Goal: Complete application form

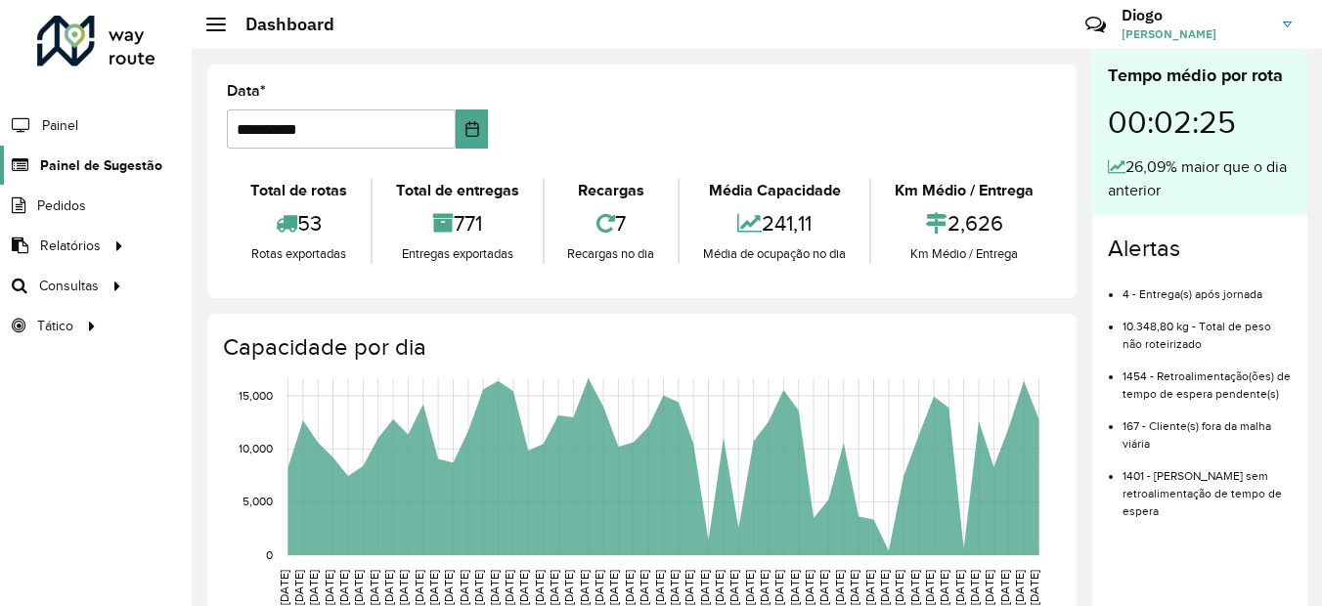
click at [101, 162] on span "Painel de Sugestão" at bounding box center [101, 165] width 122 height 21
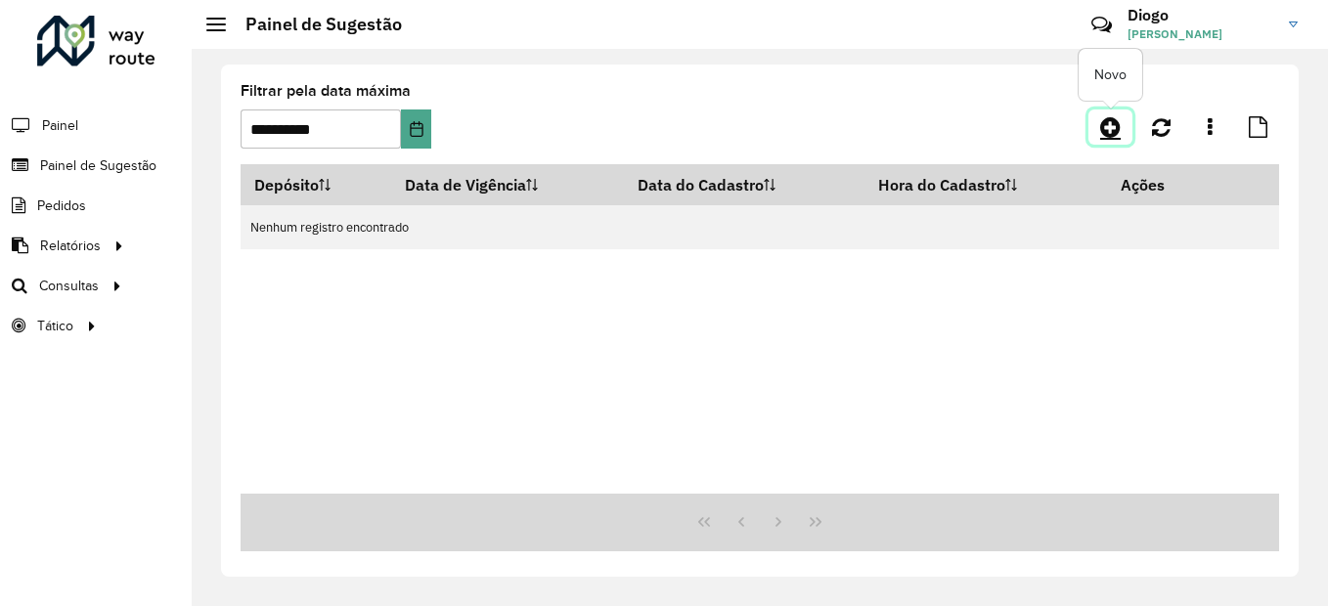
click at [1108, 114] on link at bounding box center [1110, 127] width 44 height 35
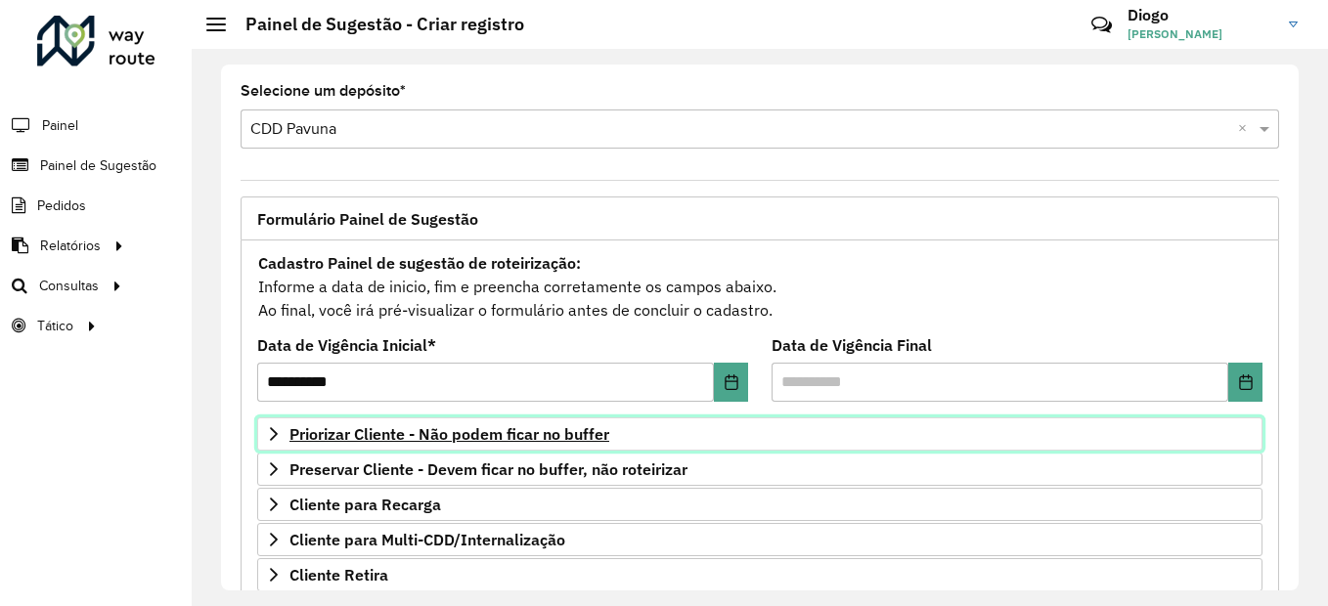
click at [561, 431] on span "Priorizar Cliente - Não podem ficar no buffer" at bounding box center [449, 434] width 320 height 16
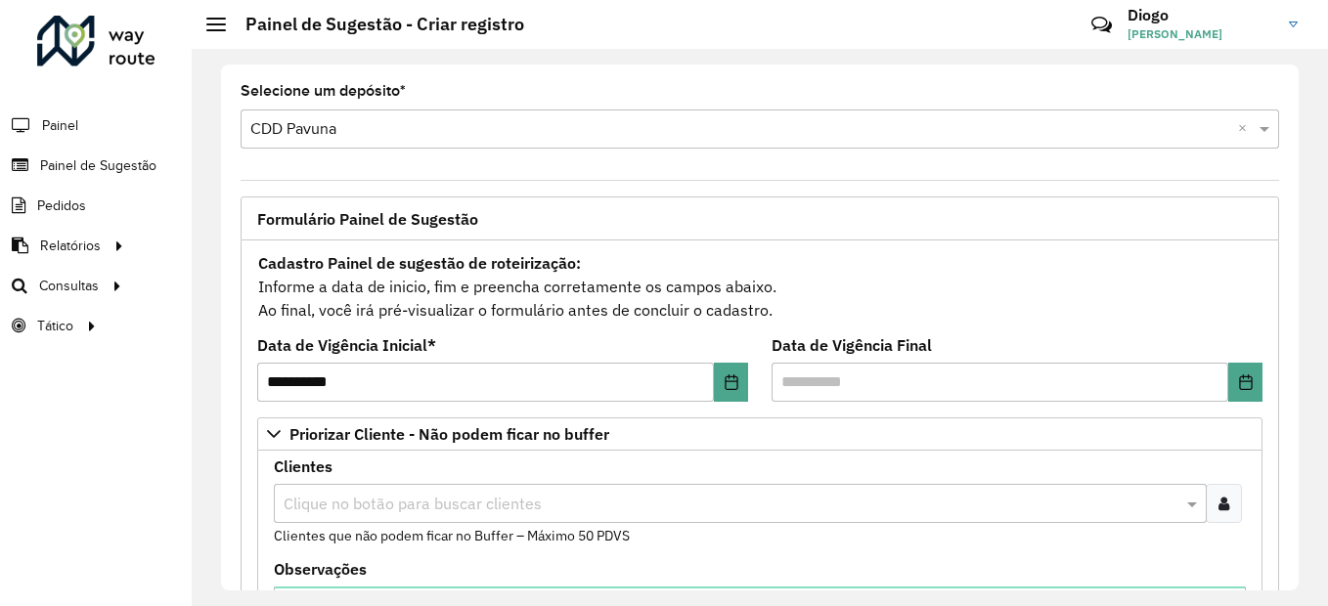
click at [1226, 509] on div at bounding box center [1224, 503] width 36 height 39
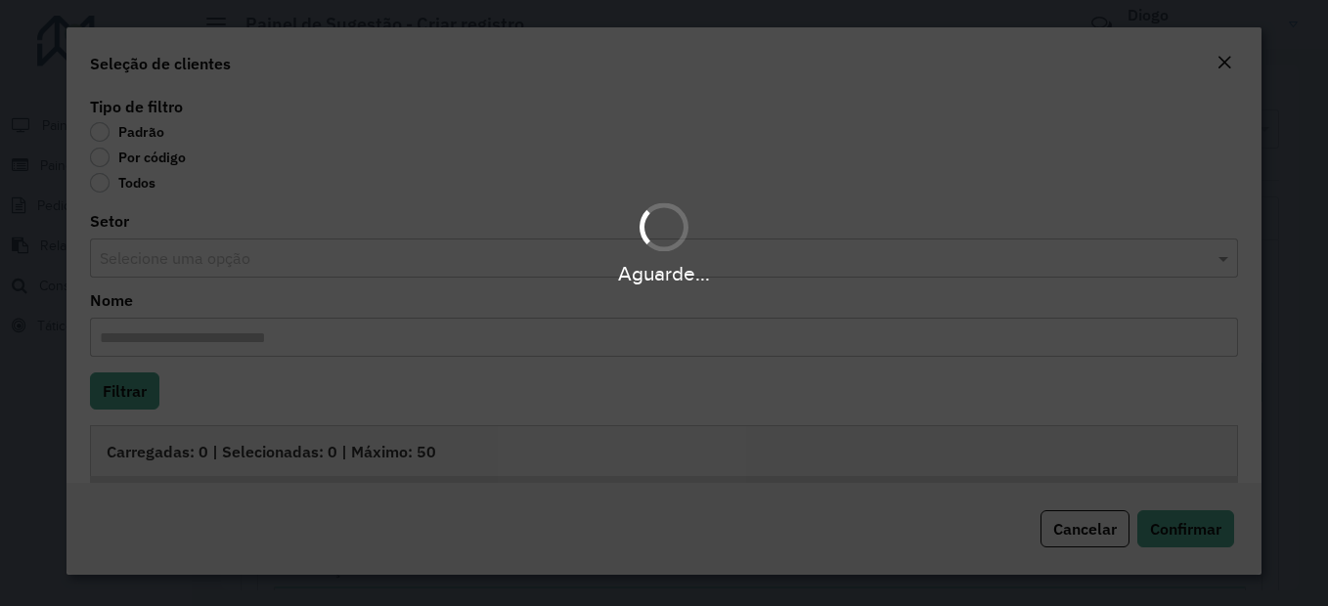
click at [105, 161] on div "Aguarde..." at bounding box center [664, 303] width 1328 height 606
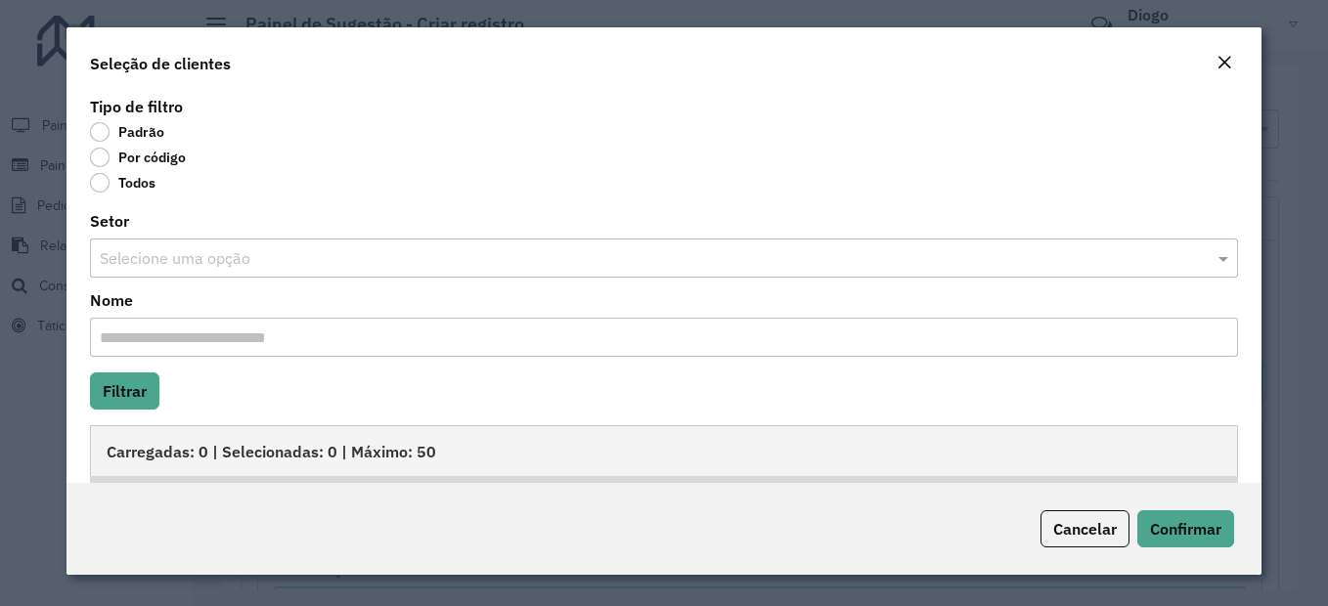
click at [101, 158] on label "Por código" at bounding box center [138, 158] width 96 height 20
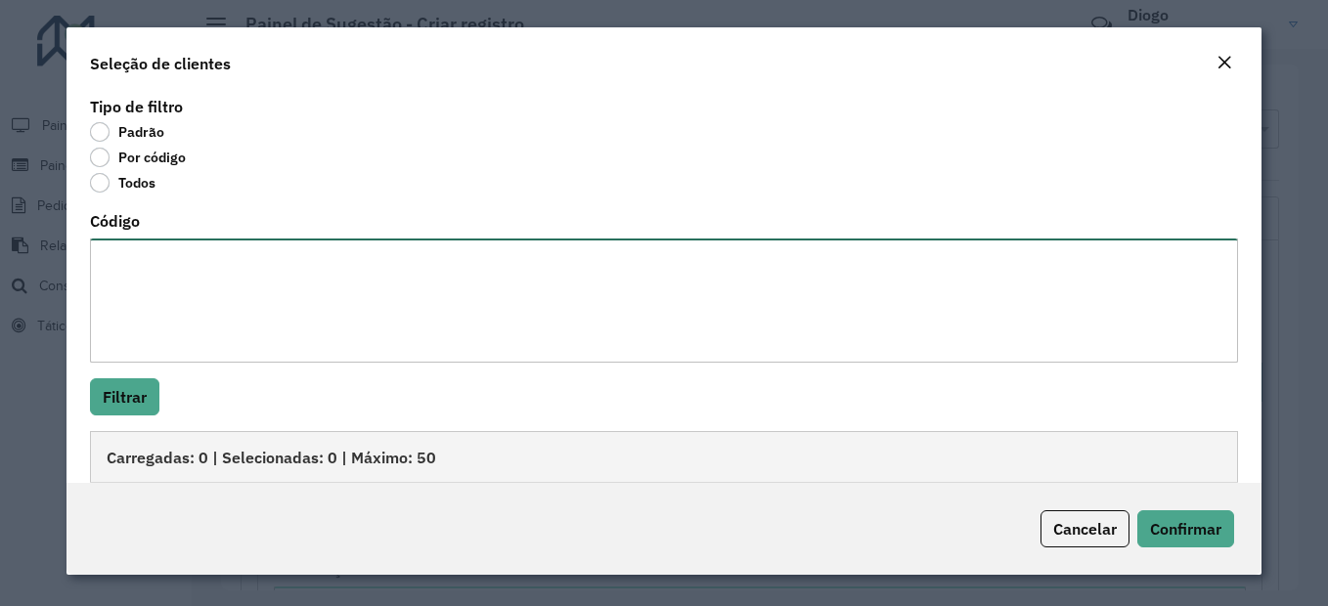
click at [221, 332] on textarea "Código" at bounding box center [664, 301] width 1148 height 124
paste textarea "**** **** **** **** ***** ***** ***** **** ***** ***** ***** ***** ***** ***** …"
type textarea "**** **** **** **** ***** ***** ***** **** ***** ***** ***** ***** ***** ***** …"
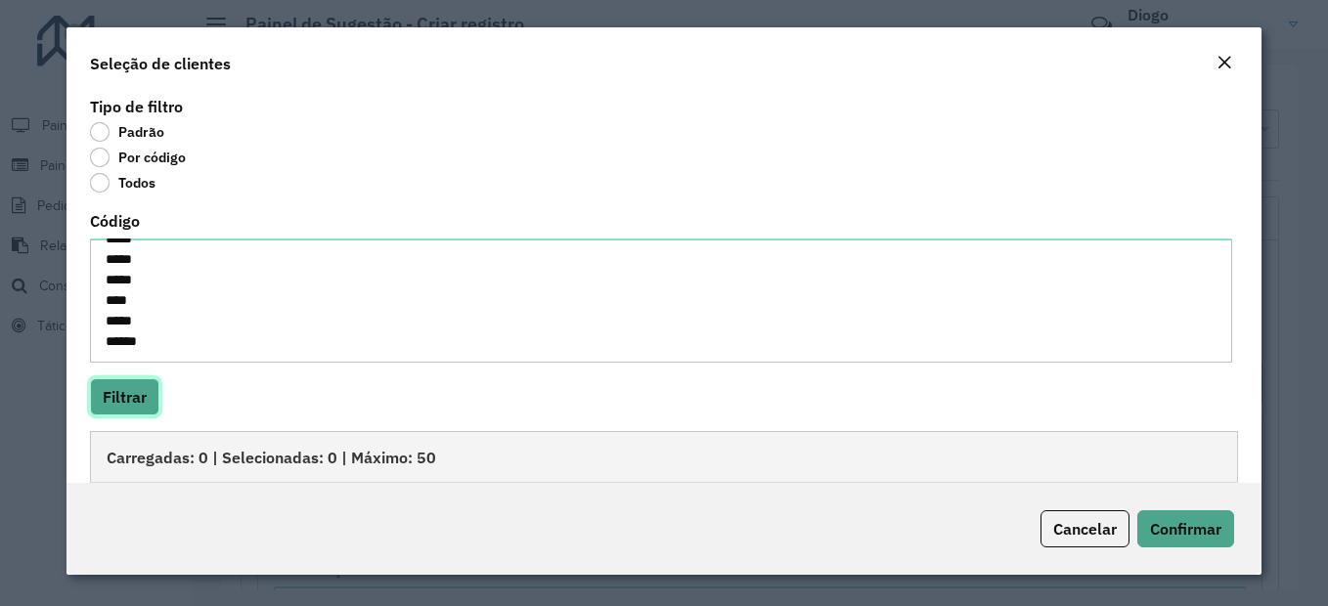
click at [131, 396] on button "Filtrar" at bounding box center [124, 396] width 69 height 37
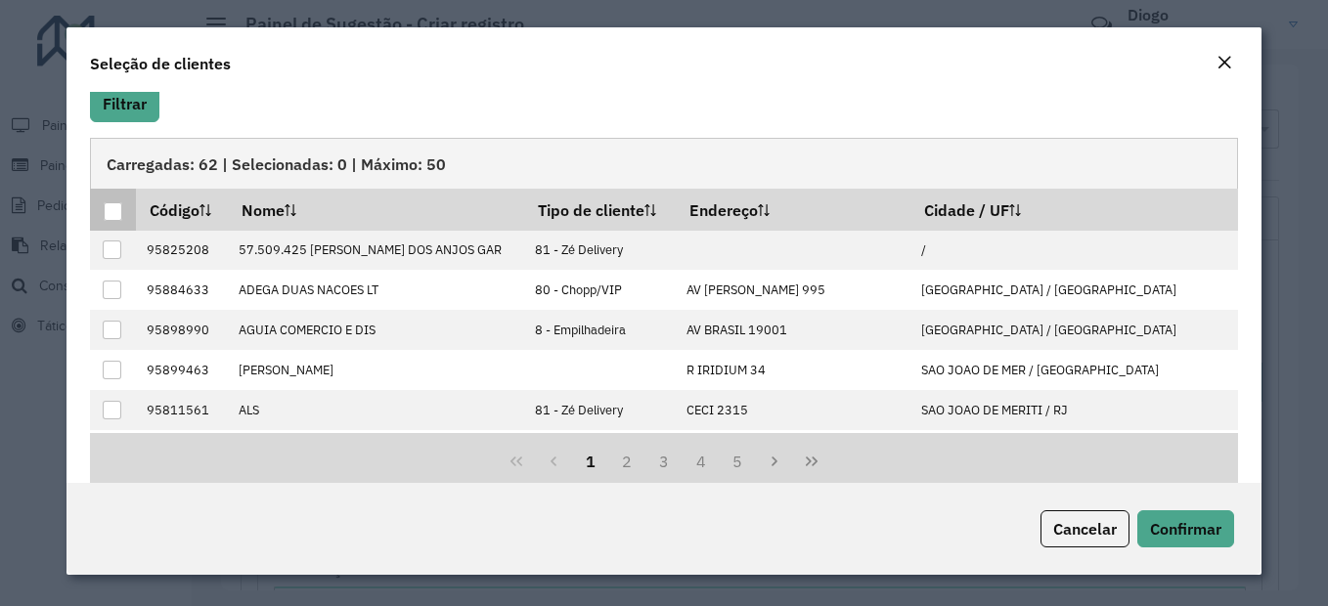
click at [100, 206] on th at bounding box center [113, 209] width 46 height 41
click at [112, 214] on div at bounding box center [113, 211] width 19 height 19
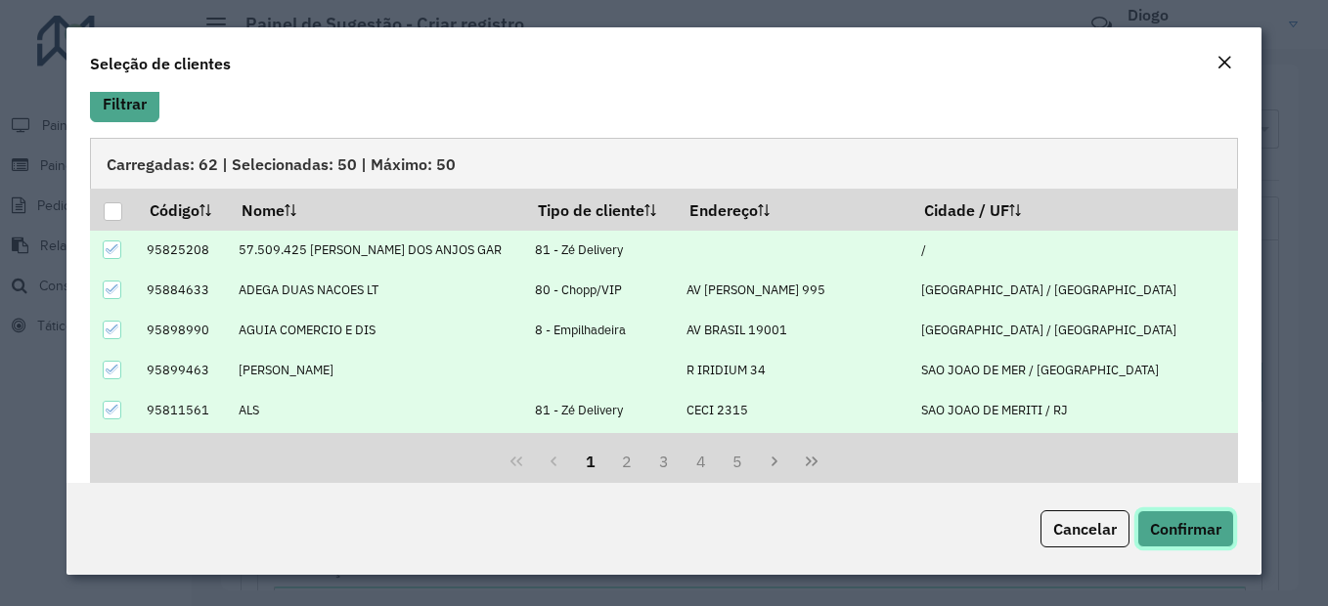
click at [1201, 522] on span "Confirmar" at bounding box center [1185, 529] width 71 height 20
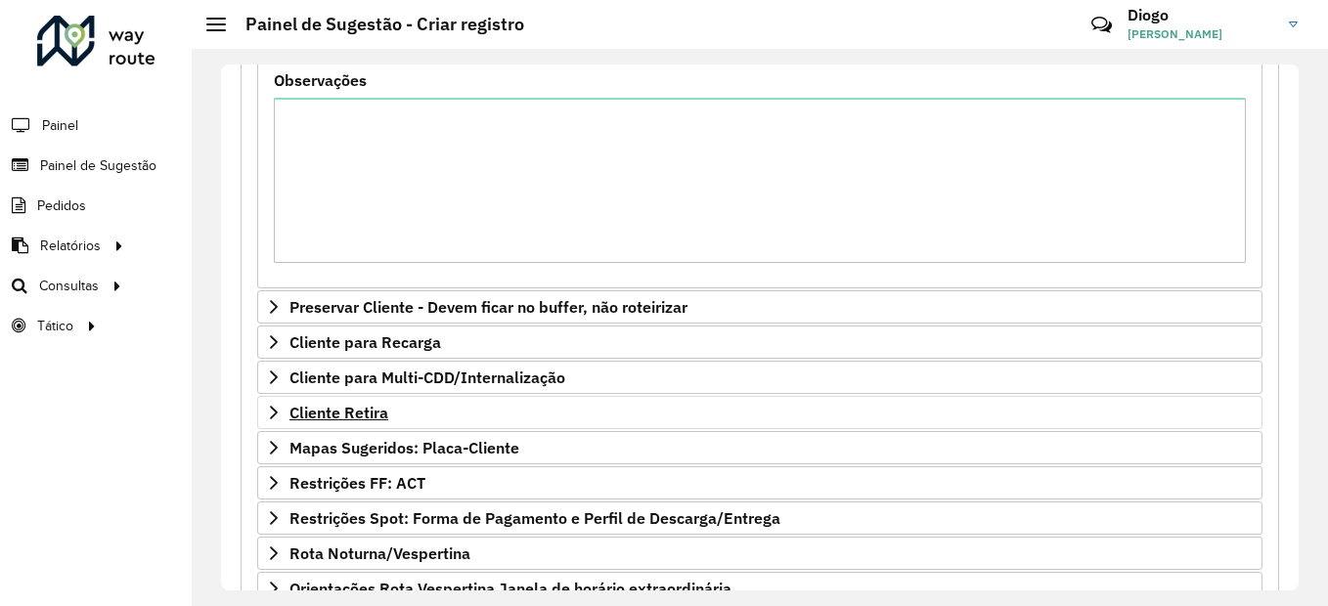
scroll to position [587, 0]
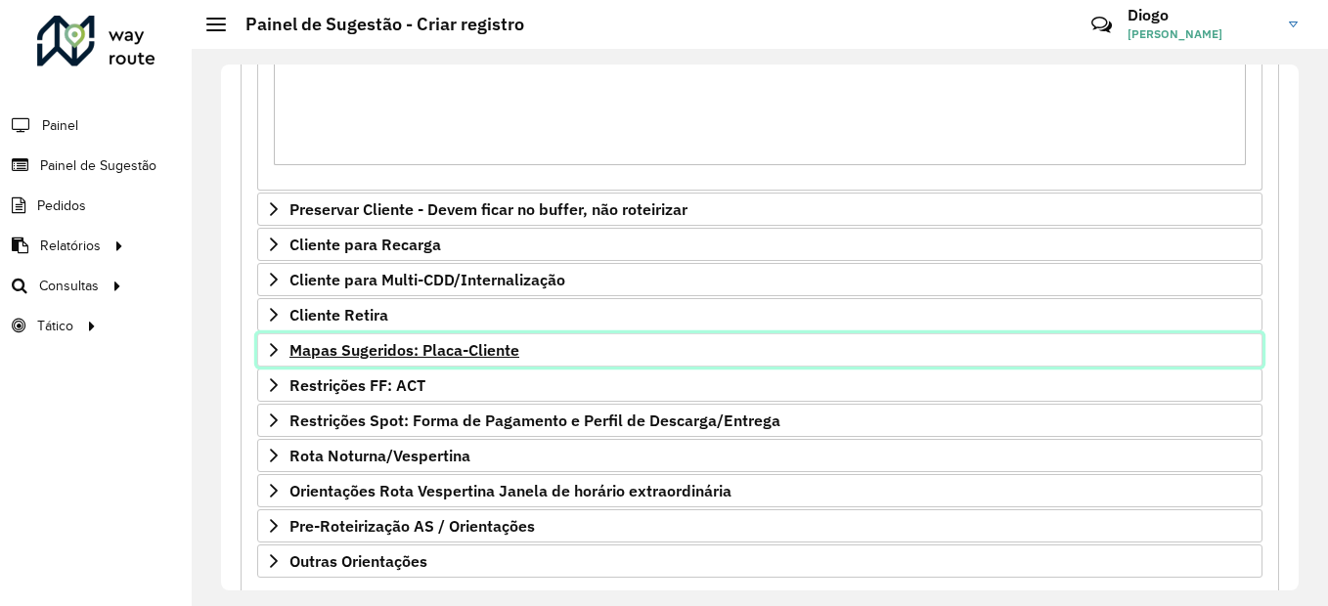
click at [426, 350] on span "Mapas Sugeridos: Placa-Cliente" at bounding box center [404, 350] width 230 height 16
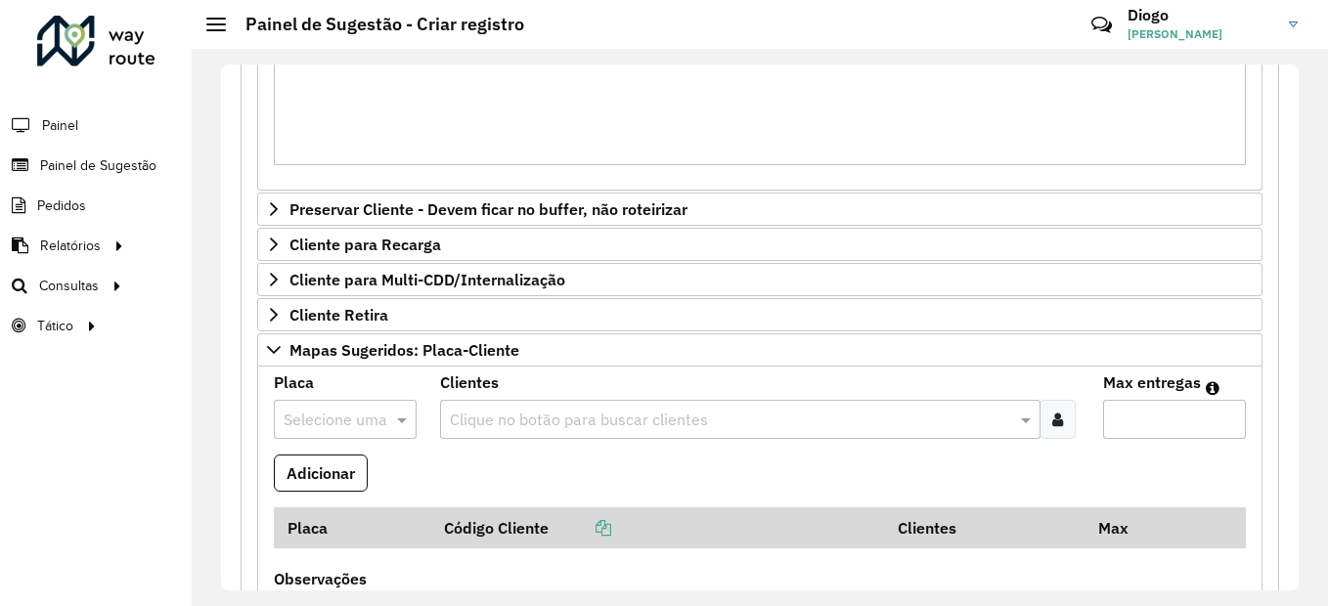
click at [371, 419] on div at bounding box center [345, 419] width 143 height 25
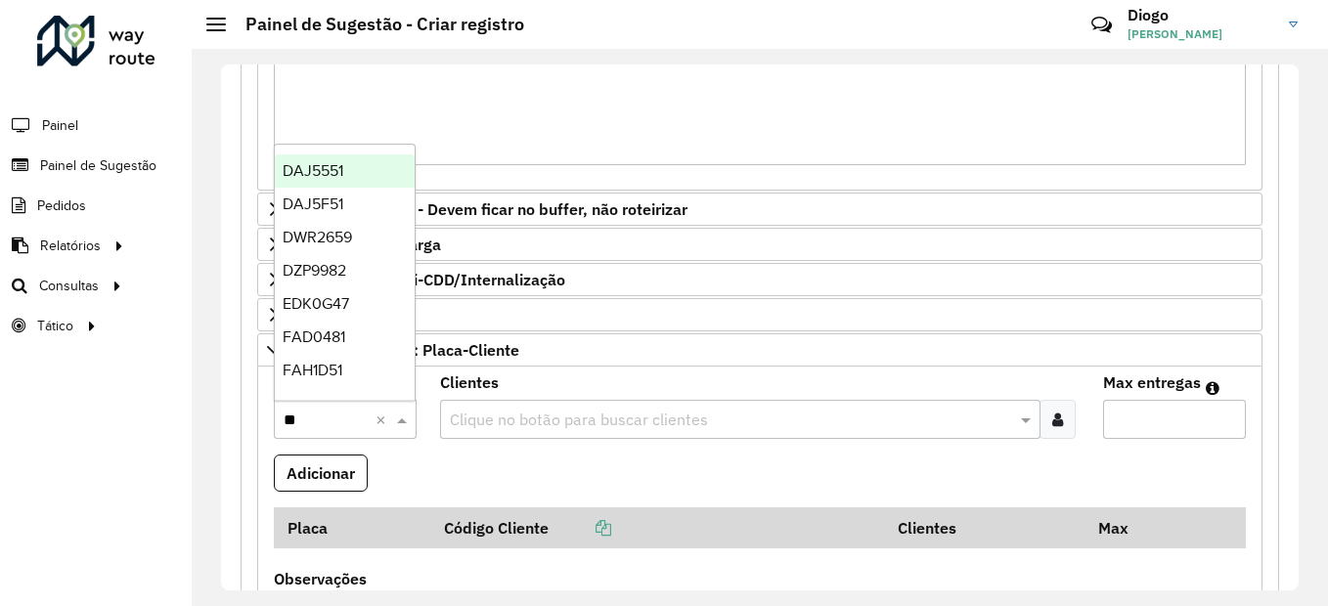
type input "***"
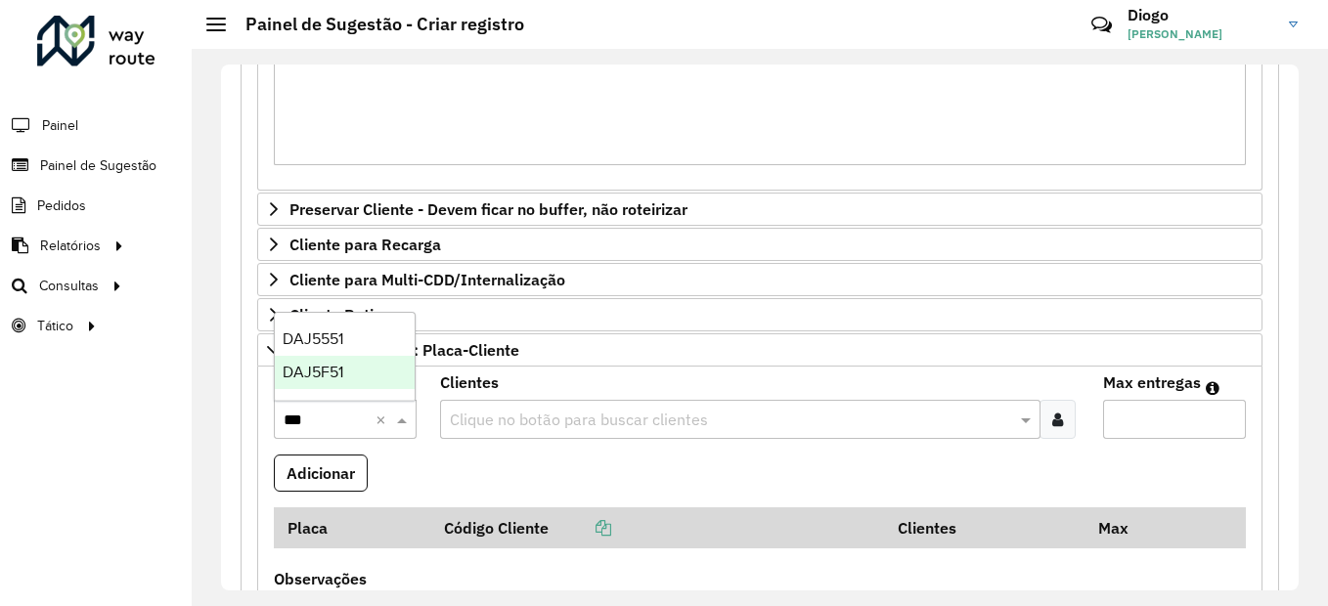
click at [372, 375] on div "DAJ5F51" at bounding box center [345, 372] width 140 height 33
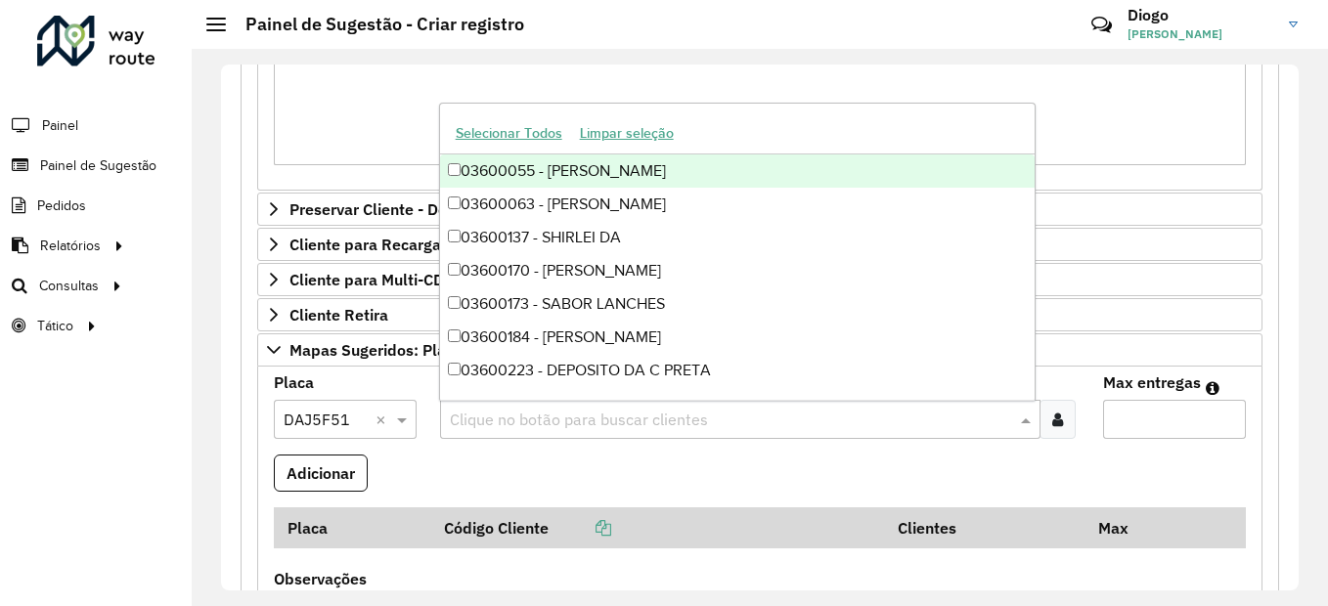
drag, startPoint x: 536, startPoint y: 420, endPoint x: 547, endPoint y: 425, distance: 11.8
click at [535, 420] on input "text" at bounding box center [731, 420] width 572 height 23
type input "****"
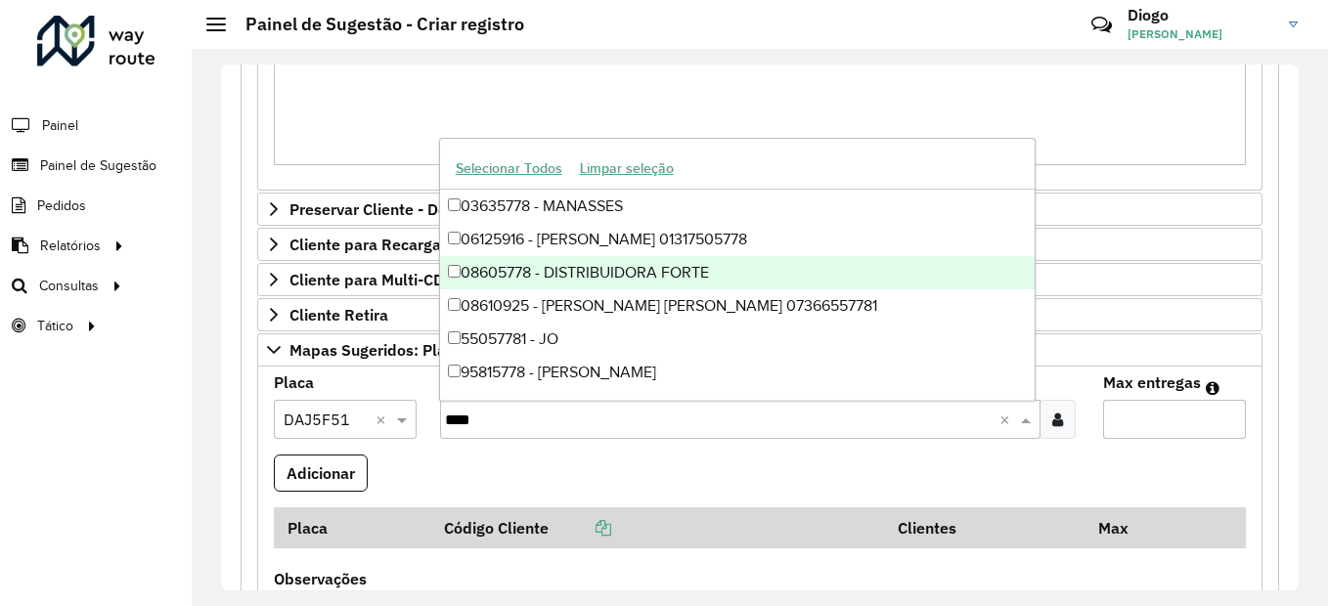
click at [647, 271] on div "08605778 - DISTRIBUIDORA FORTE" at bounding box center [738, 272] width 596 height 33
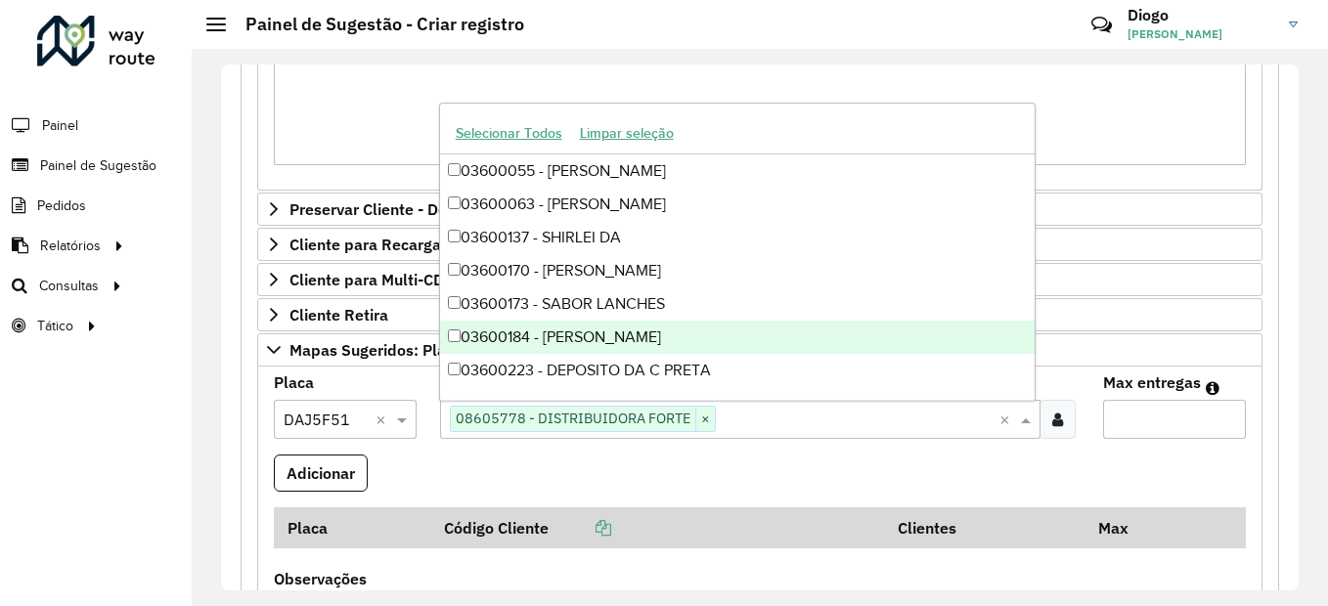
click at [1132, 419] on input "Max entregas" at bounding box center [1174, 419] width 143 height 39
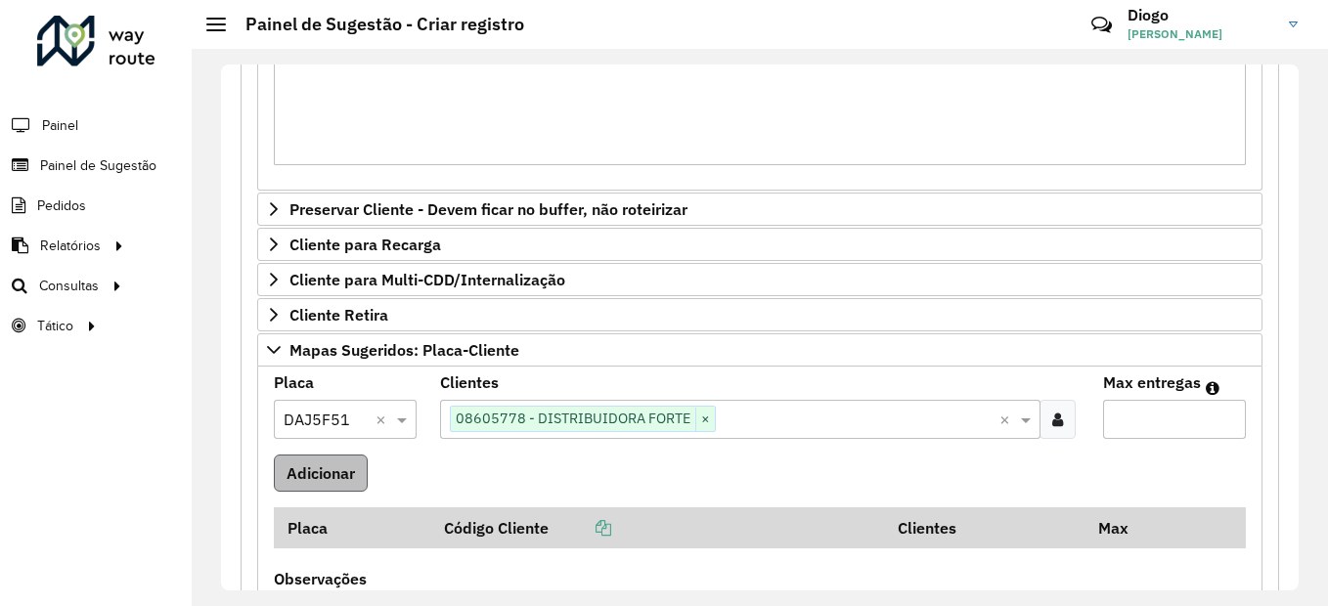
type input "*"
click at [315, 464] on button "Adicionar" at bounding box center [321, 473] width 94 height 37
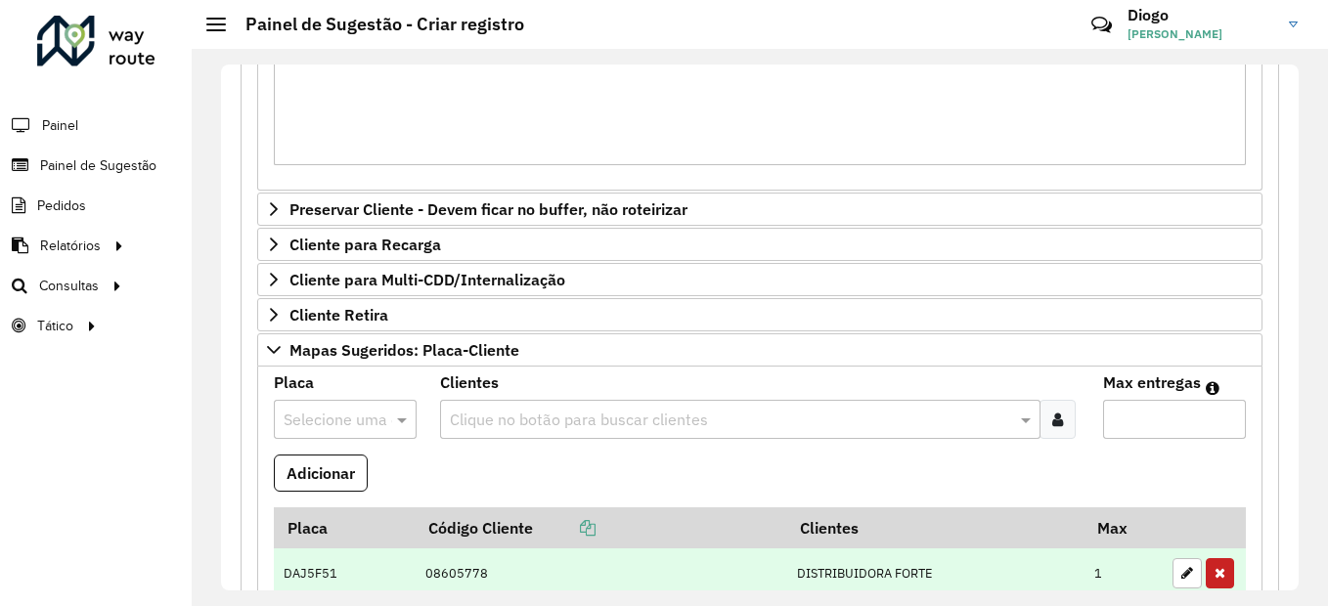
scroll to position [685, 0]
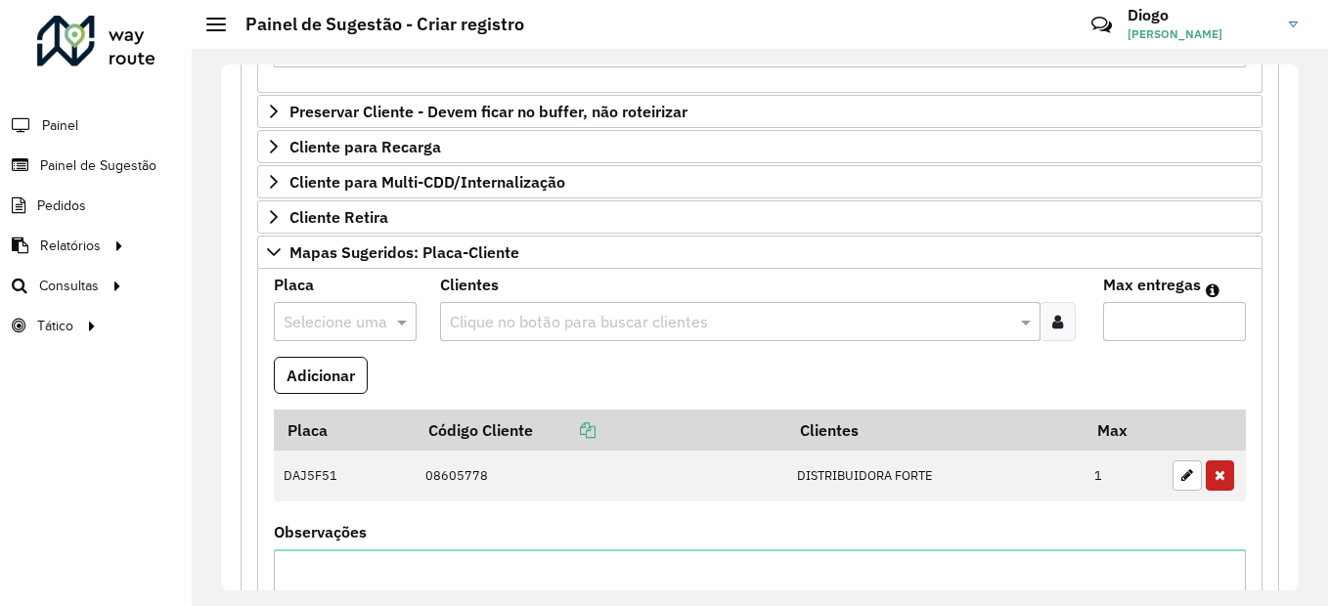
click at [344, 317] on input "text" at bounding box center [326, 322] width 84 height 23
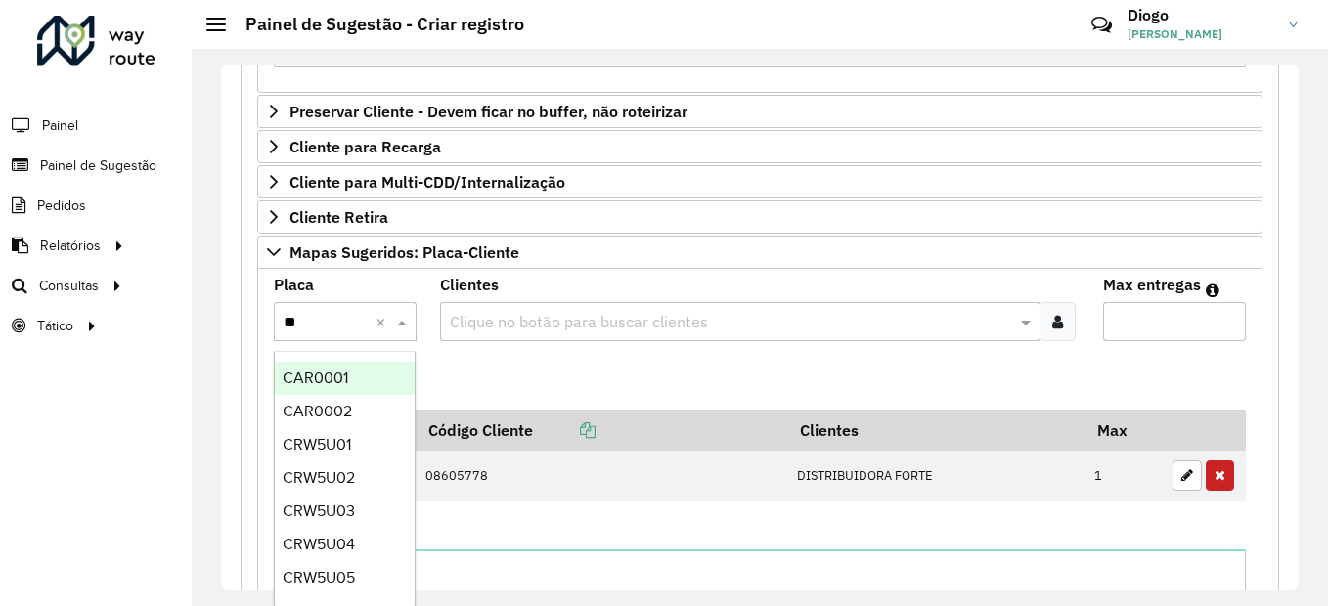
type input "***"
click at [364, 371] on div "REC0001" at bounding box center [345, 378] width 140 height 33
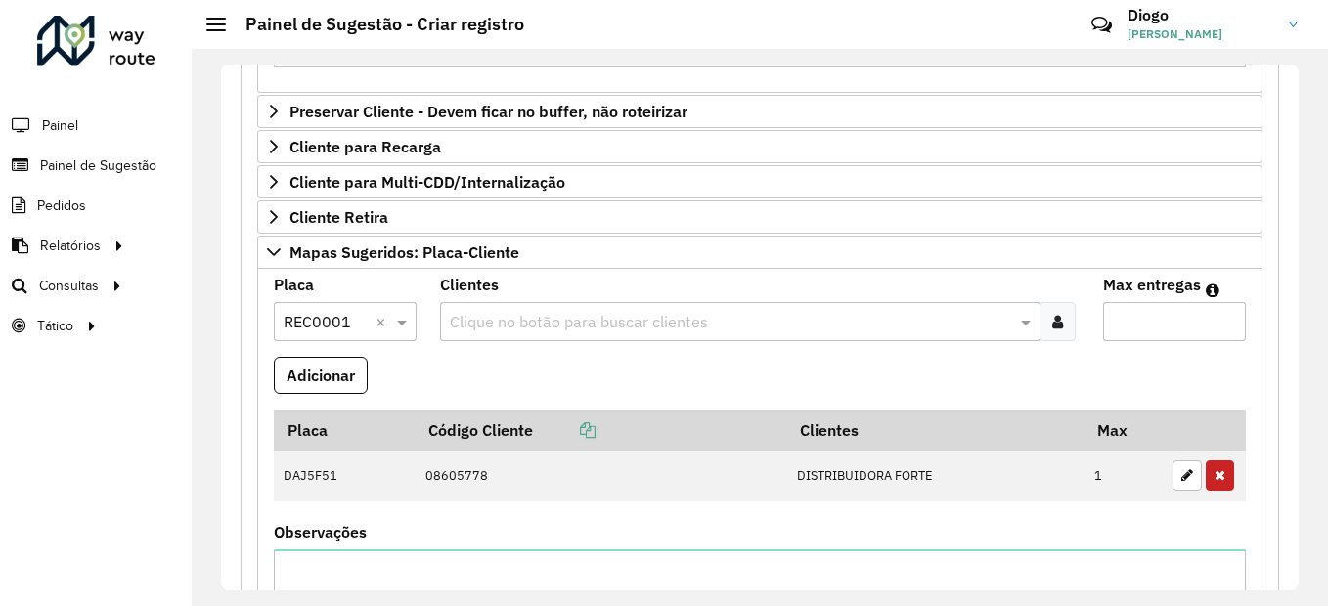
click at [662, 320] on input "text" at bounding box center [731, 322] width 572 height 23
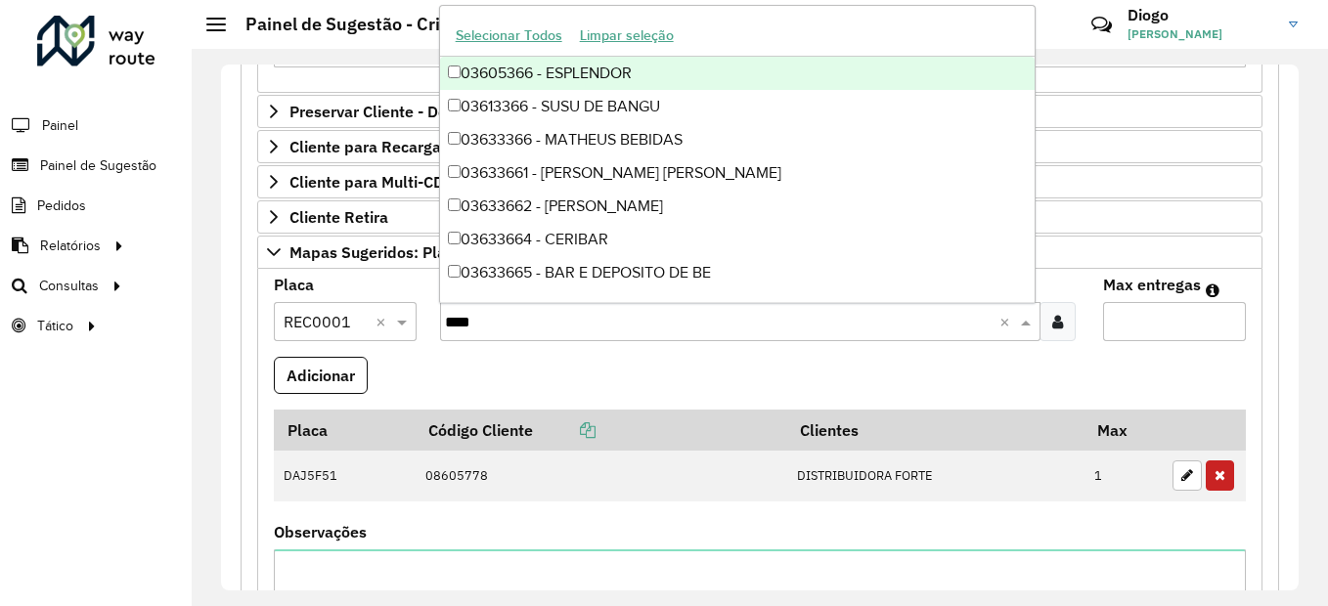
type input "*****"
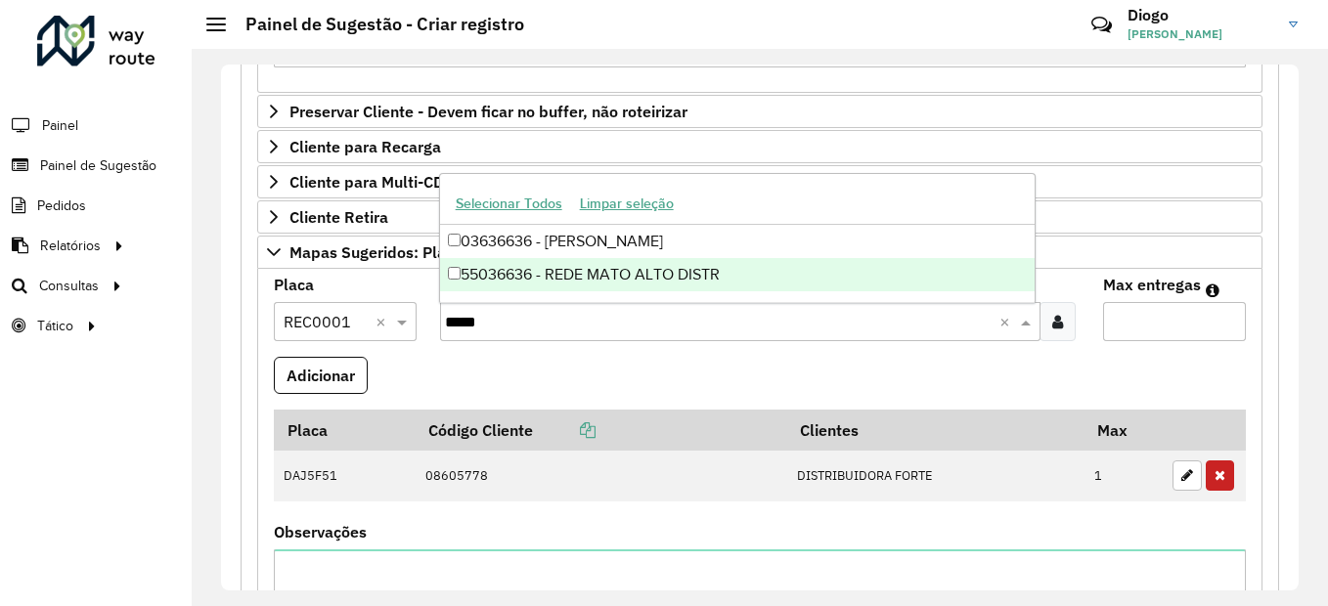
click at [680, 286] on div "55036636 - REDE MATO ALTO DISTR" at bounding box center [738, 274] width 596 height 33
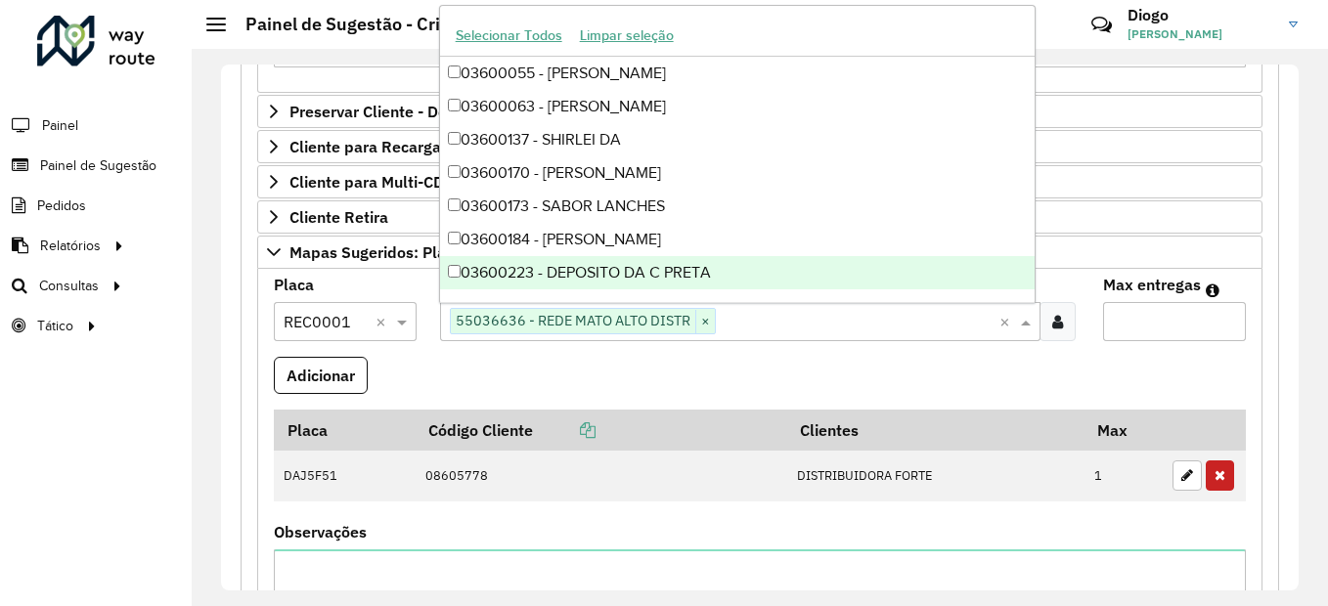
click at [1163, 329] on input "Max entregas" at bounding box center [1174, 321] width 143 height 39
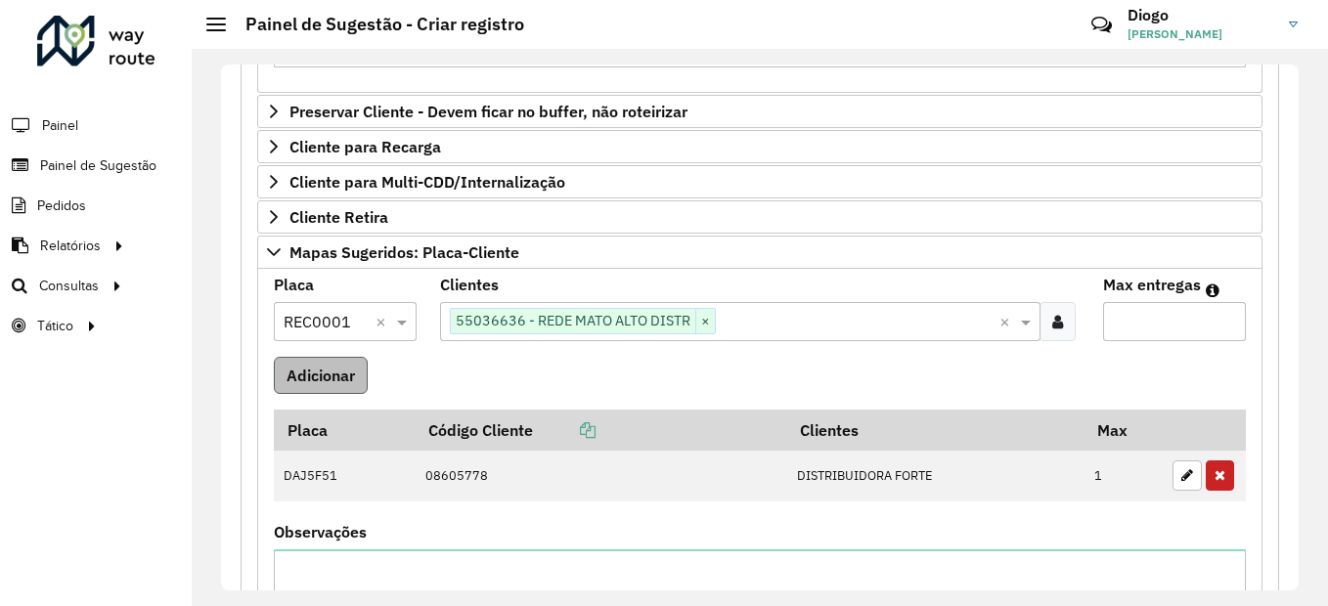
type input "*"
click at [334, 362] on button "Adicionar" at bounding box center [321, 375] width 94 height 37
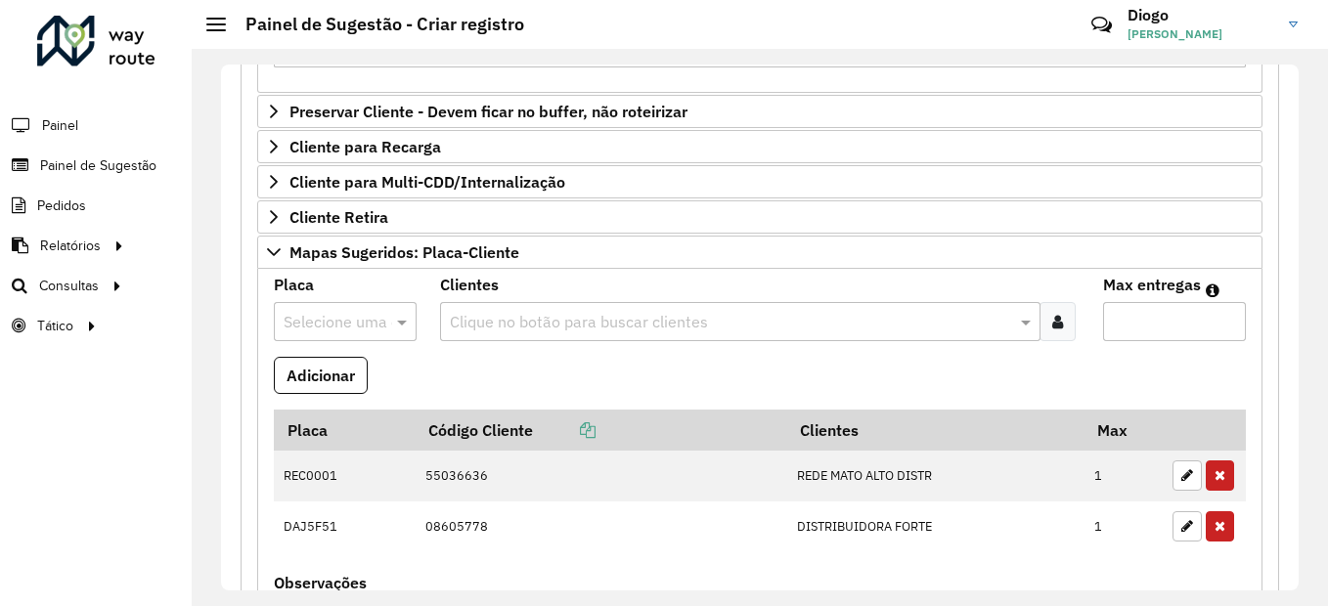
click at [336, 334] on div "Selecione uma opção" at bounding box center [345, 321] width 143 height 39
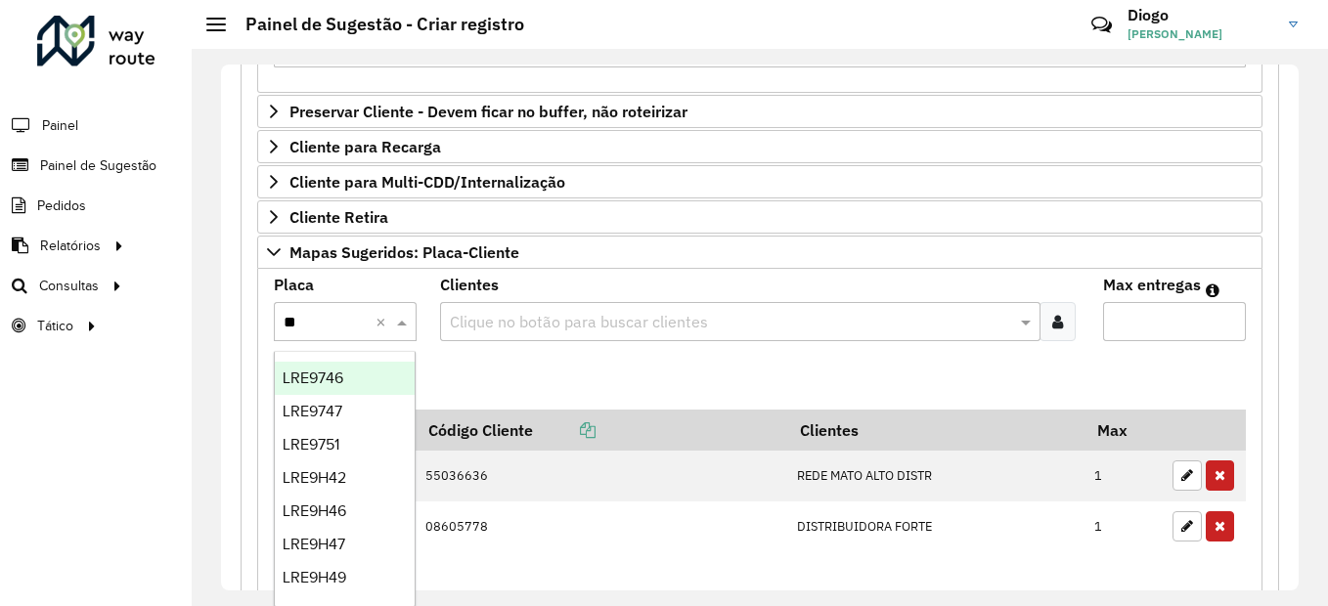
type input "***"
click at [343, 417] on span "REC0002" at bounding box center [316, 411] width 67 height 17
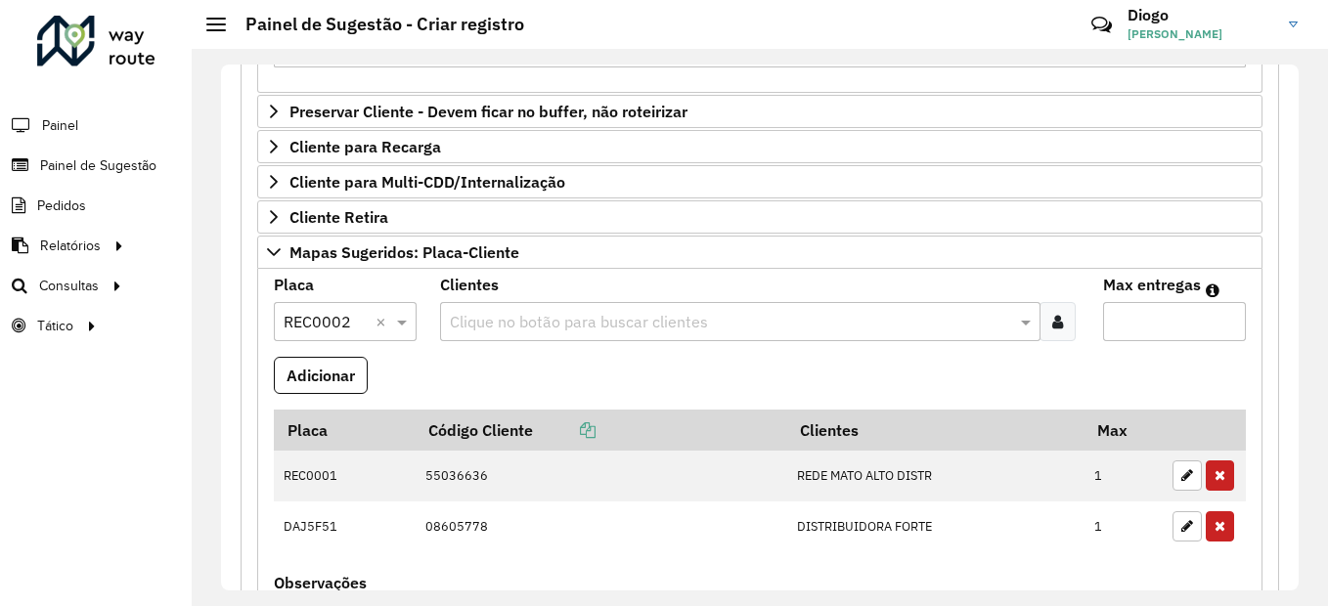
click at [588, 327] on input "text" at bounding box center [731, 322] width 572 height 23
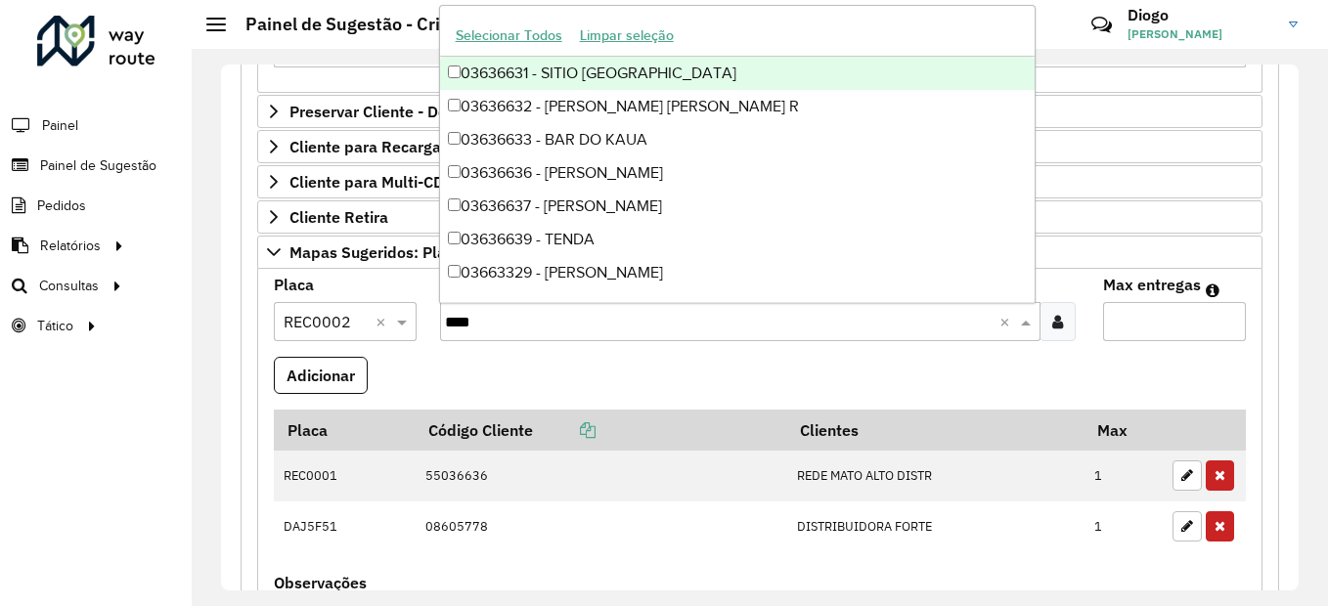
type input "*****"
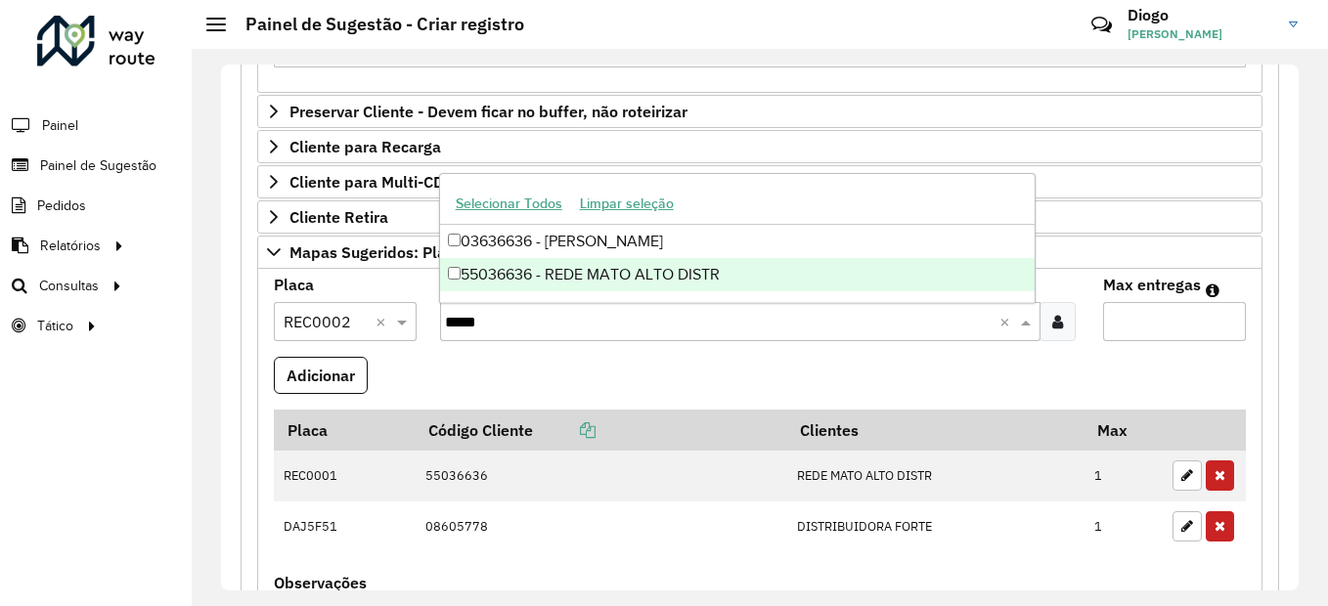
click at [670, 273] on div "55036636 - REDE MATO ALTO DISTR" at bounding box center [738, 274] width 596 height 33
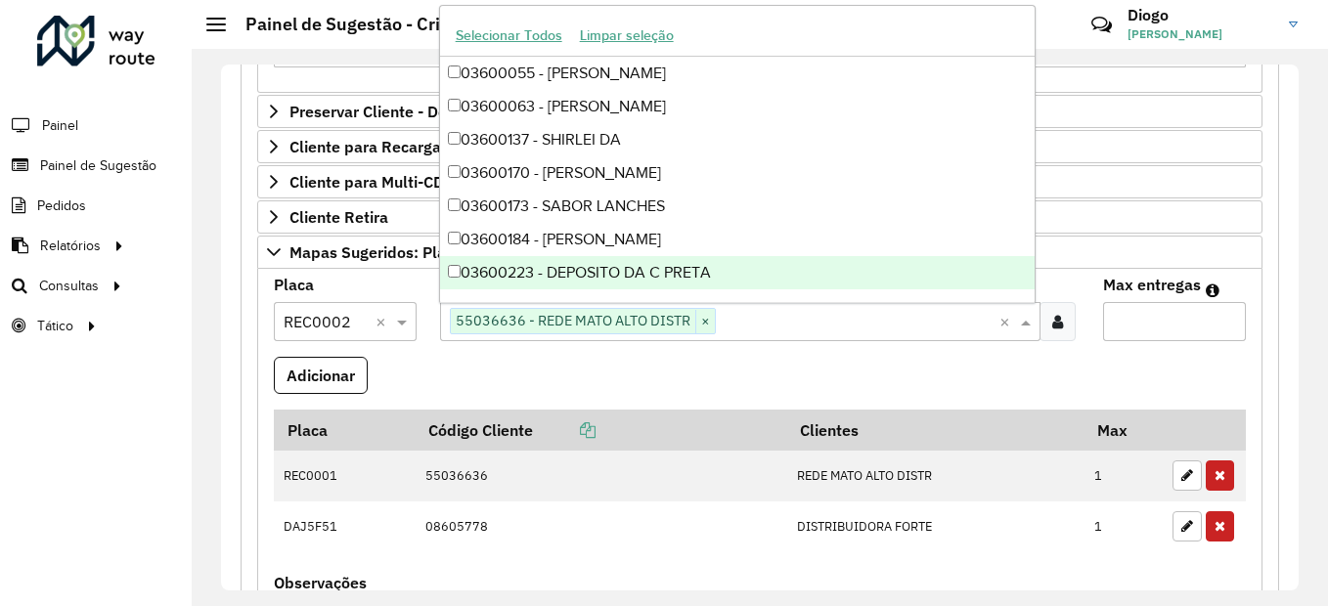
click at [1149, 320] on input "Max entregas" at bounding box center [1174, 321] width 143 height 39
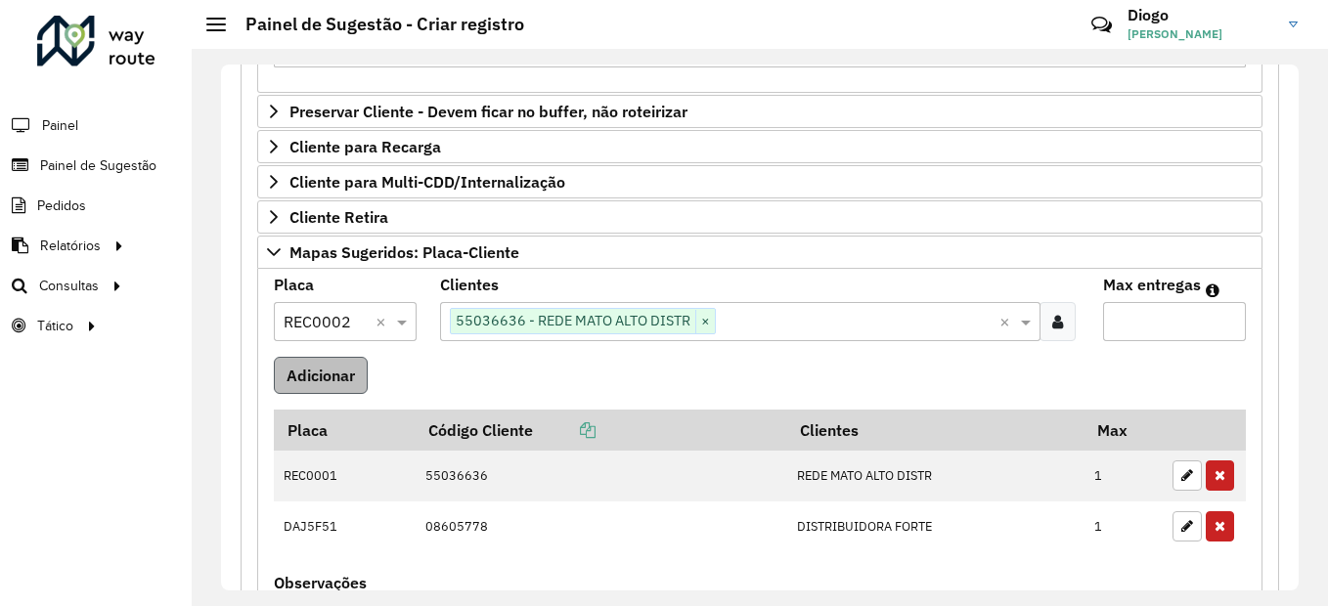
type input "*"
click at [346, 367] on button "Adicionar" at bounding box center [321, 375] width 94 height 37
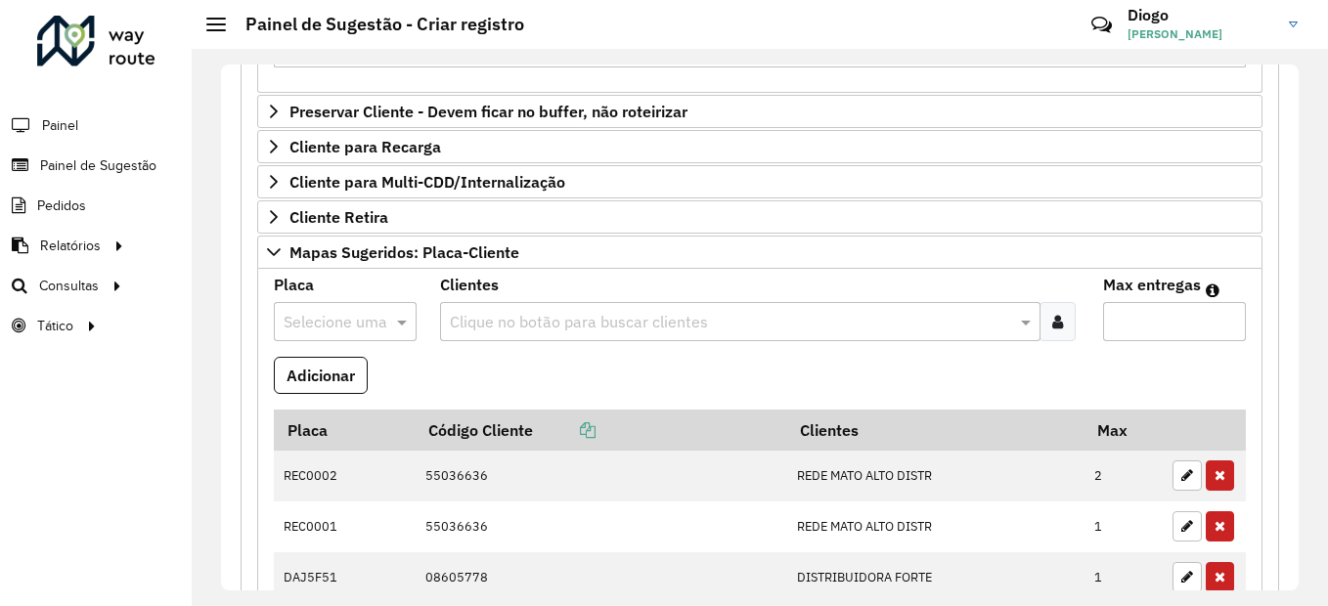
click at [336, 318] on input "text" at bounding box center [326, 322] width 84 height 23
type input "****"
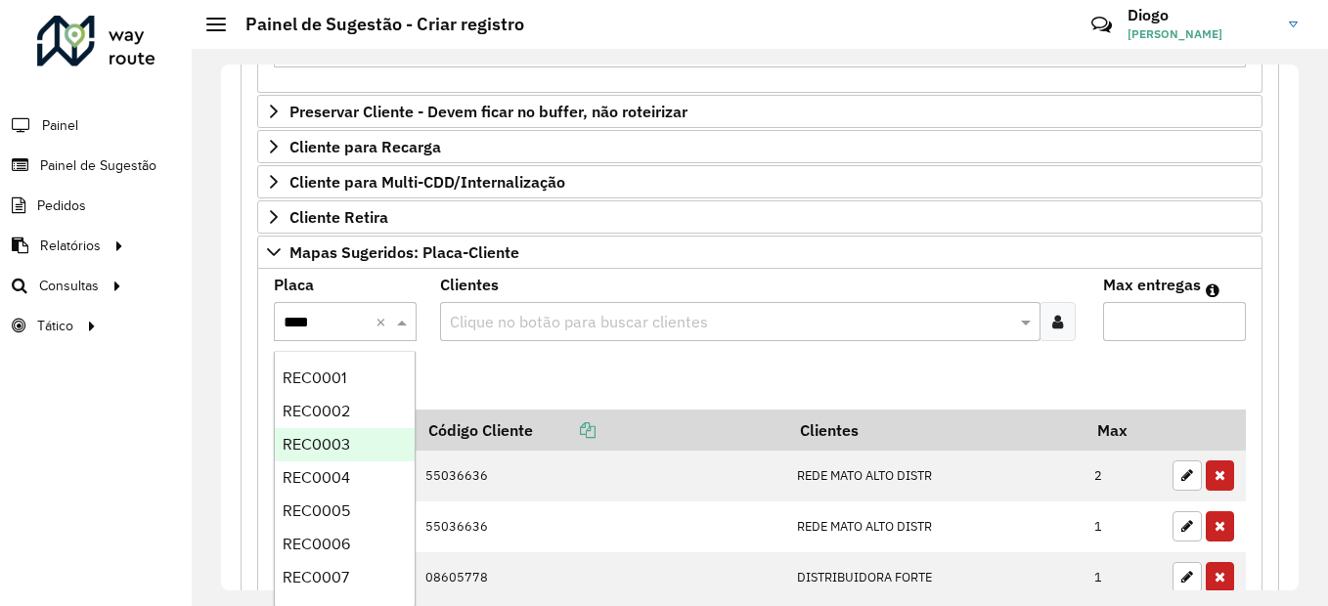
click at [340, 438] on span "REC0003" at bounding box center [316, 444] width 67 height 17
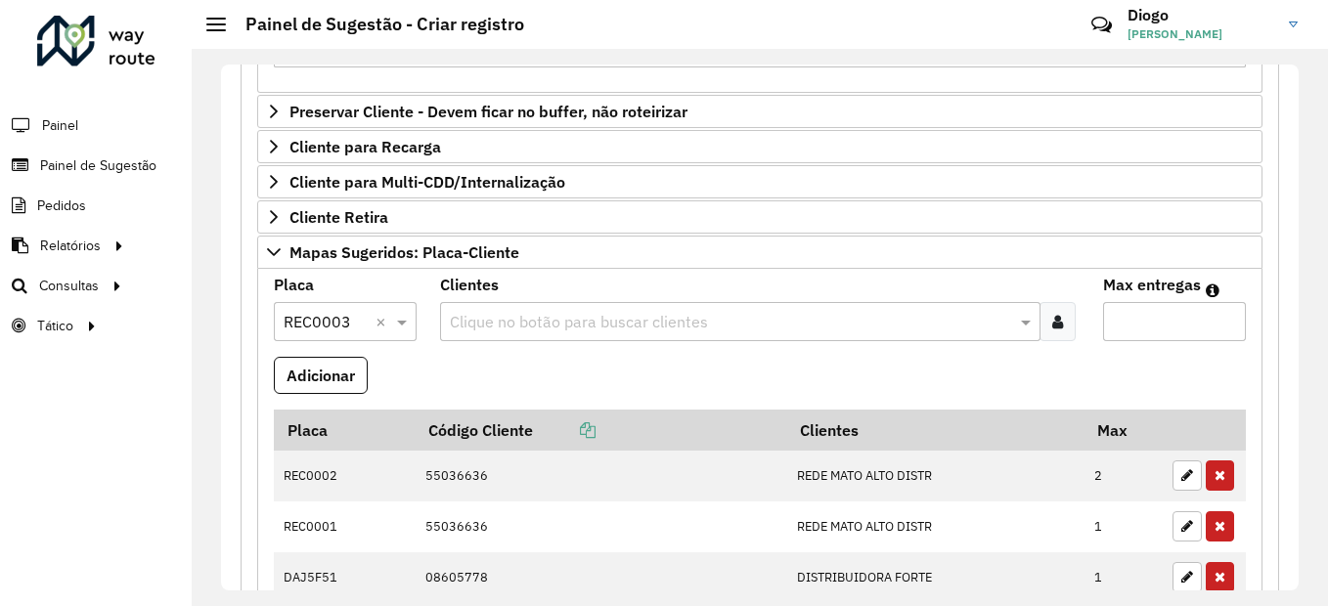
click at [641, 315] on input "text" at bounding box center [731, 322] width 572 height 23
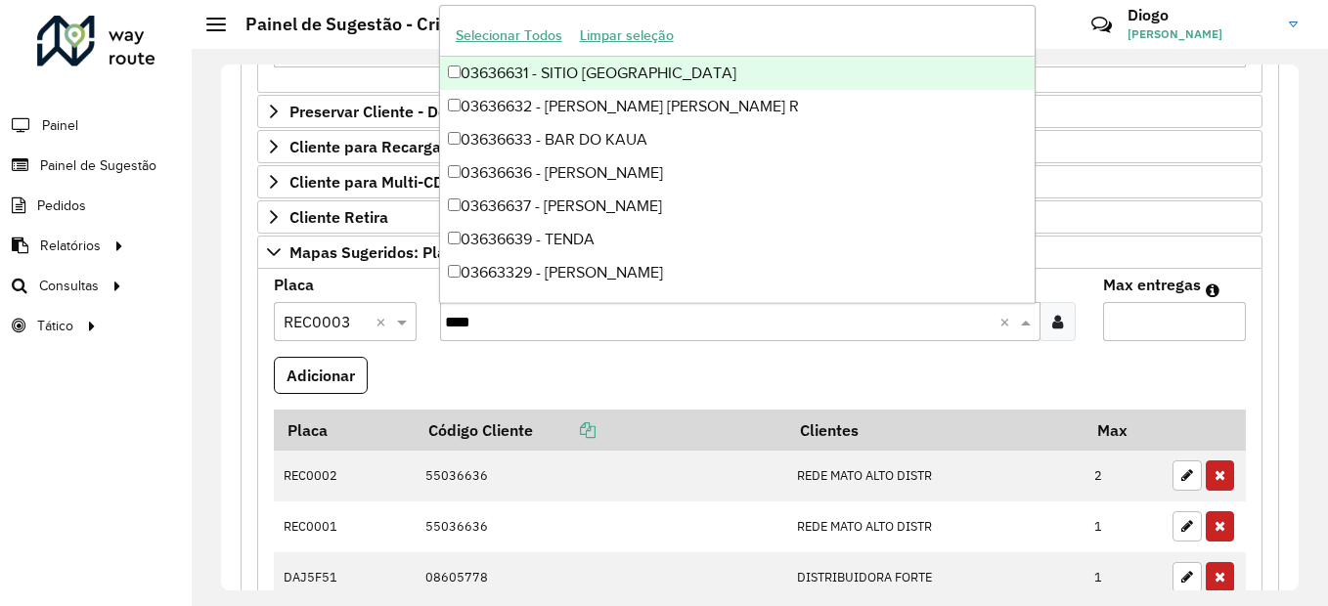
type input "*****"
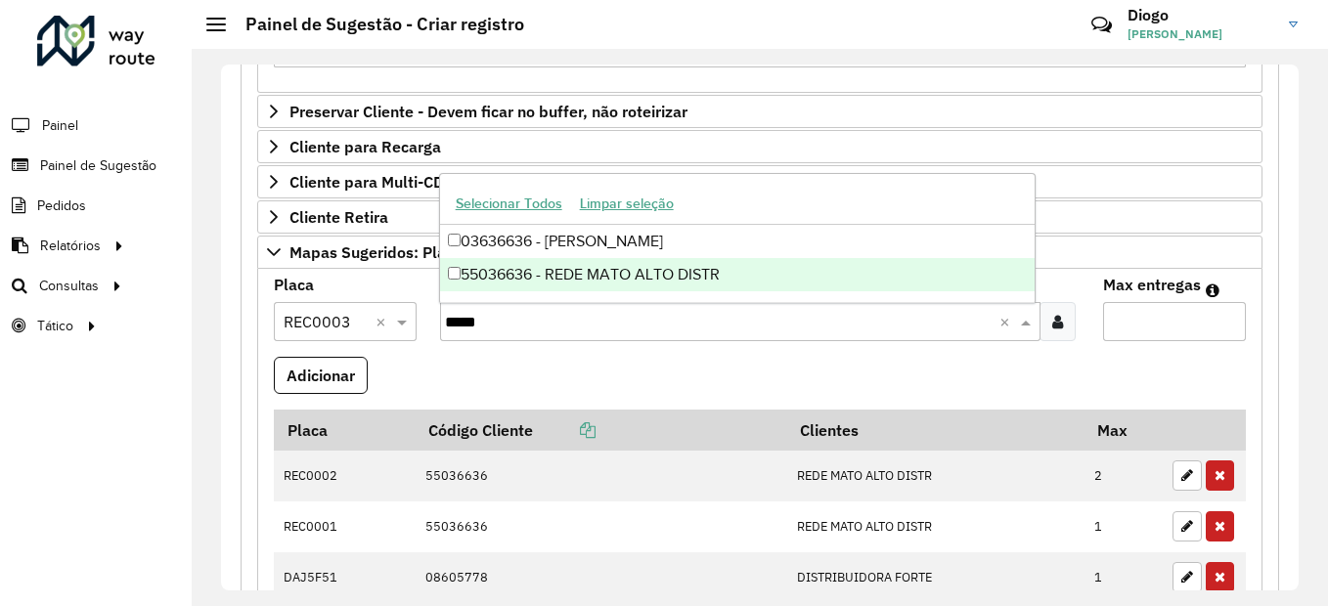
click at [587, 275] on div "55036636 - REDE MATO ALTO DISTR" at bounding box center [738, 274] width 596 height 33
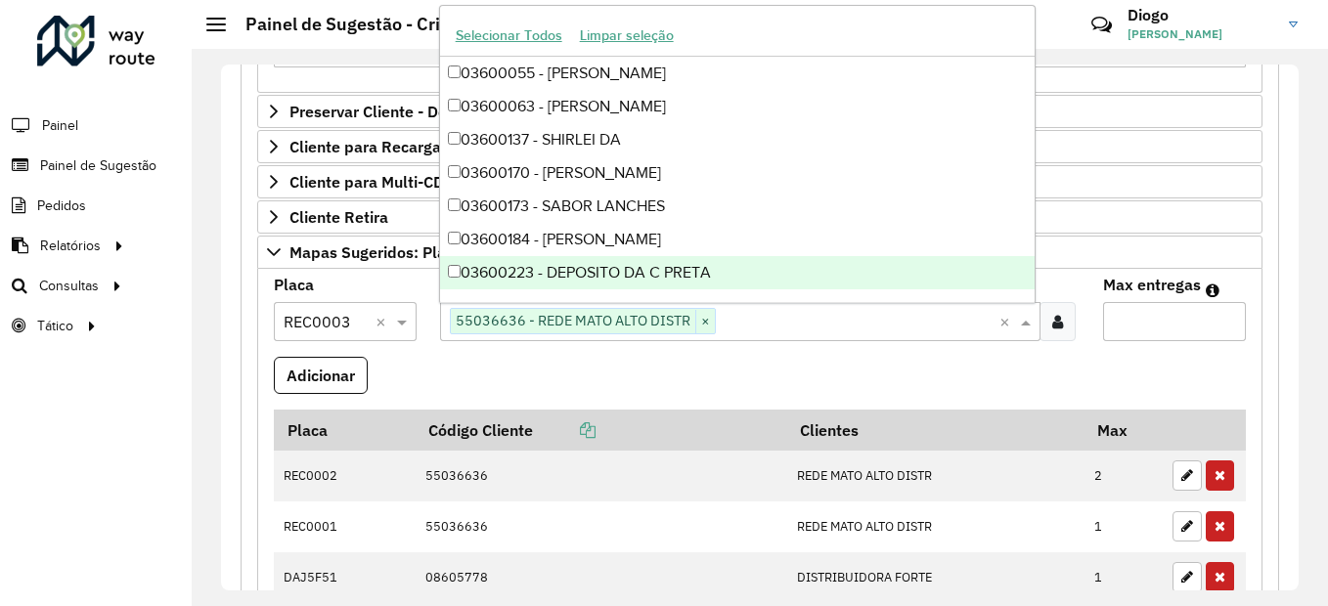
click at [1163, 311] on input "Max entregas" at bounding box center [1174, 321] width 143 height 39
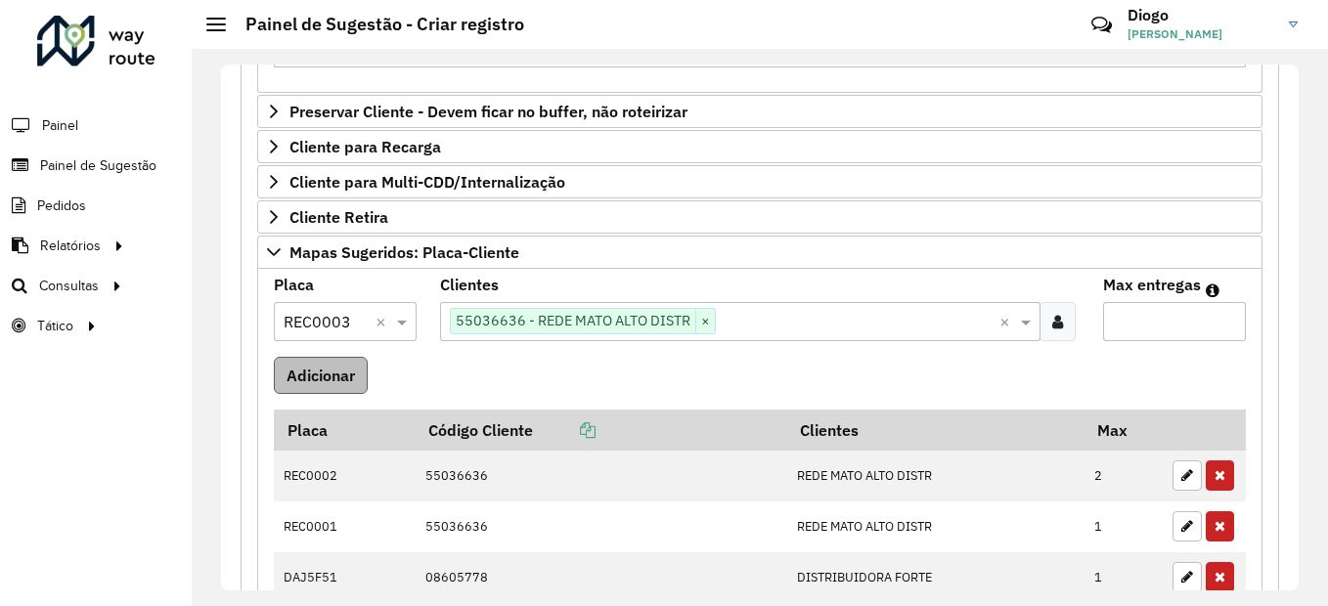
type input "*"
click at [304, 377] on button "Adicionar" at bounding box center [321, 375] width 94 height 37
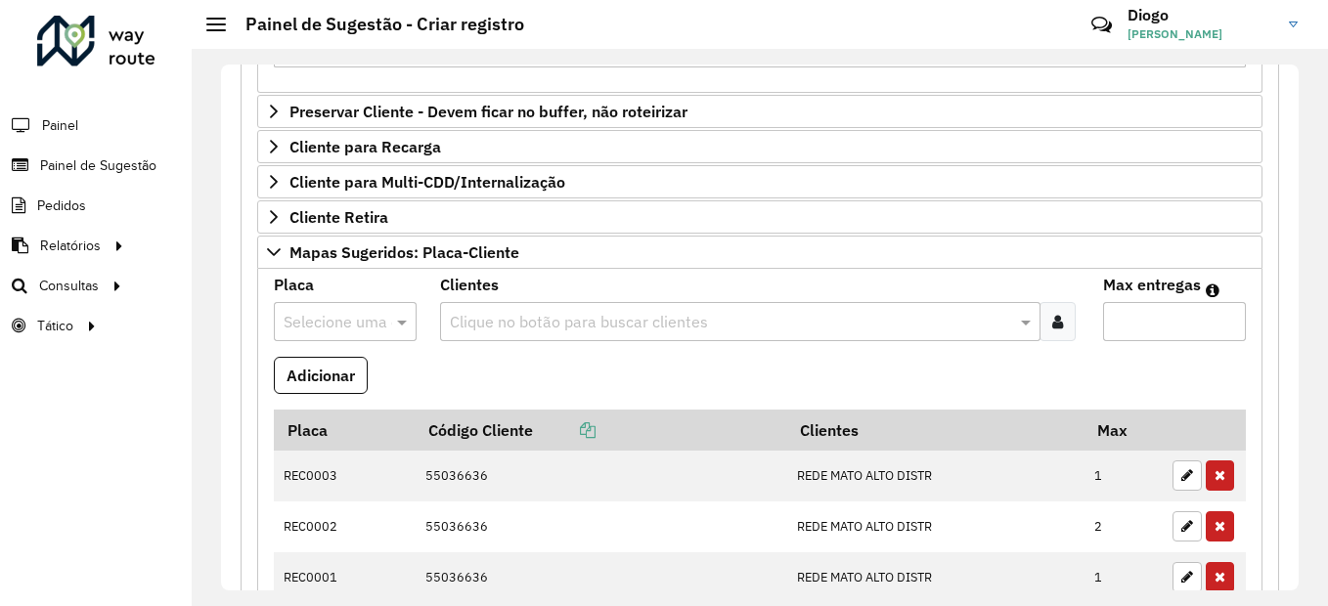
scroll to position [782, 0]
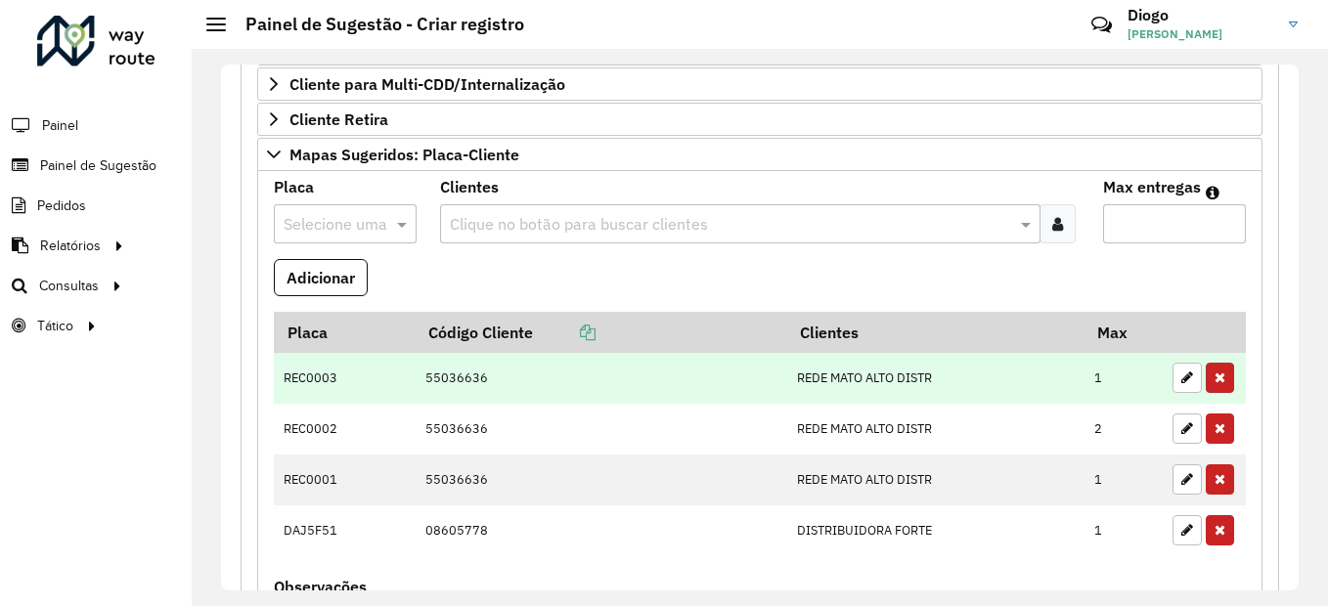
click at [1221, 378] on button "button" at bounding box center [1220, 378] width 28 height 30
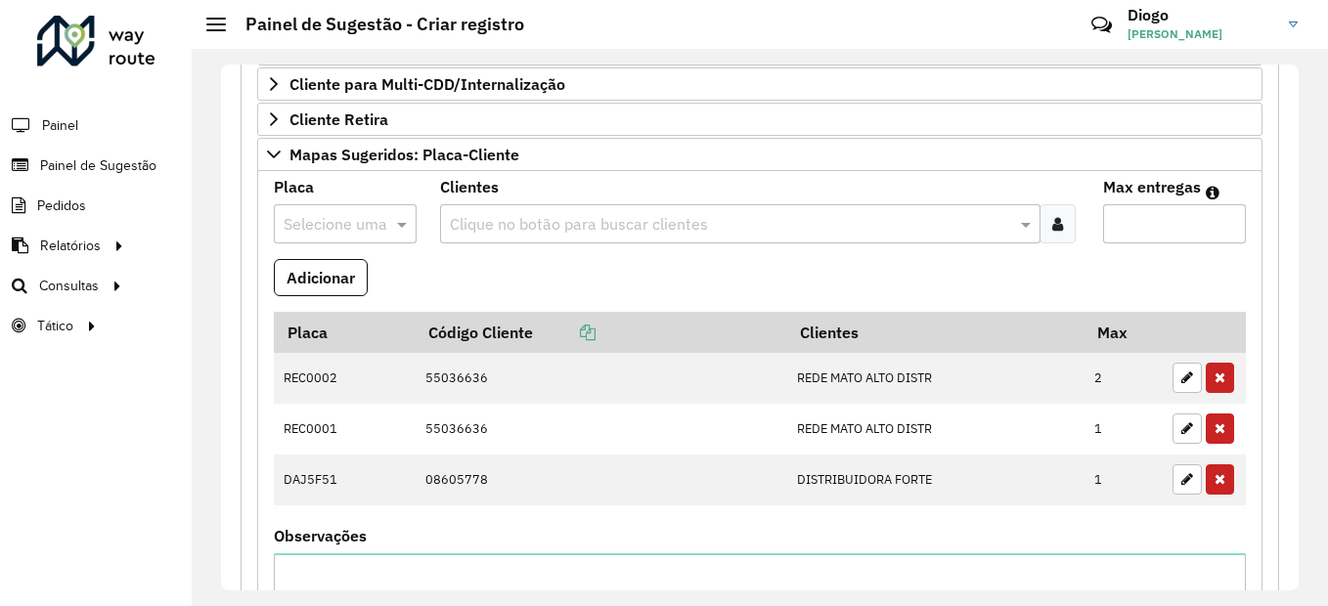
click at [1221, 378] on button "button" at bounding box center [1220, 378] width 28 height 30
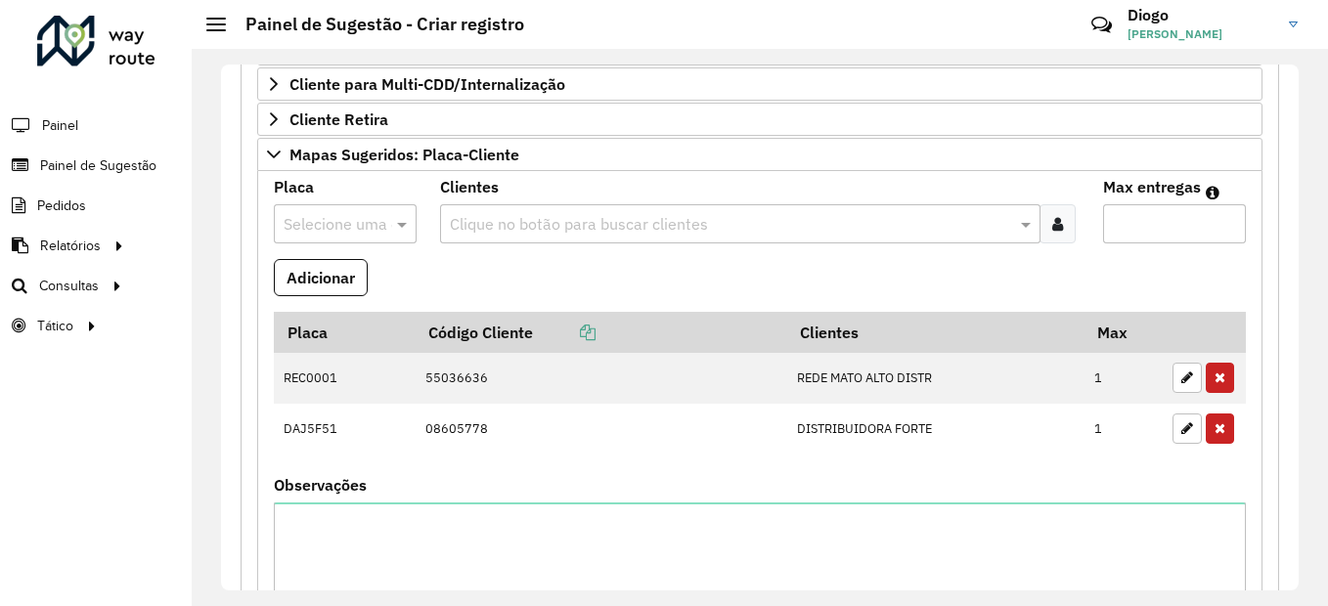
click at [1221, 378] on button "button" at bounding box center [1220, 378] width 28 height 30
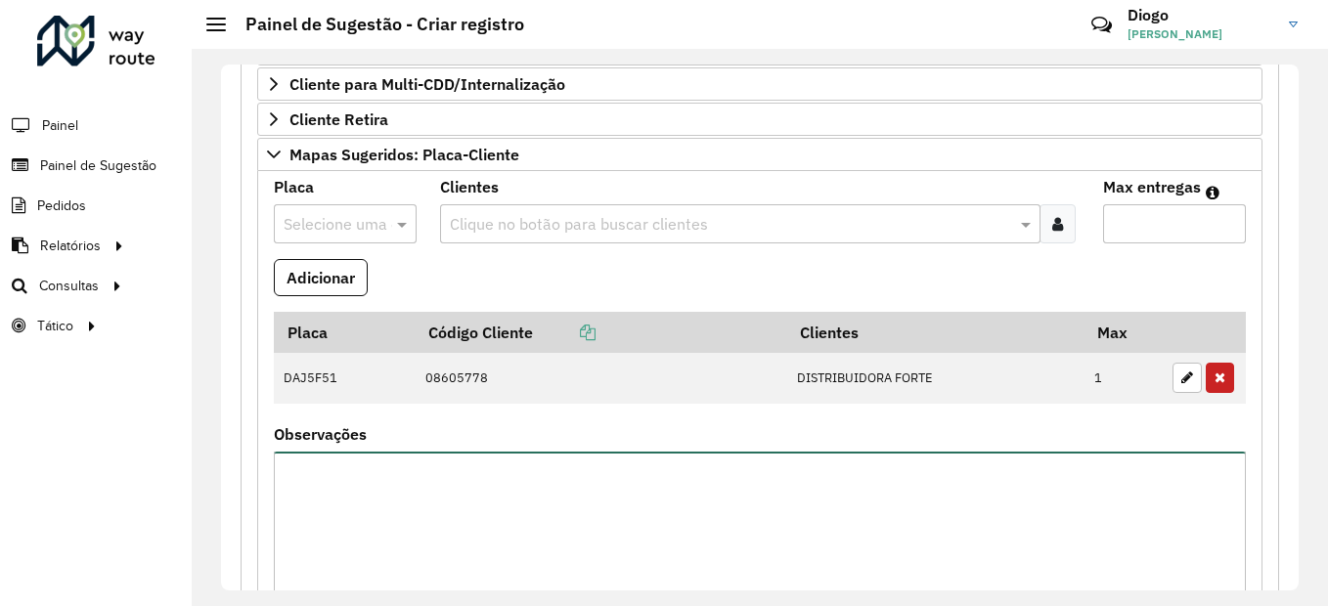
click at [483, 485] on textarea "Observações" at bounding box center [760, 534] width 972 height 165
paste textarea "**********"
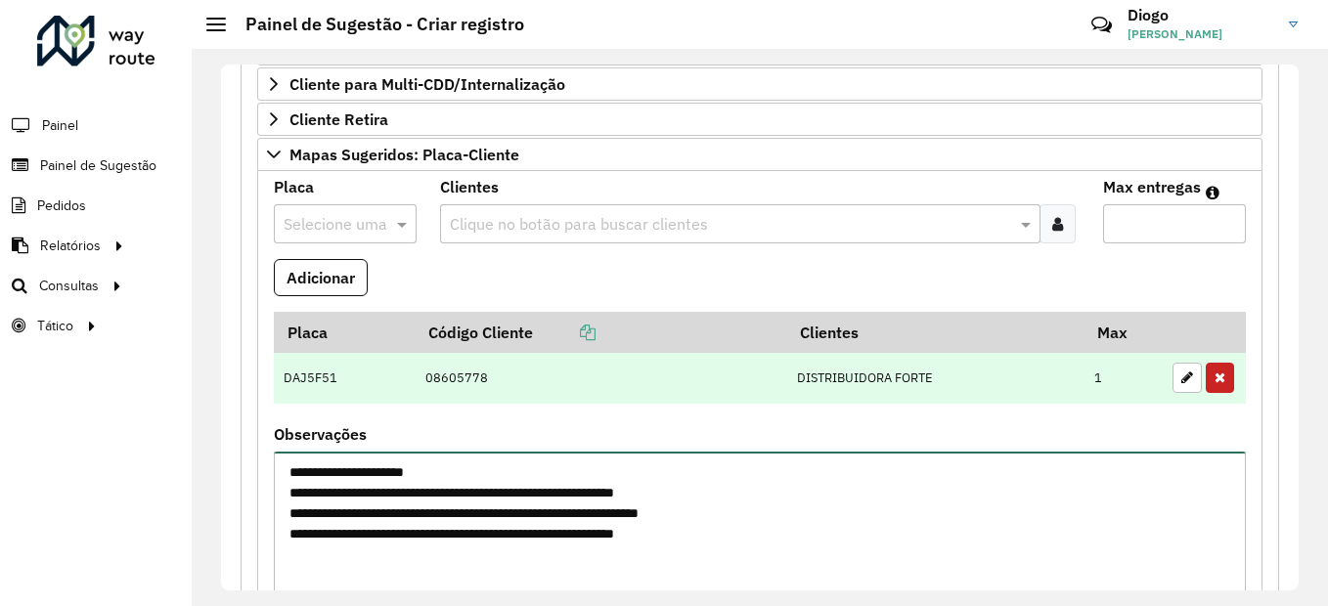
scroll to position [880, 0]
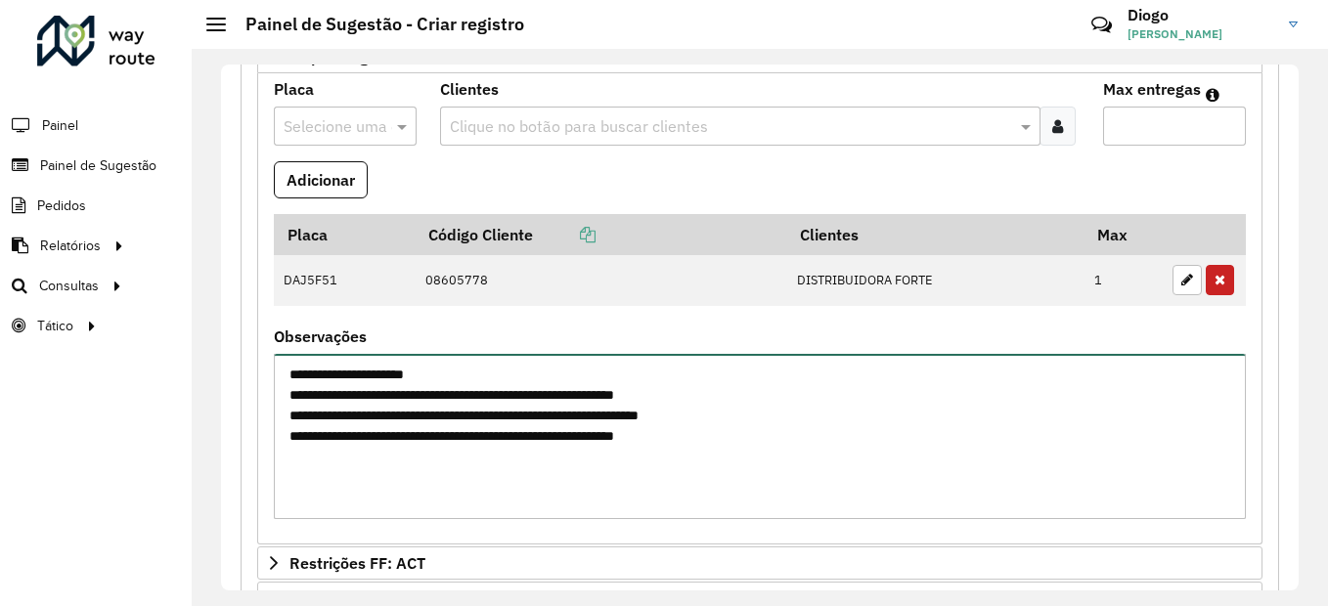
type textarea "**********"
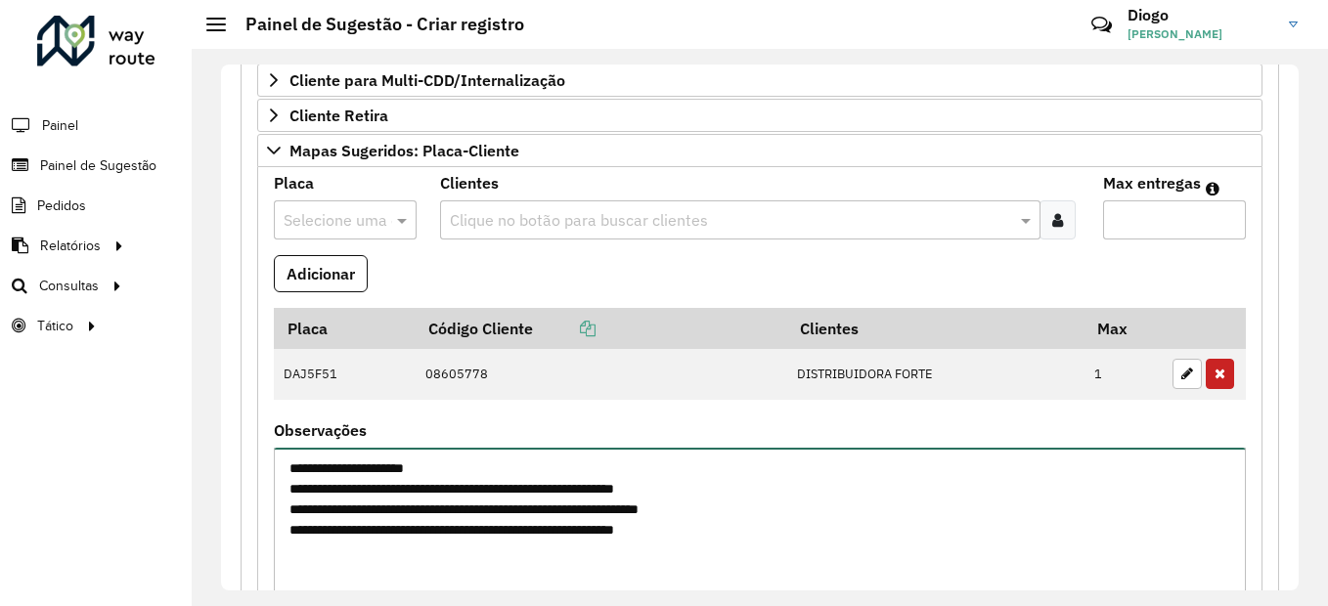
scroll to position [818, 0]
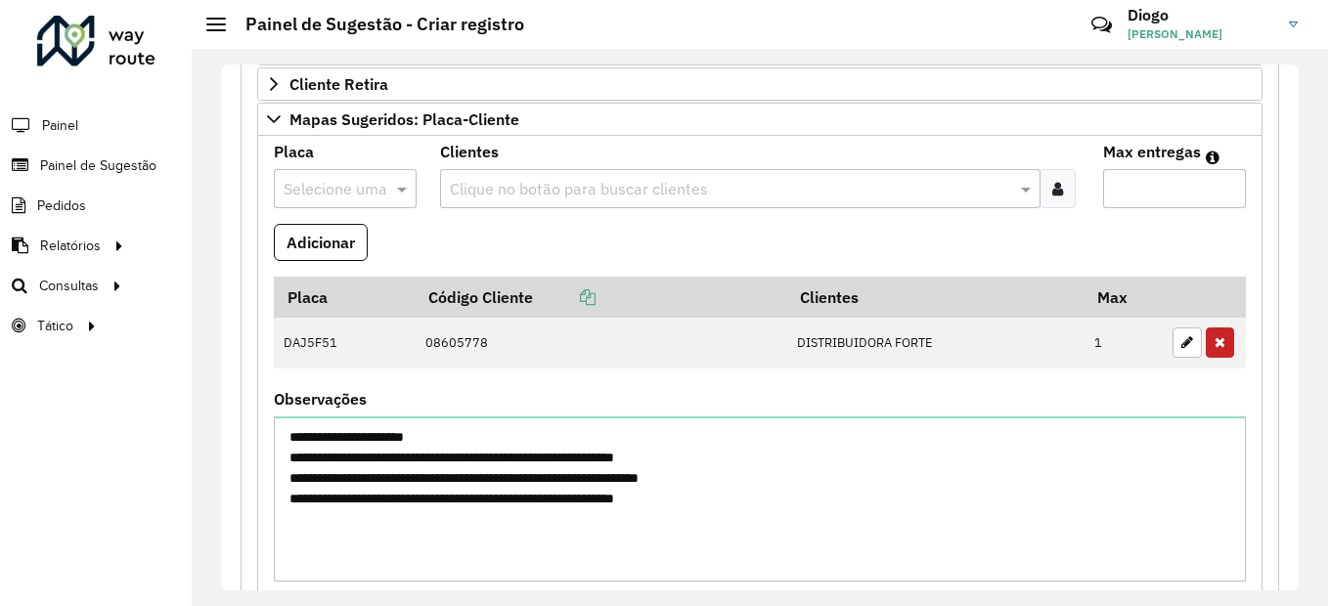
click at [360, 185] on input "text" at bounding box center [326, 189] width 84 height 23
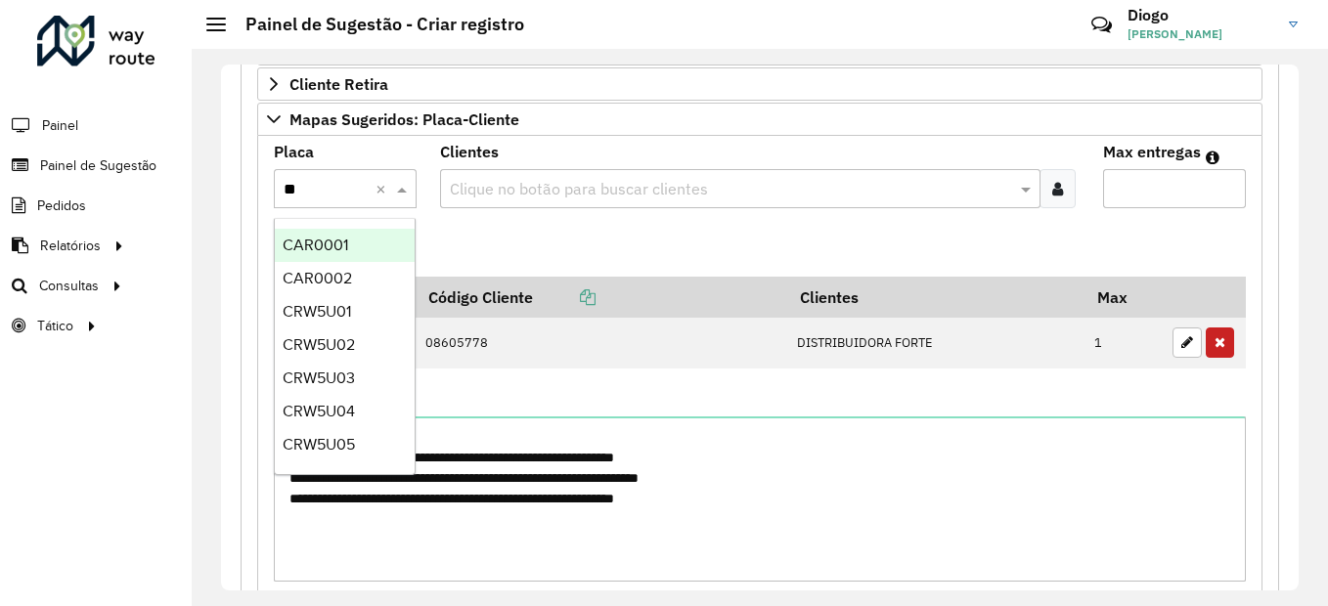
type input "***"
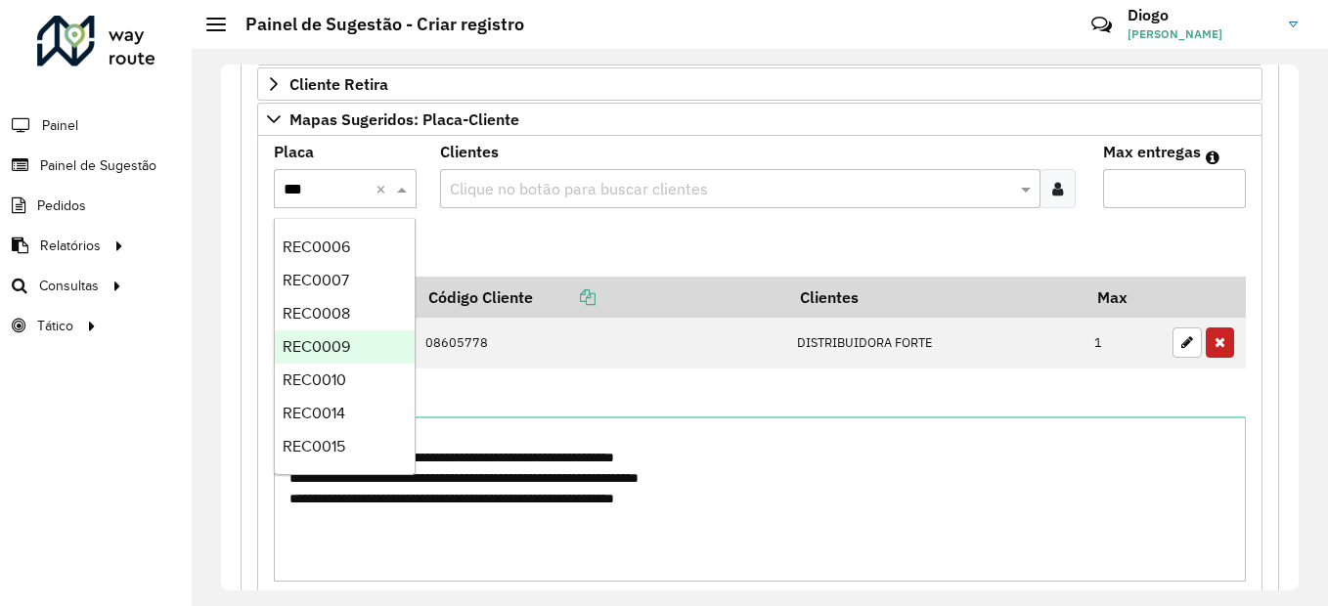
scroll to position [0, 0]
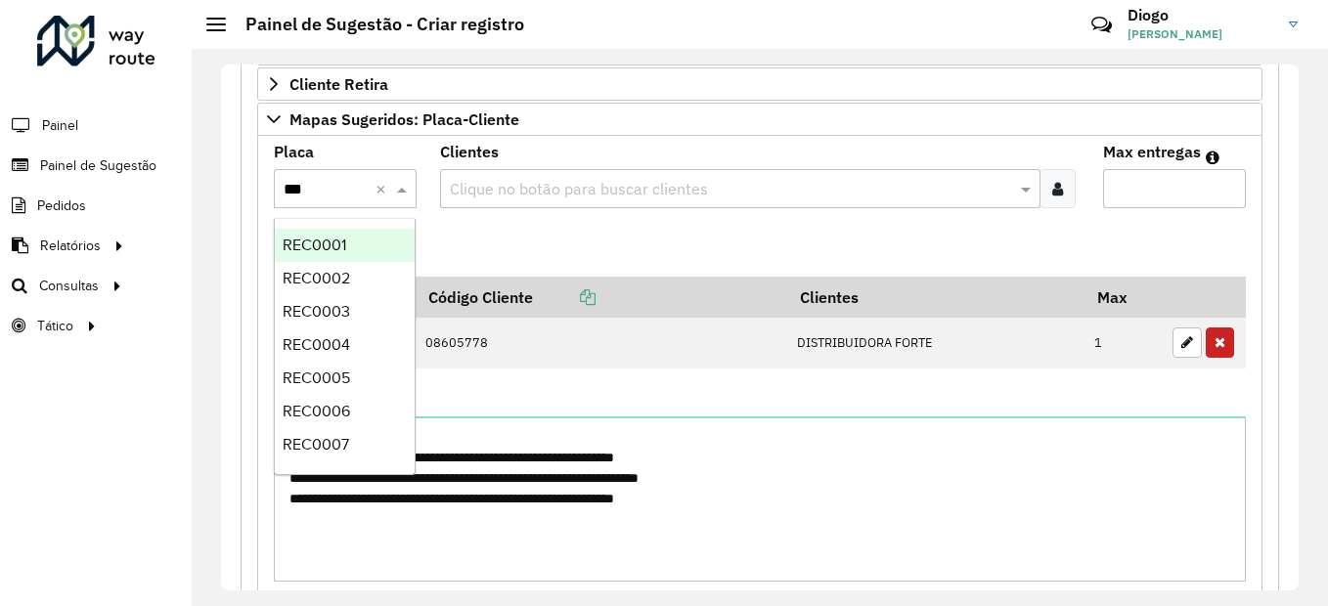
click at [338, 248] on span "REC0001" at bounding box center [315, 245] width 64 height 17
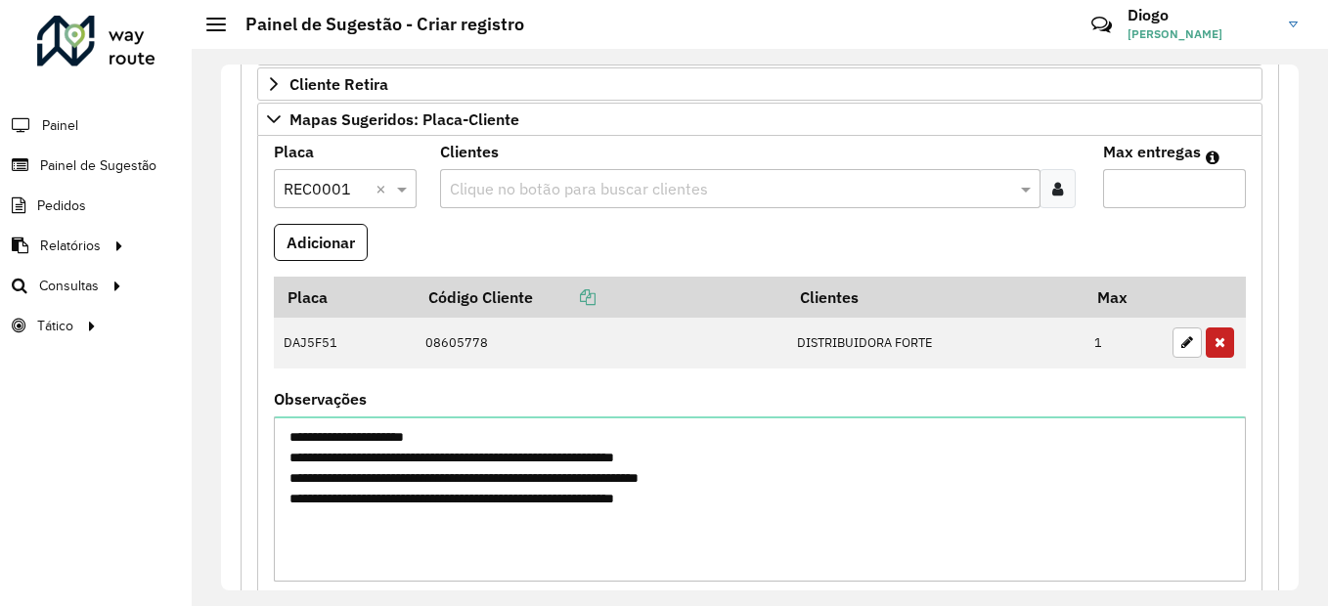
click at [521, 183] on input "text" at bounding box center [731, 189] width 572 height 23
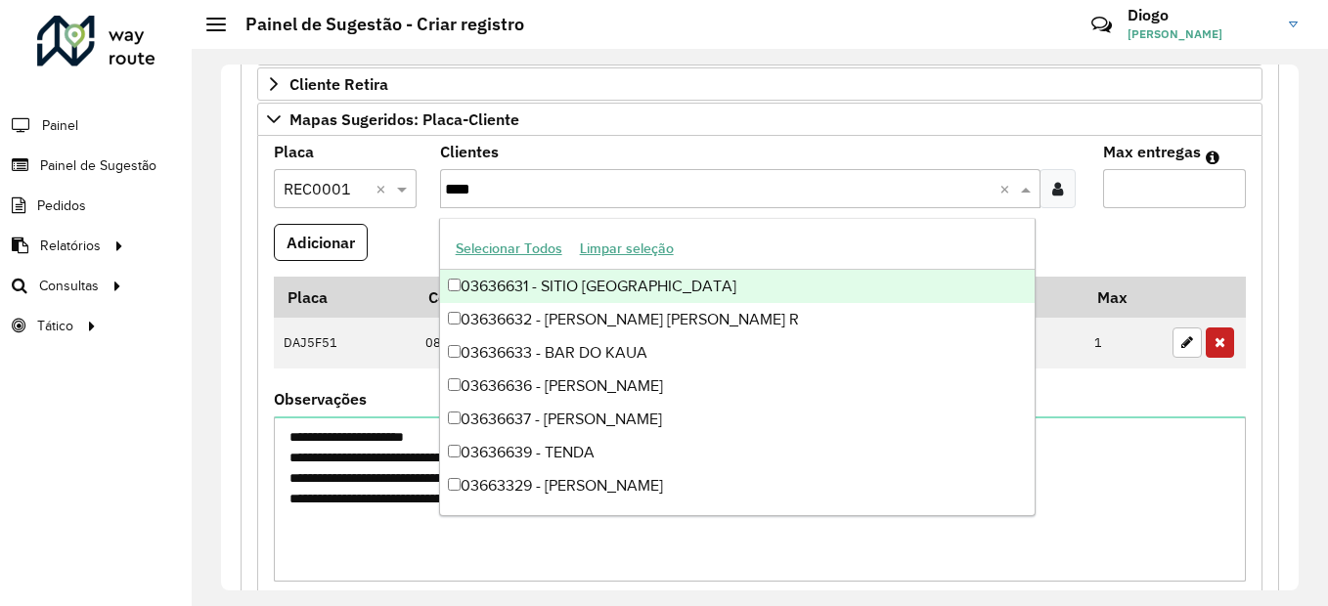
type input "*****"
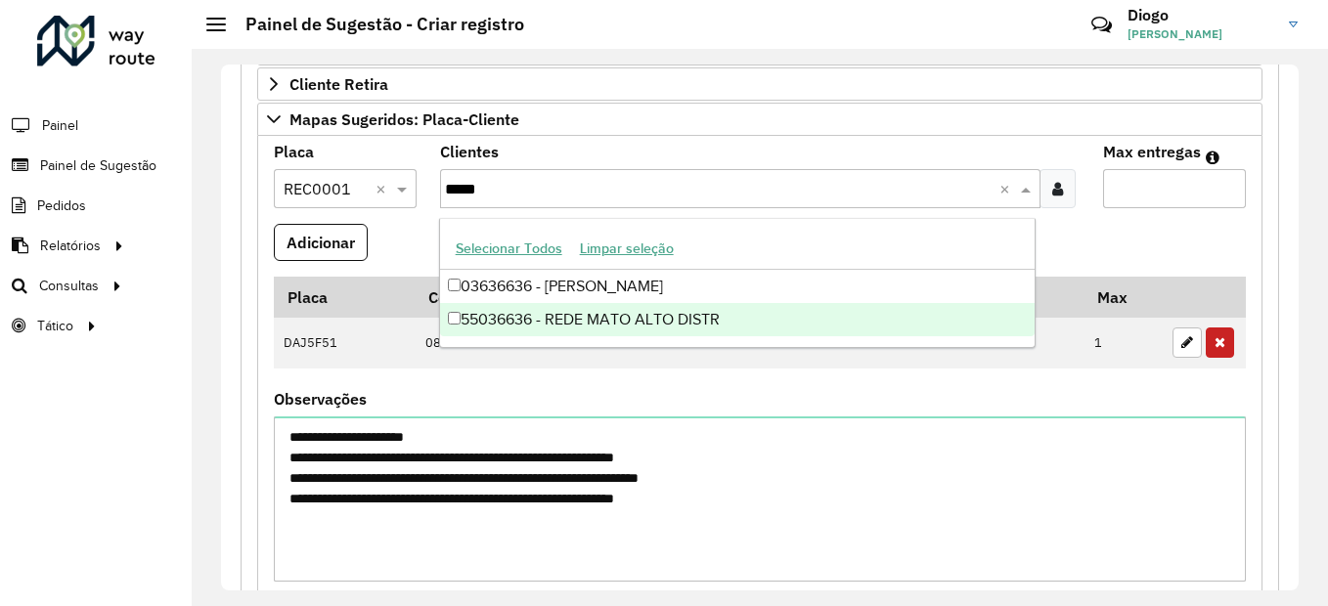
click at [673, 315] on div "55036636 - REDE MATO ALTO DISTR" at bounding box center [738, 319] width 596 height 33
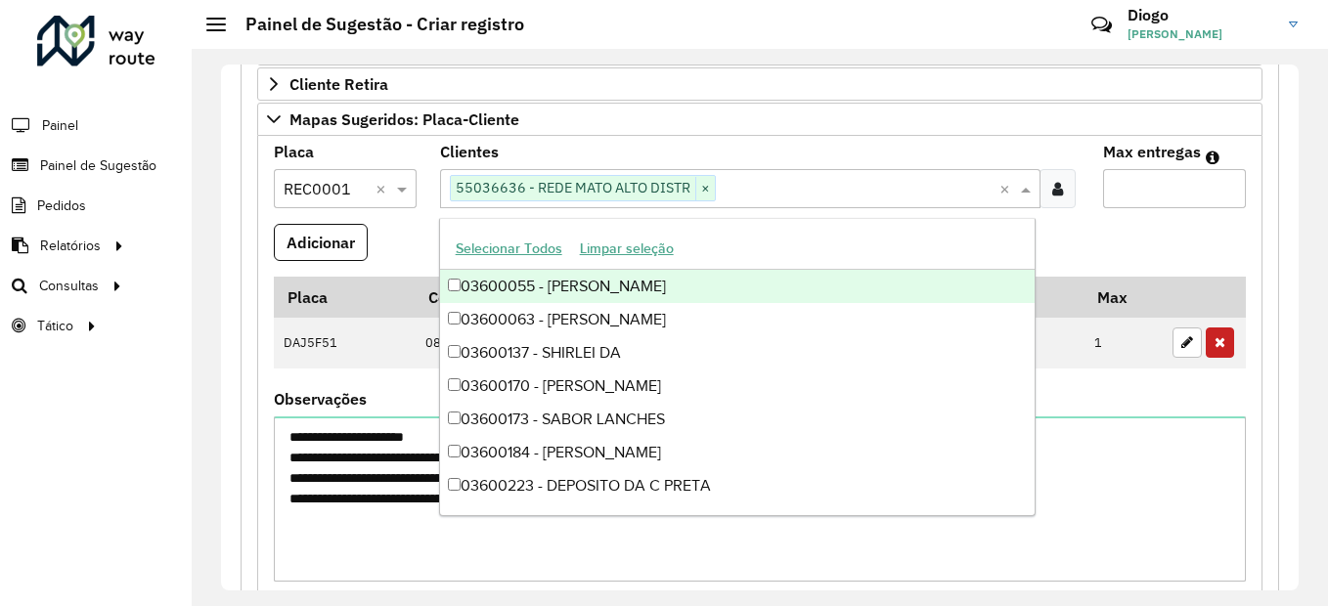
click at [1168, 184] on input "Max entregas" at bounding box center [1174, 188] width 143 height 39
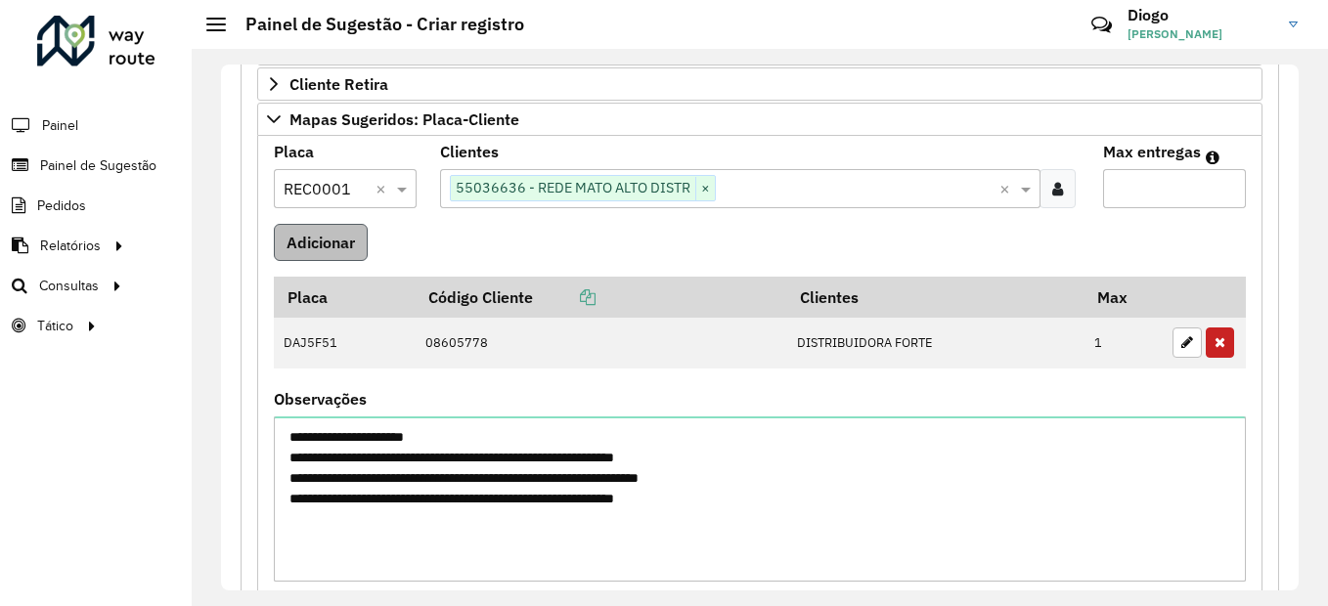
type input "*"
click at [336, 243] on button "Adicionar" at bounding box center [321, 242] width 94 height 37
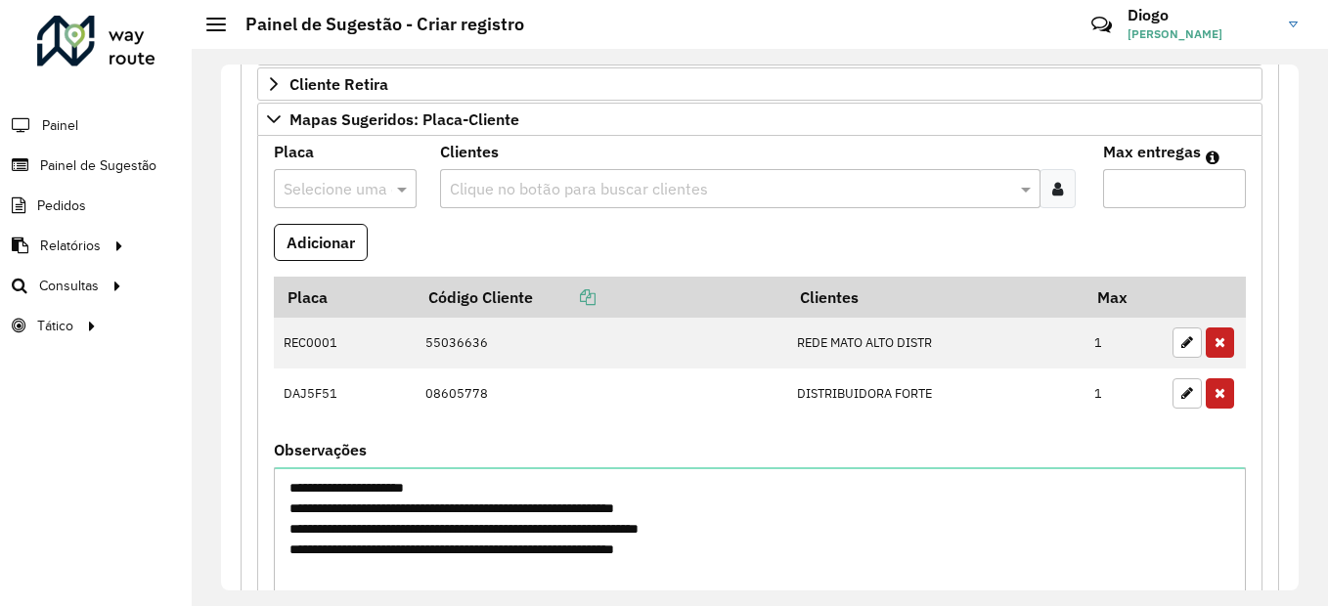
click at [348, 189] on input "text" at bounding box center [326, 189] width 84 height 23
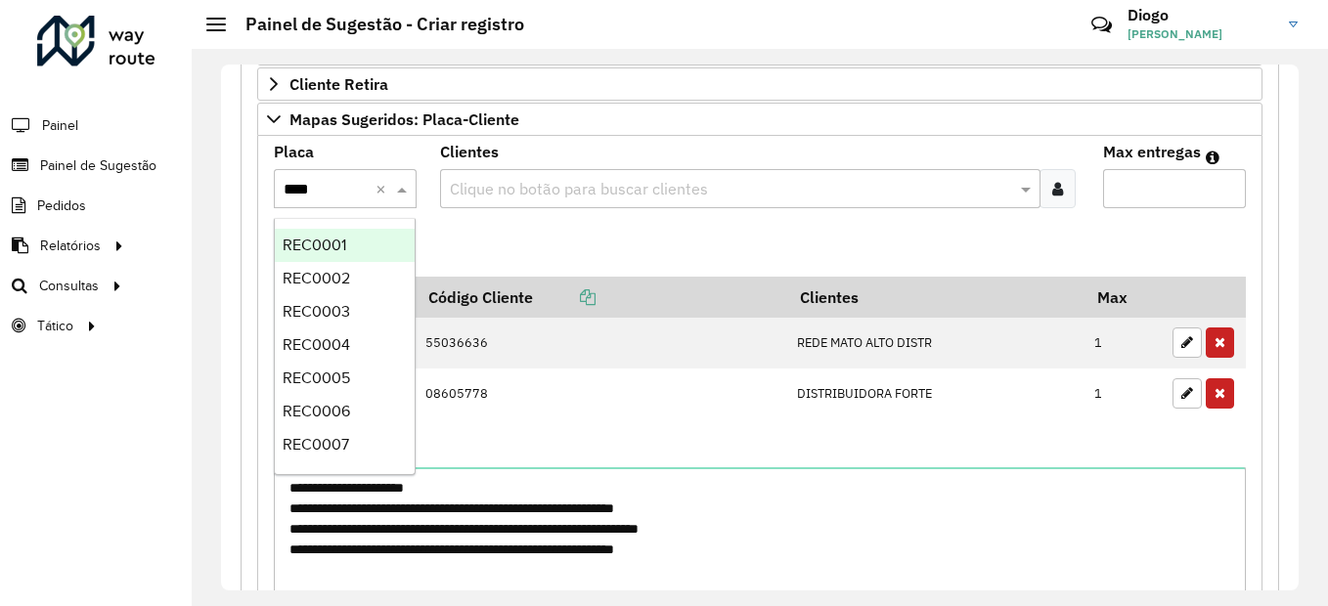
type input "*****"
click at [363, 282] on div "REC0002" at bounding box center [345, 278] width 140 height 33
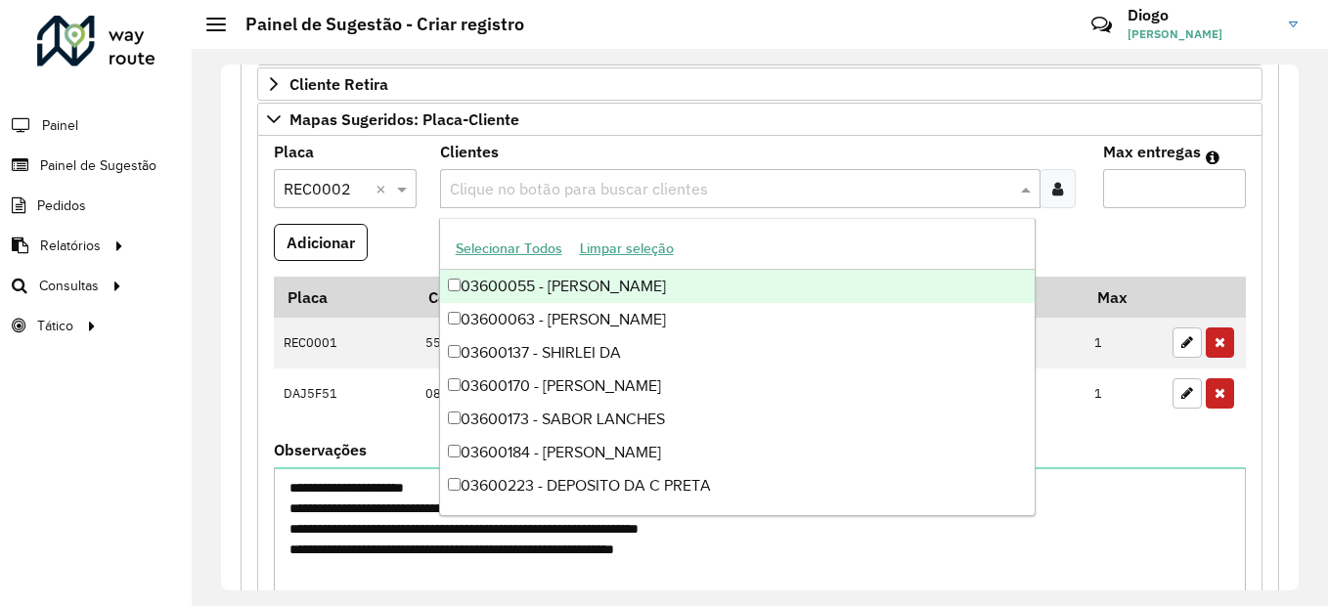
click at [549, 188] on input "text" at bounding box center [731, 189] width 572 height 23
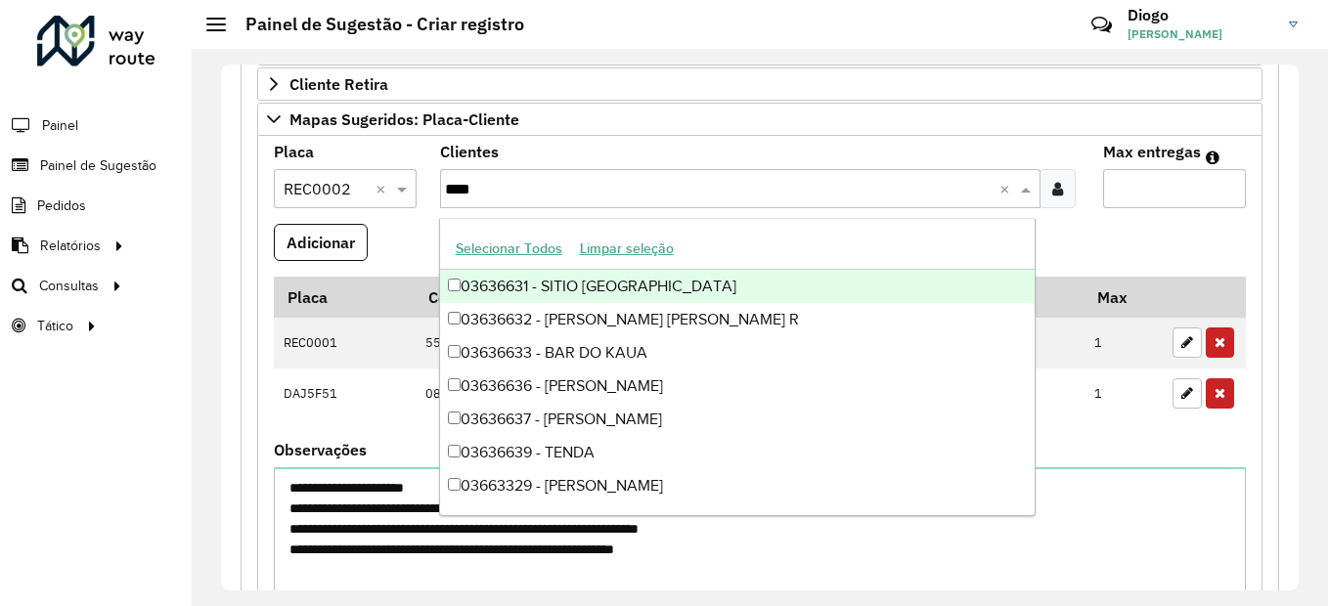
type input "*****"
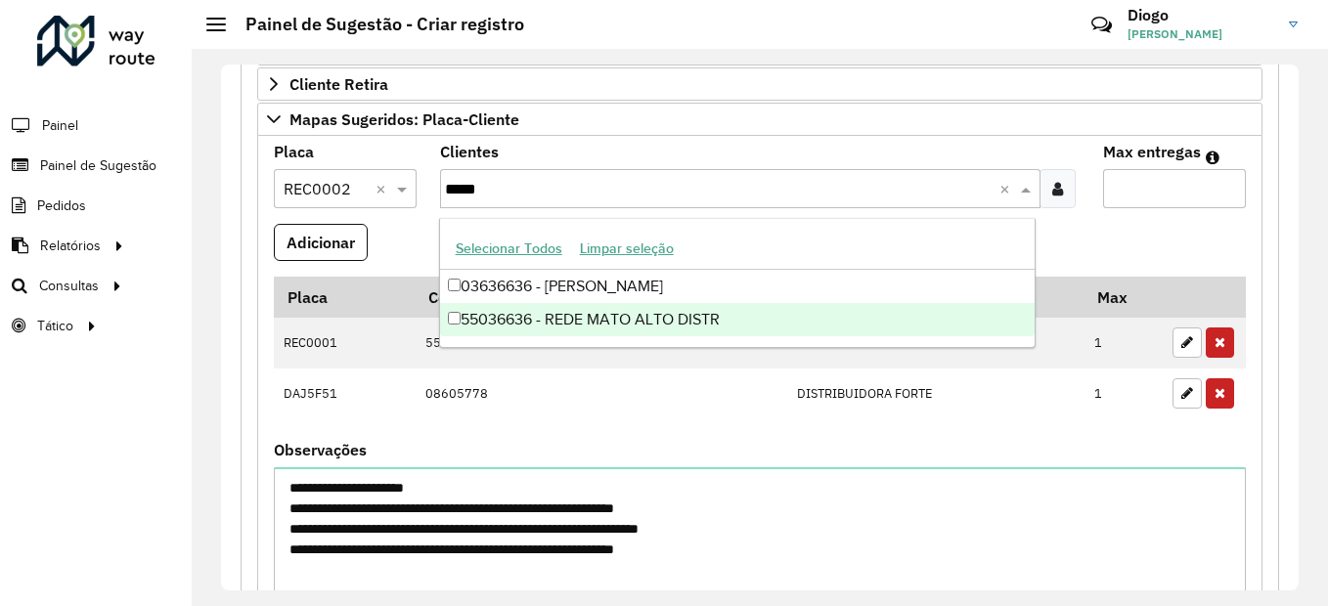
click at [652, 331] on div "55036636 - REDE MATO ALTO DISTR" at bounding box center [738, 319] width 596 height 33
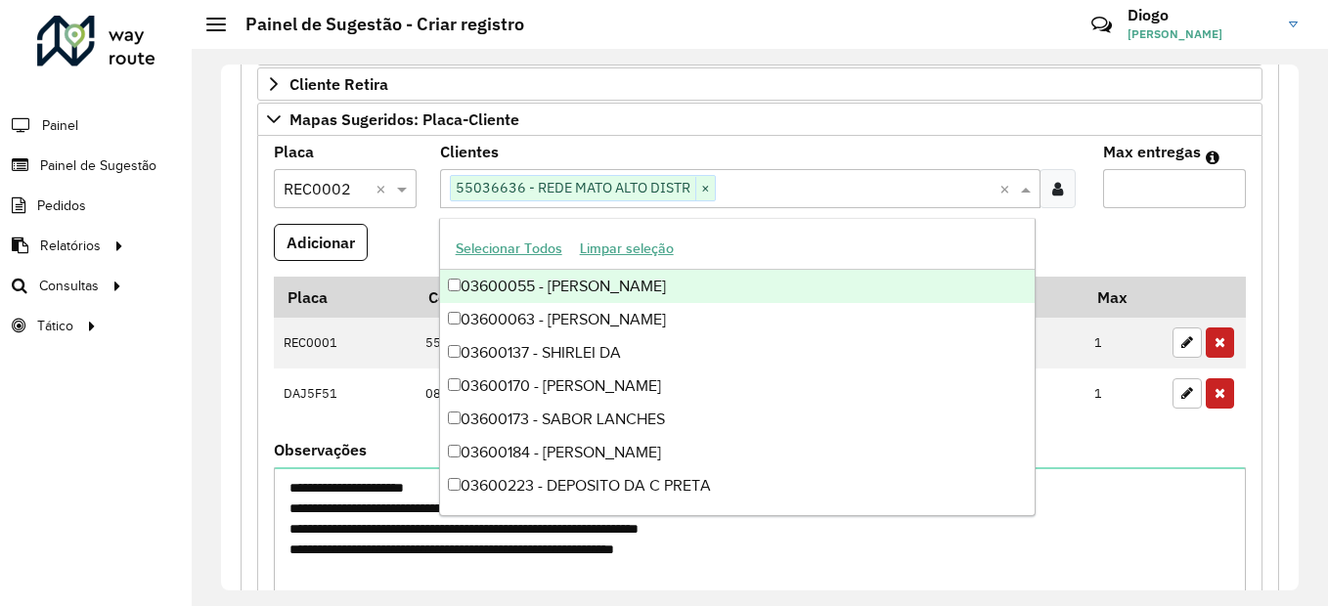
click at [1179, 196] on input "Max entregas" at bounding box center [1174, 188] width 143 height 39
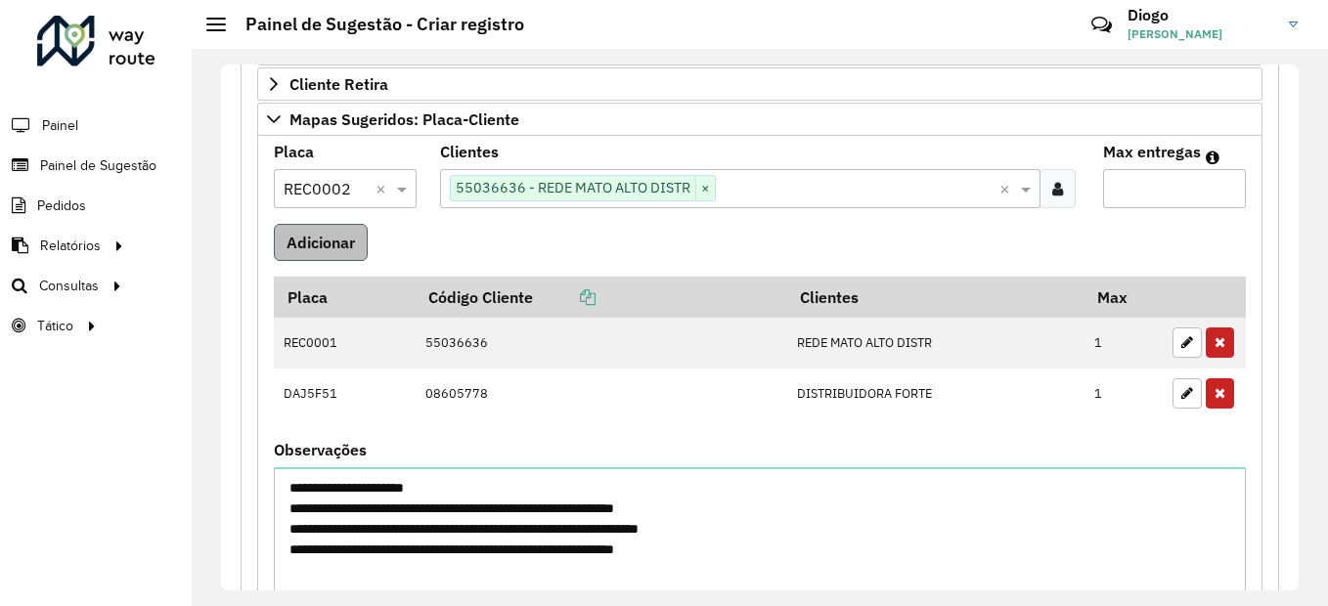
type input "*"
click at [362, 252] on button "Adicionar" at bounding box center [321, 242] width 94 height 37
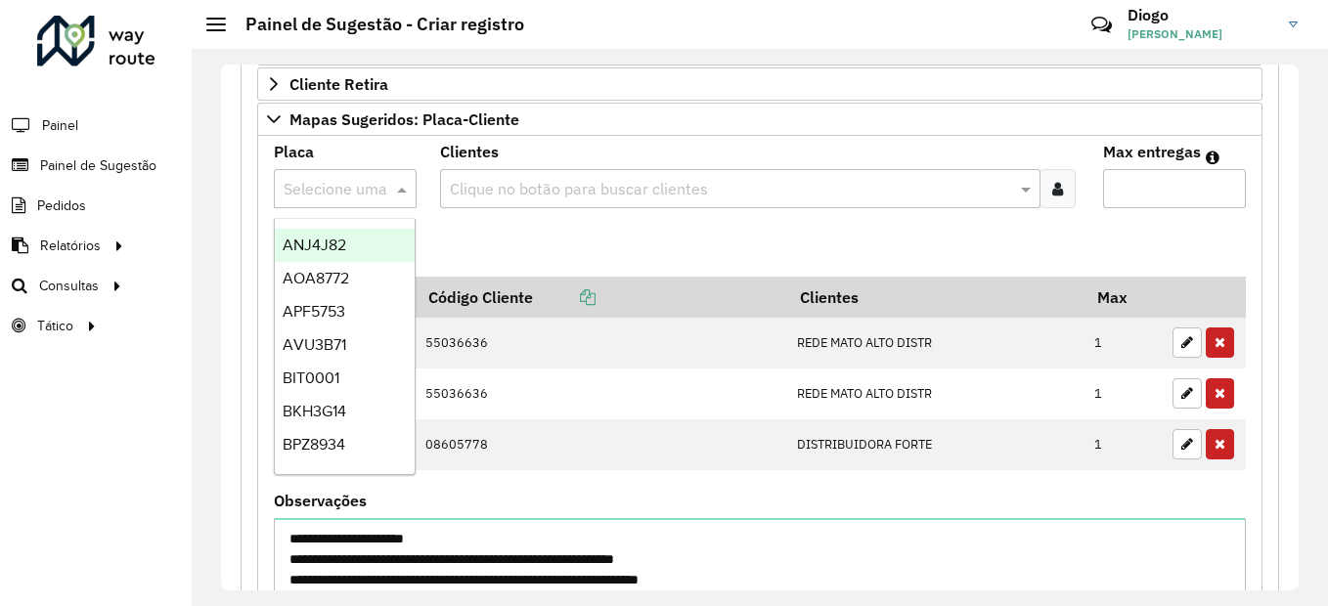
drag, startPoint x: 370, startPoint y: 174, endPoint x: 376, endPoint y: 155, distance: 19.8
click at [374, 166] on div "Placa Selecione uma opção" at bounding box center [345, 177] width 143 height 64
type input "*"
type input "****"
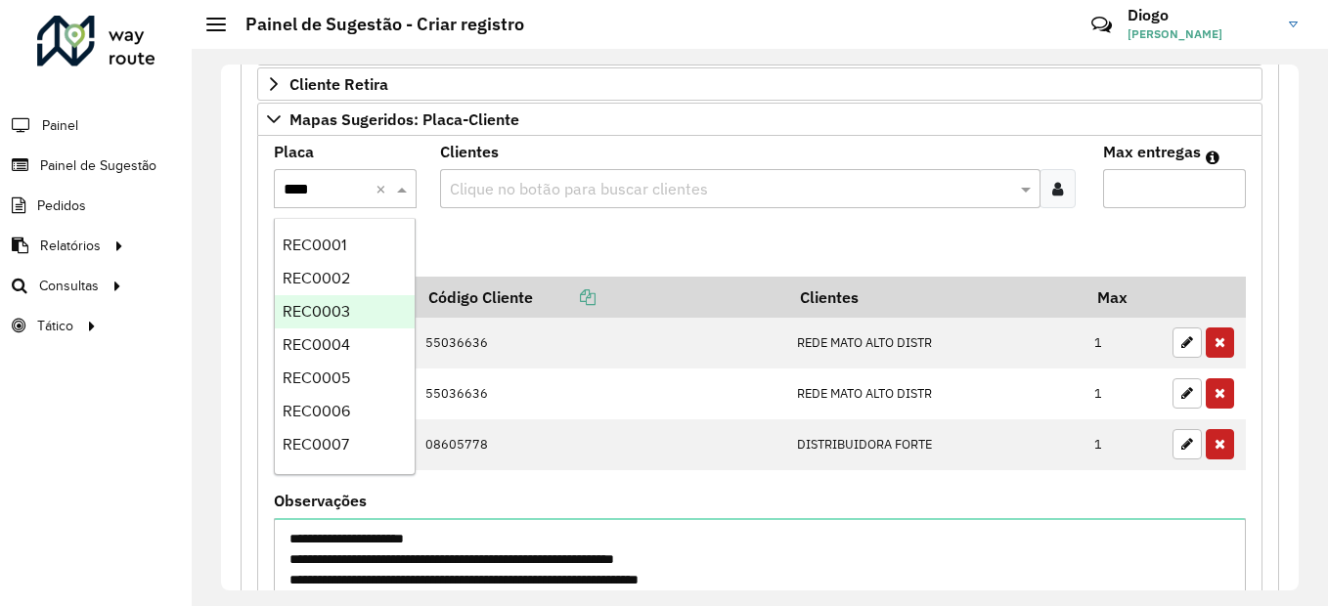
click at [351, 310] on div "REC0003" at bounding box center [345, 311] width 140 height 33
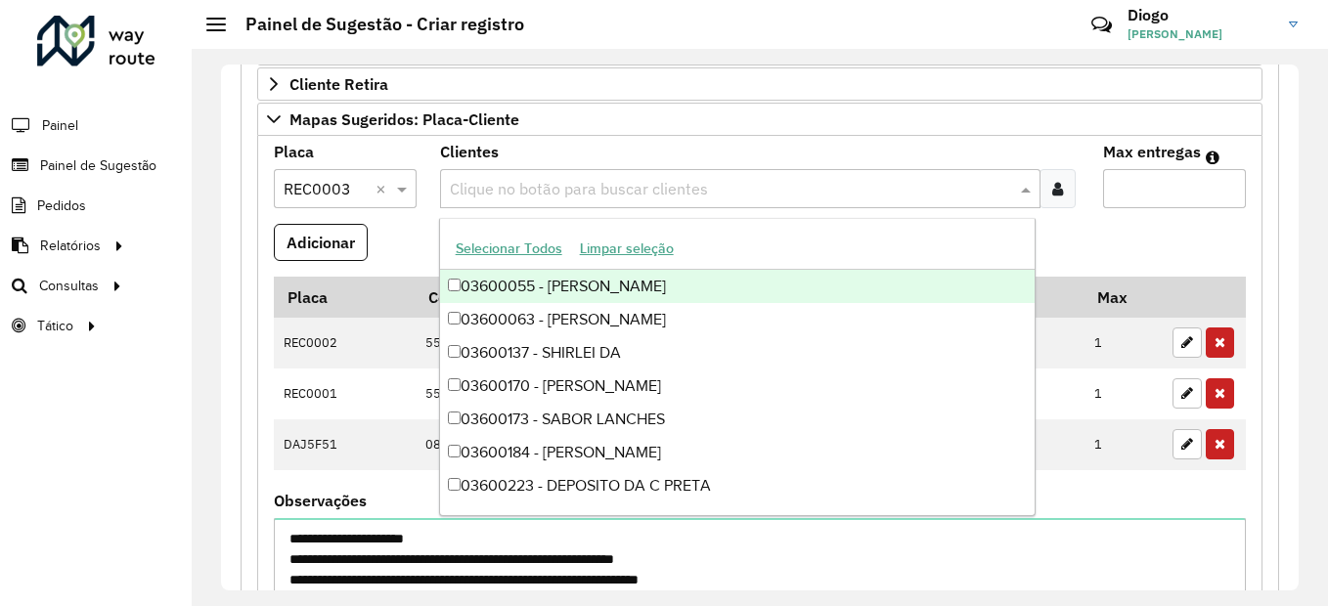
click at [592, 195] on input "text" at bounding box center [731, 189] width 572 height 23
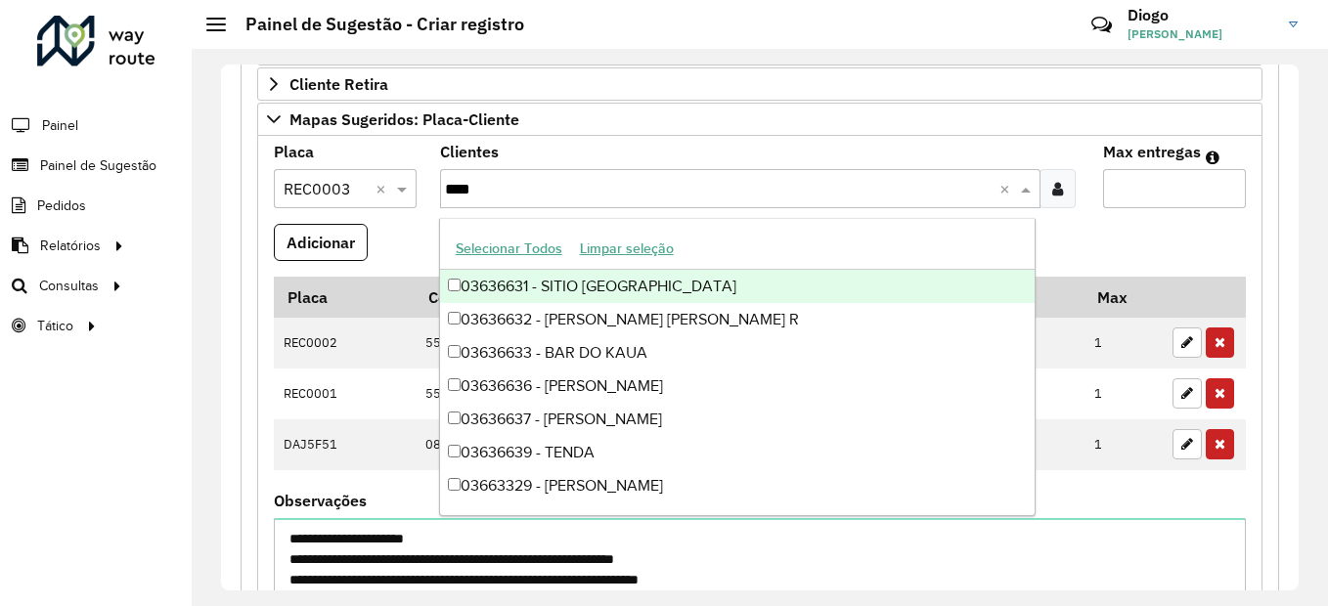
type input "*****"
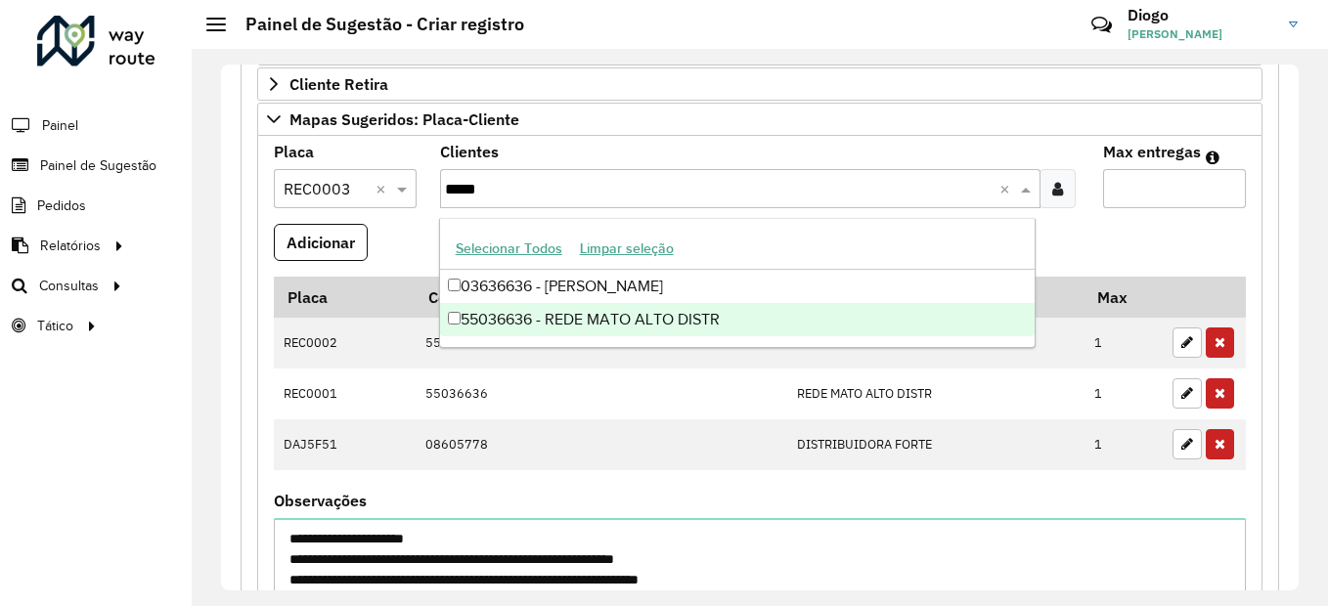
click at [632, 330] on div "55036636 - REDE MATO ALTO DISTR" at bounding box center [738, 319] width 596 height 33
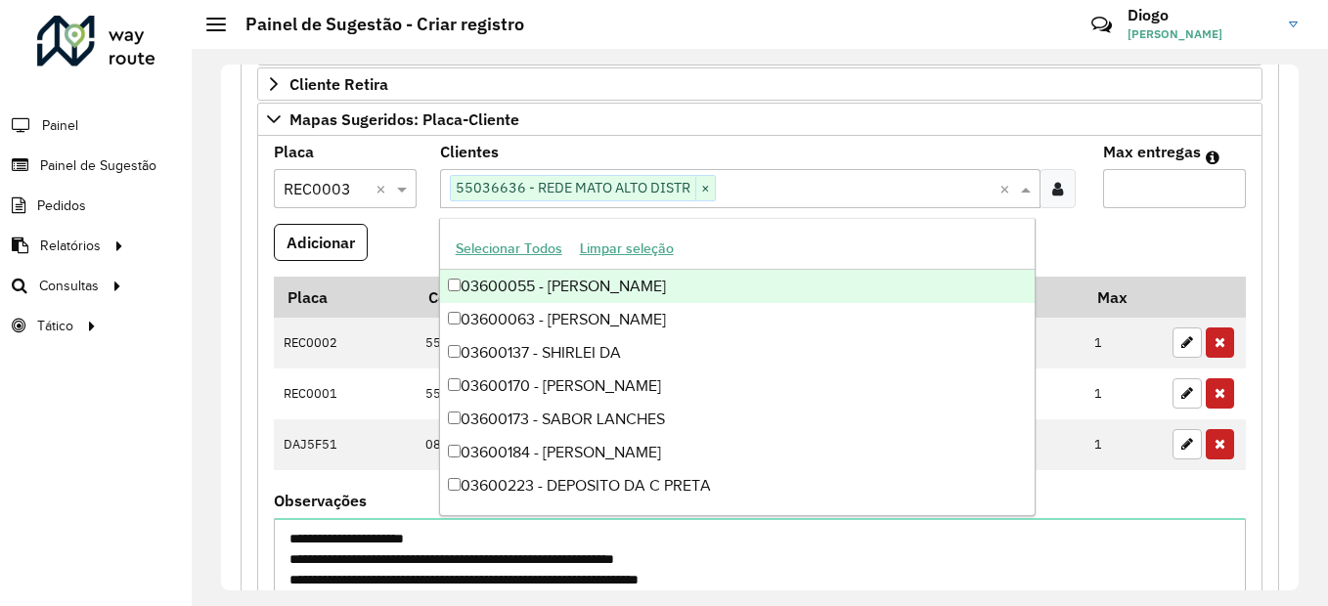
click at [1118, 168] on div "Max entregas" at bounding box center [1174, 177] width 143 height 64
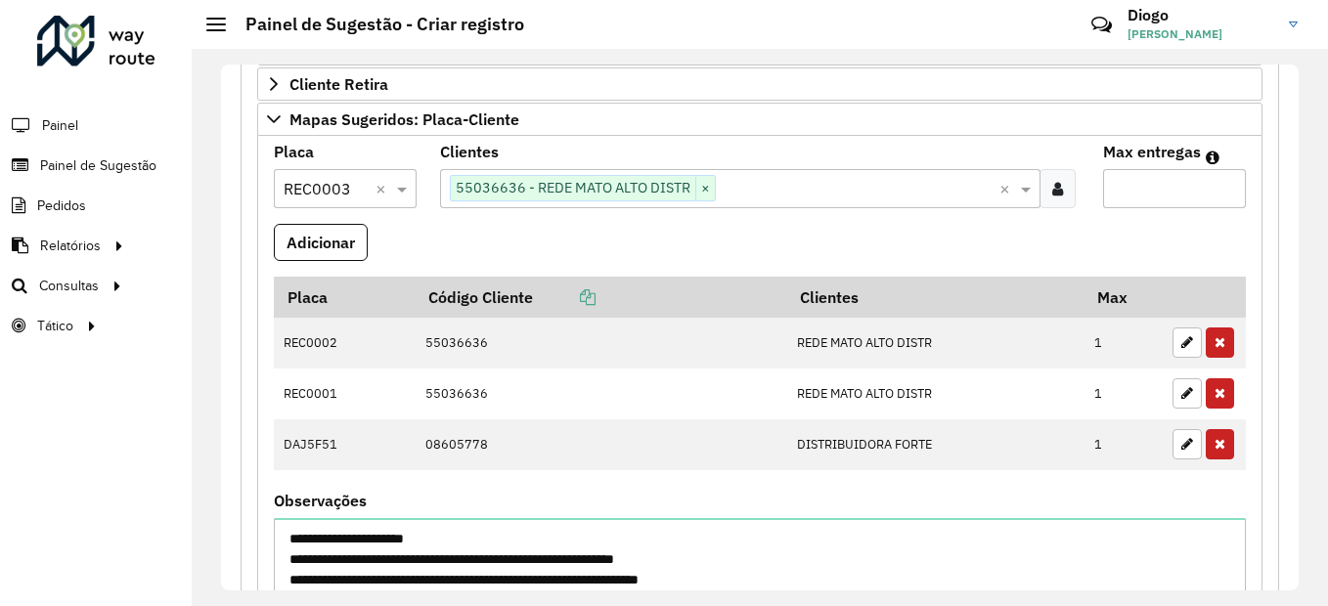
click at [1139, 189] on input "Max entregas" at bounding box center [1174, 188] width 143 height 39
type input "*"
click at [326, 252] on button "Adicionar" at bounding box center [321, 242] width 94 height 37
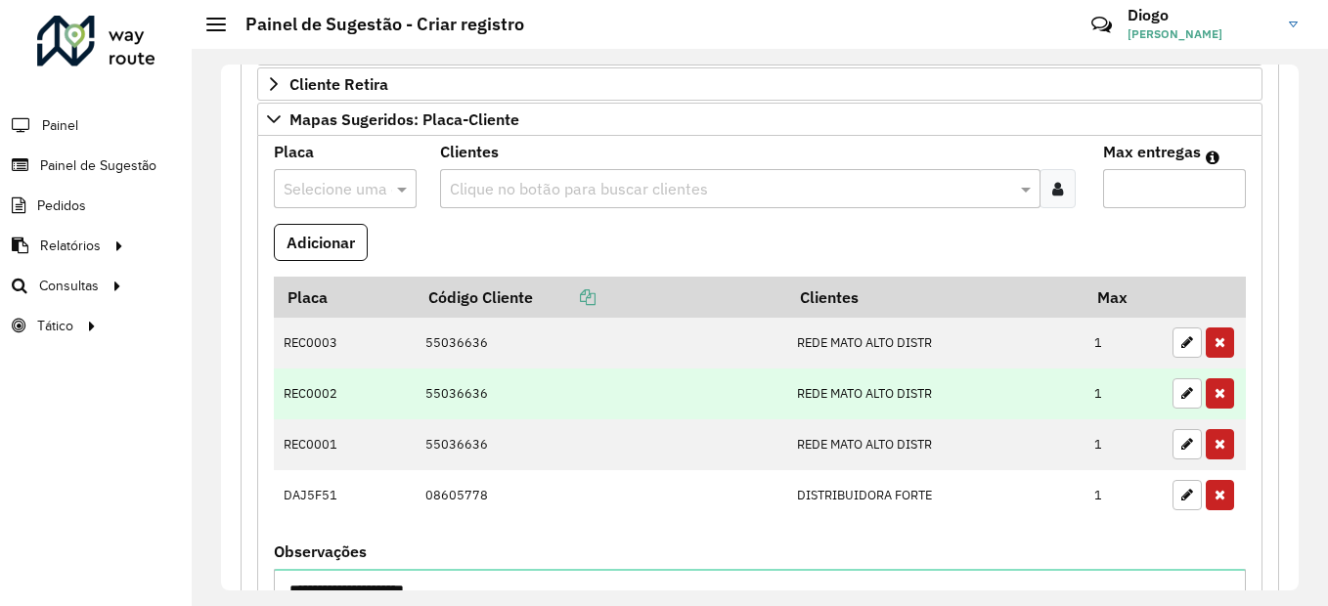
scroll to position [915, 0]
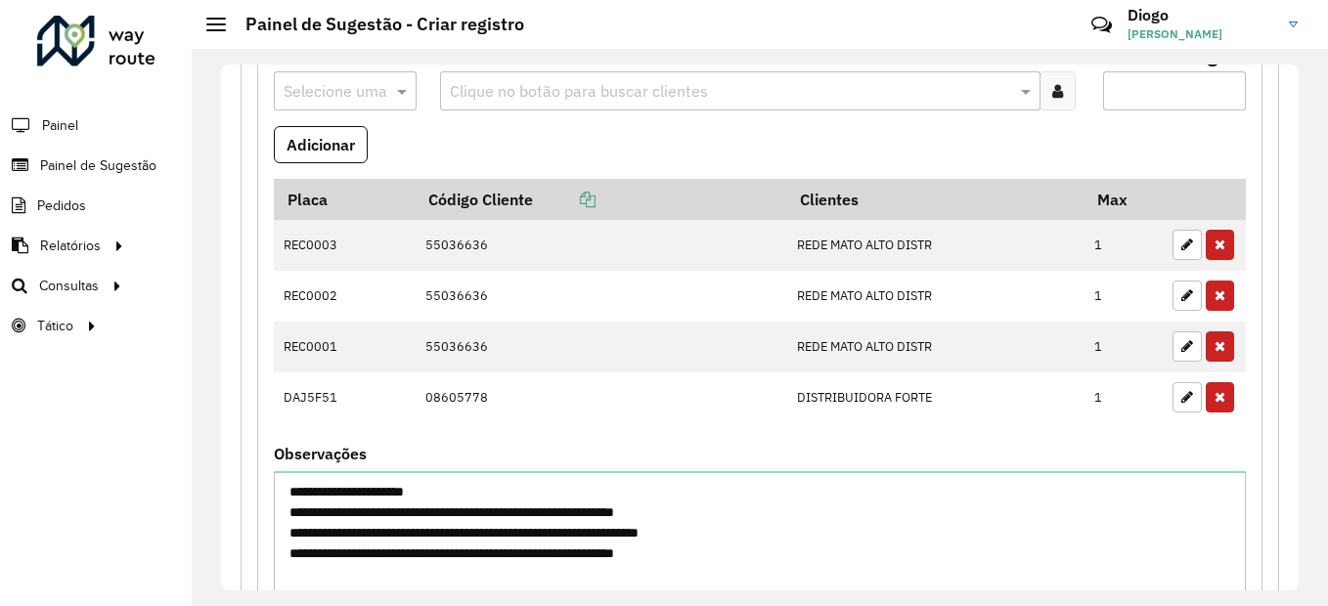
click at [353, 90] on input "text" at bounding box center [326, 91] width 84 height 23
type input "*****"
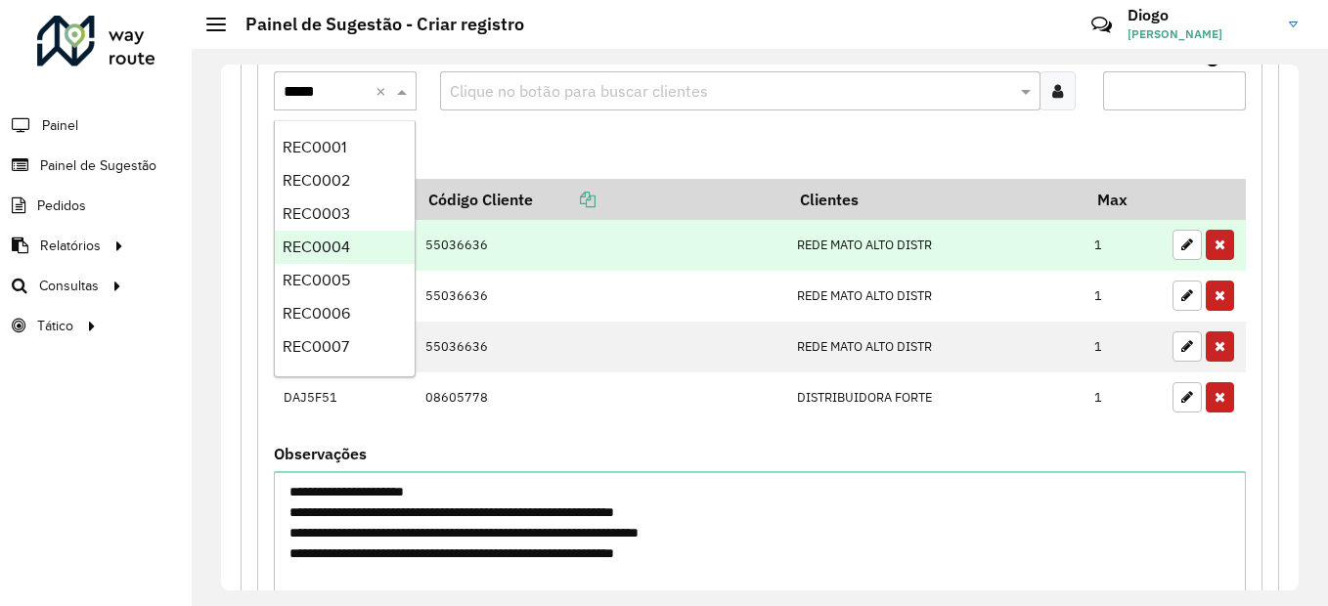
drag, startPoint x: 360, startPoint y: 249, endPoint x: 376, endPoint y: 227, distance: 28.0
click at [366, 241] on div "REC0004" at bounding box center [345, 247] width 140 height 33
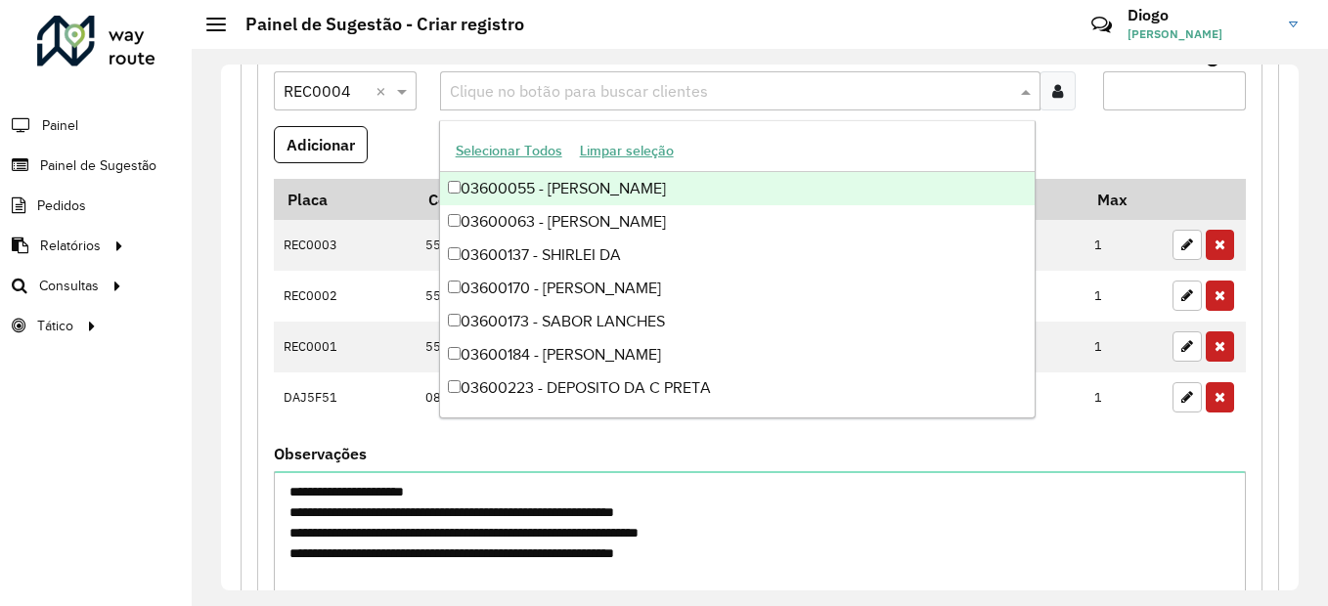
drag, startPoint x: 608, startPoint y: 86, endPoint x: 623, endPoint y: 84, distance: 14.8
click at [597, 88] on input "text" at bounding box center [731, 91] width 572 height 23
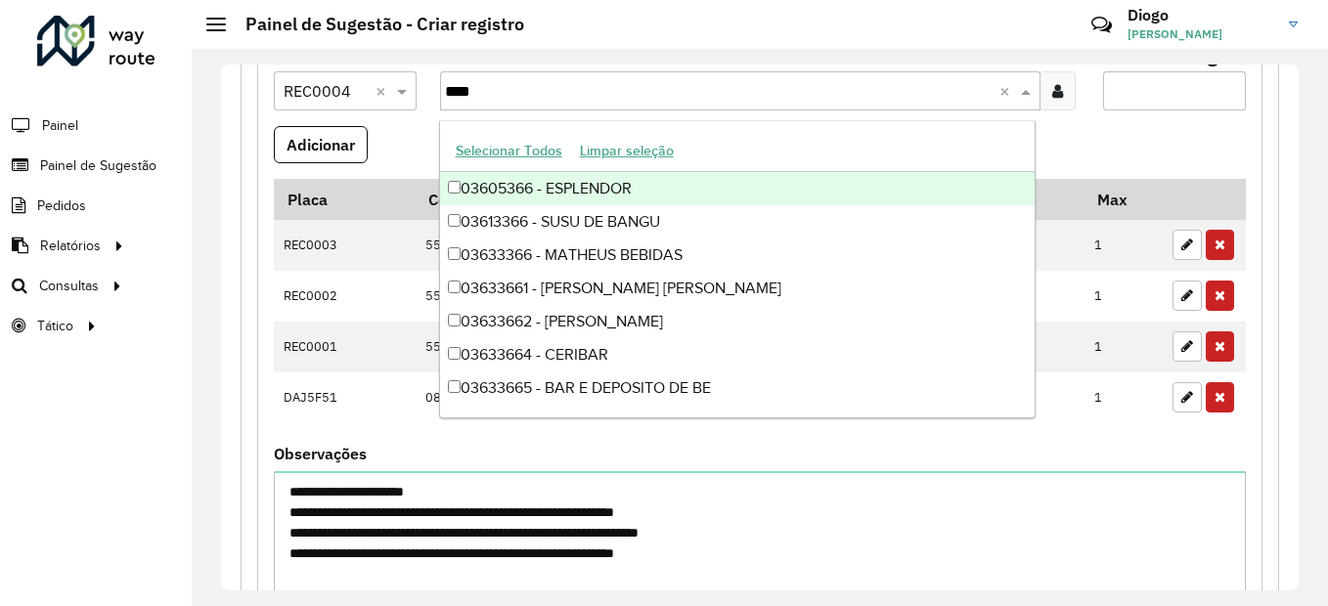
type input "*****"
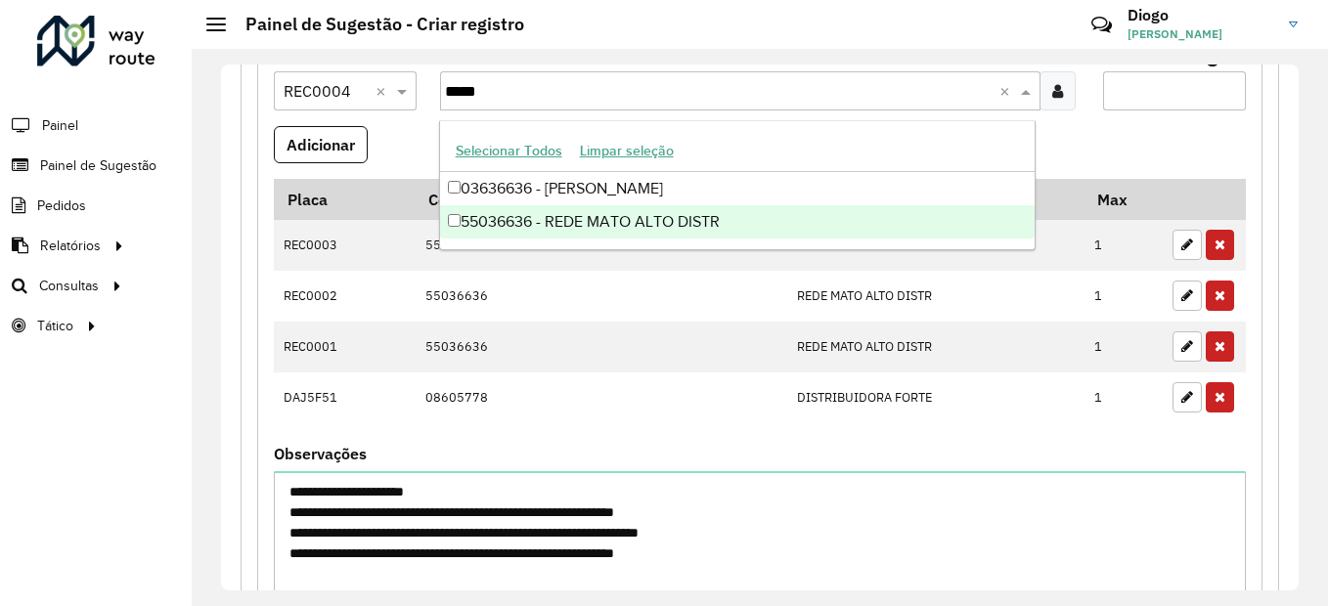
click at [529, 221] on div "55036636 - REDE MATO ALTO DISTR" at bounding box center [738, 221] width 596 height 33
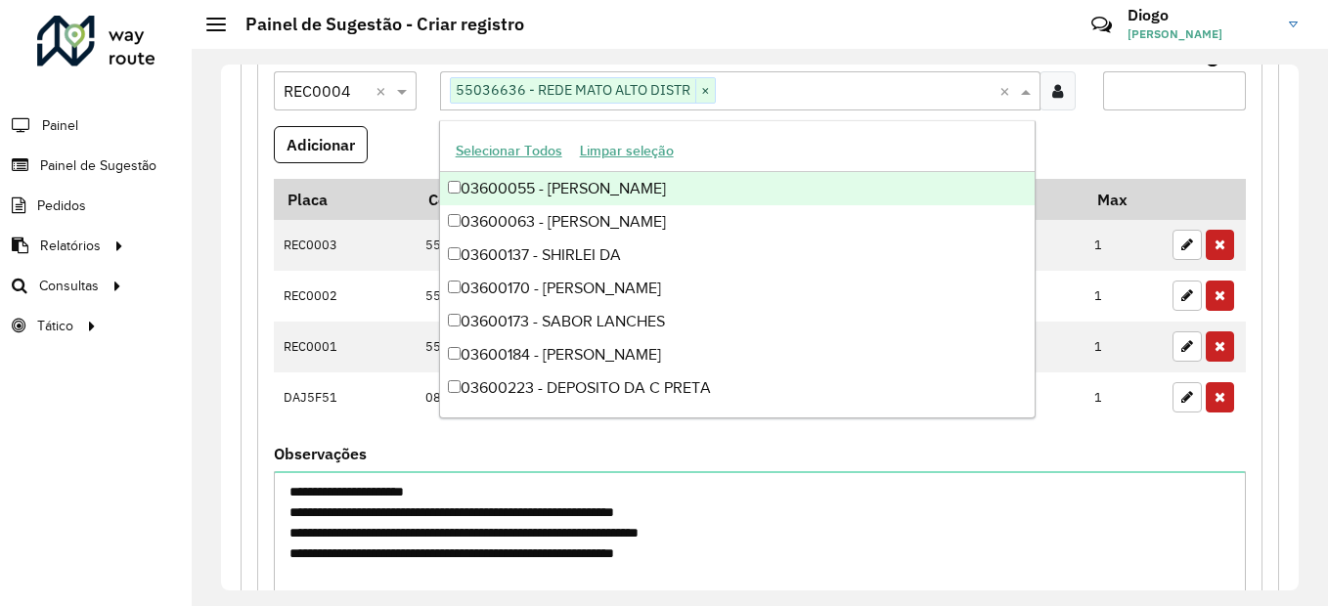
click at [1175, 98] on input "Max entregas" at bounding box center [1174, 90] width 143 height 39
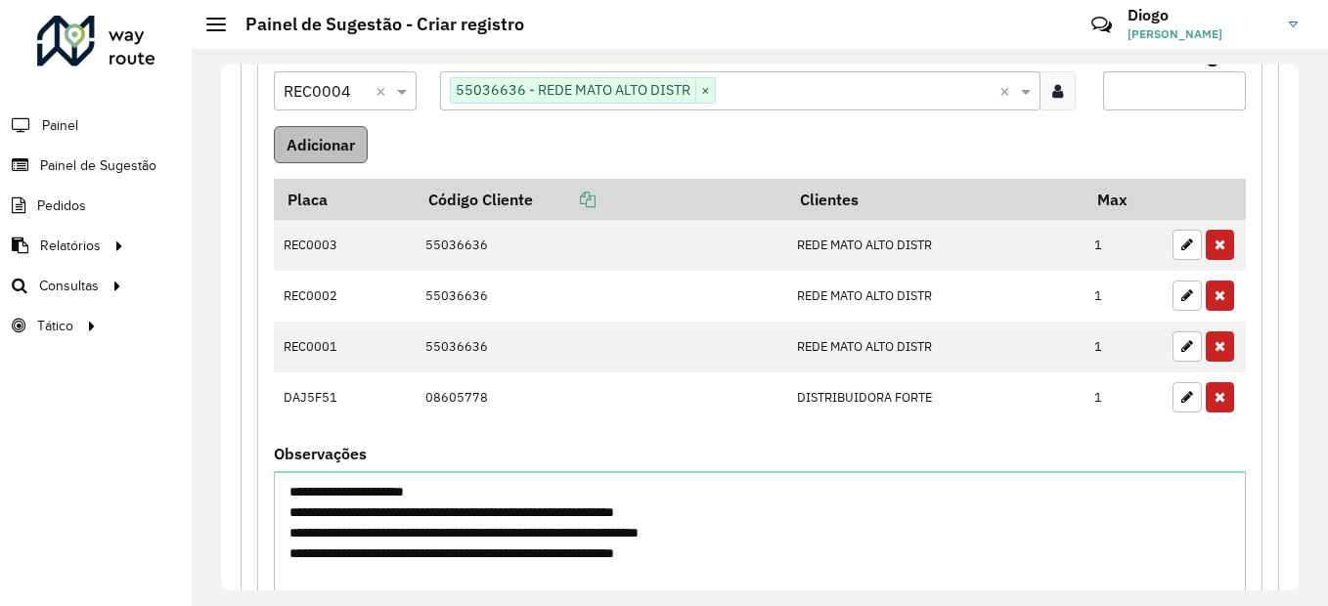
type input "*"
click at [348, 150] on button "Adicionar" at bounding box center [321, 144] width 94 height 37
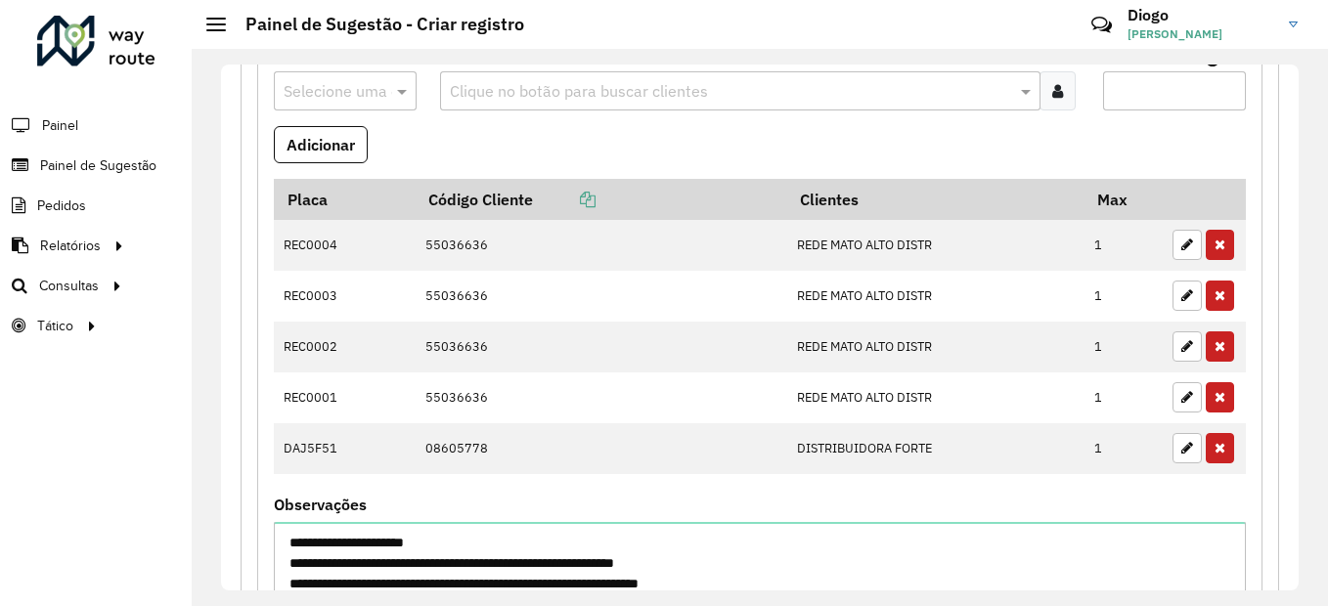
click at [357, 86] on input "text" at bounding box center [326, 91] width 84 height 23
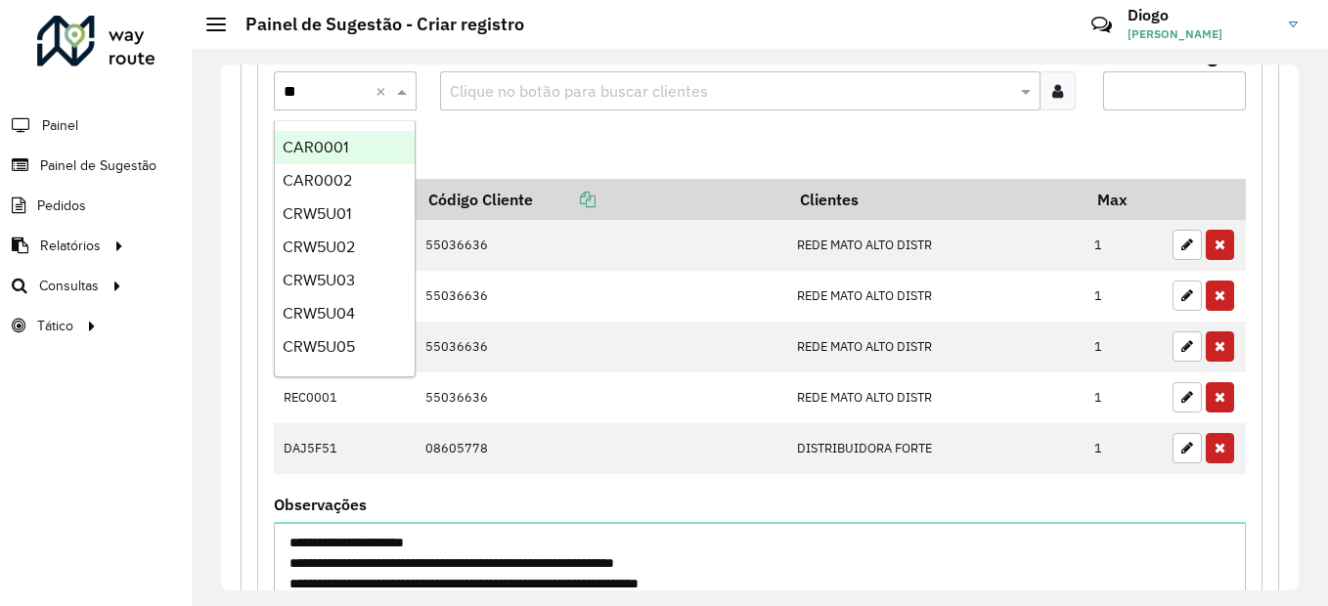
type input "***"
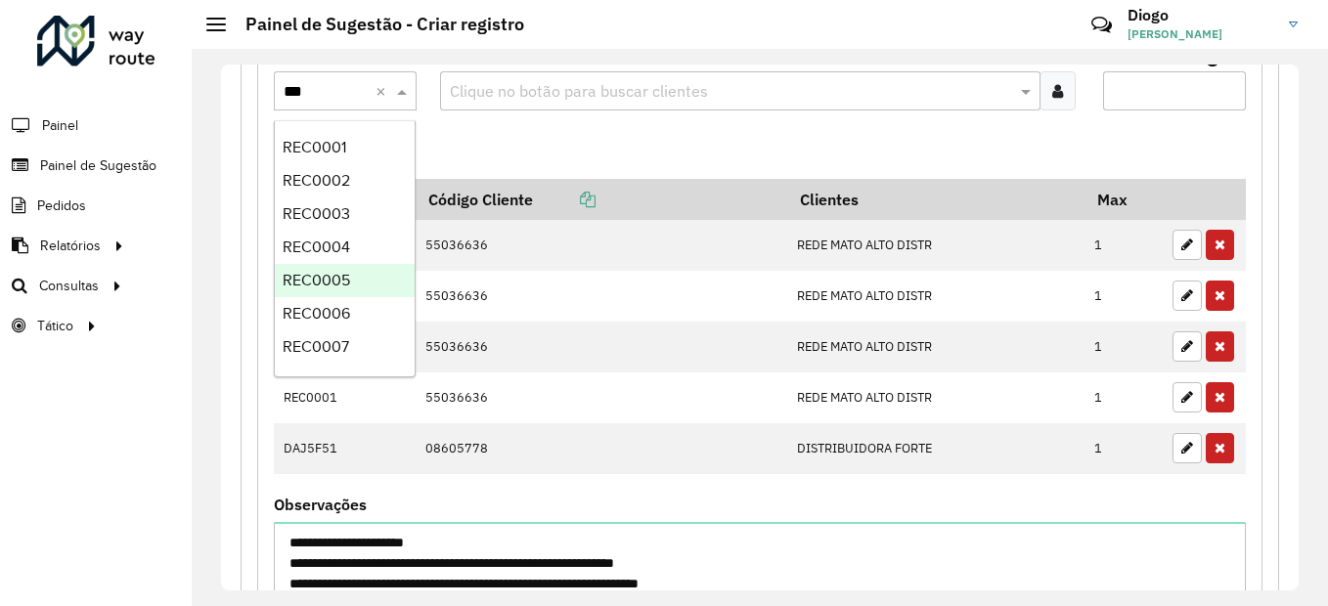
click at [347, 277] on span "REC0005" at bounding box center [316, 280] width 67 height 17
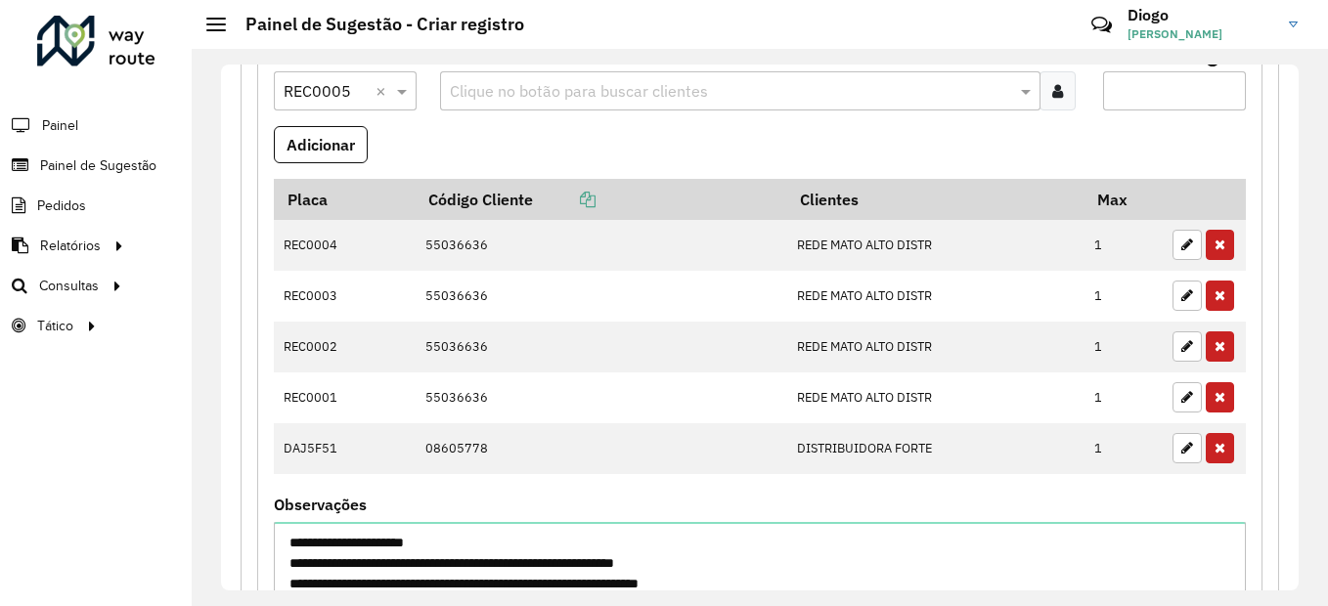
click at [617, 93] on input "text" at bounding box center [731, 91] width 572 height 23
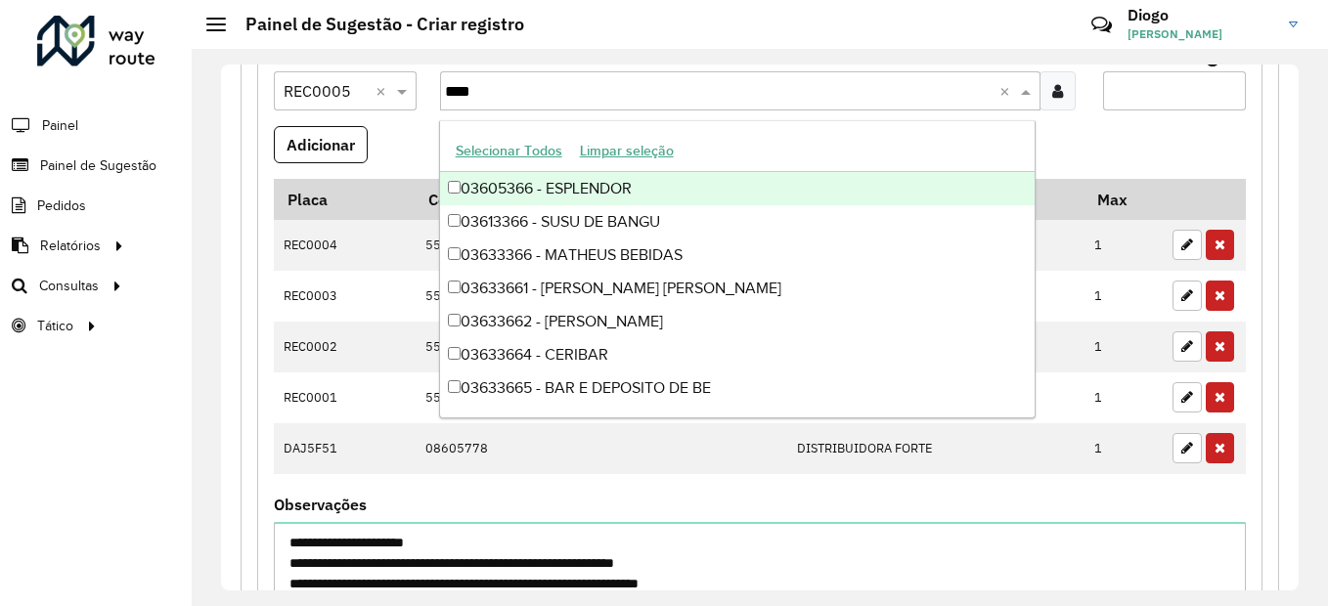
type input "*****"
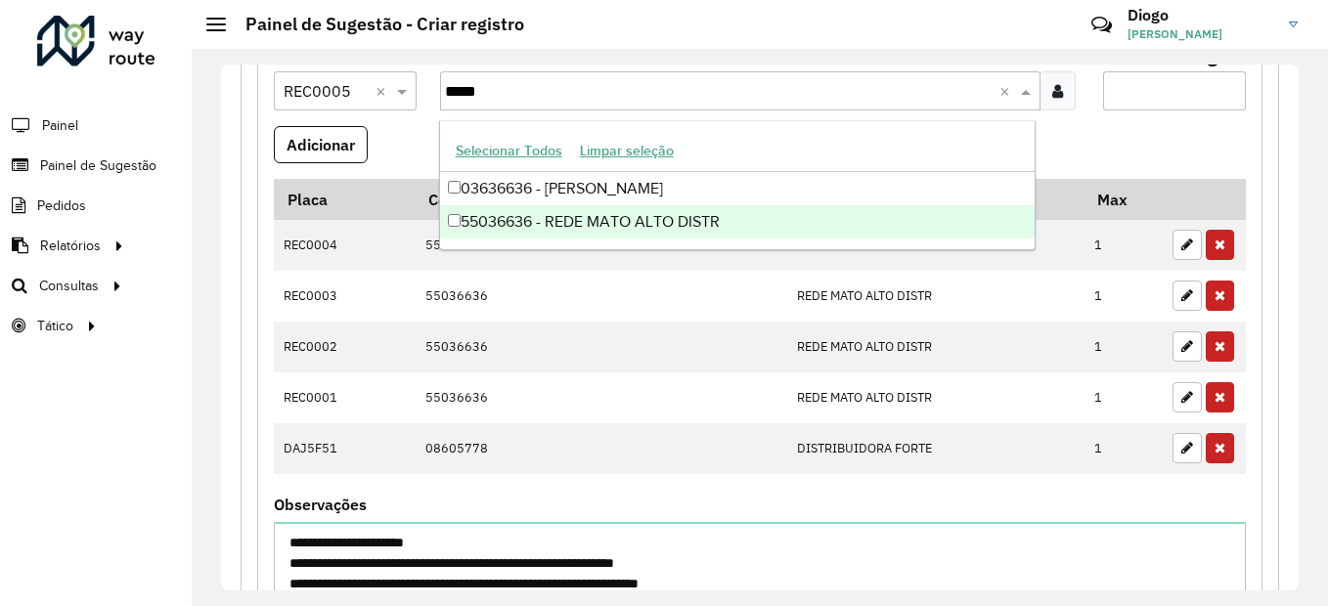
click at [603, 218] on div "55036636 - REDE MATO ALTO DISTR" at bounding box center [738, 221] width 596 height 33
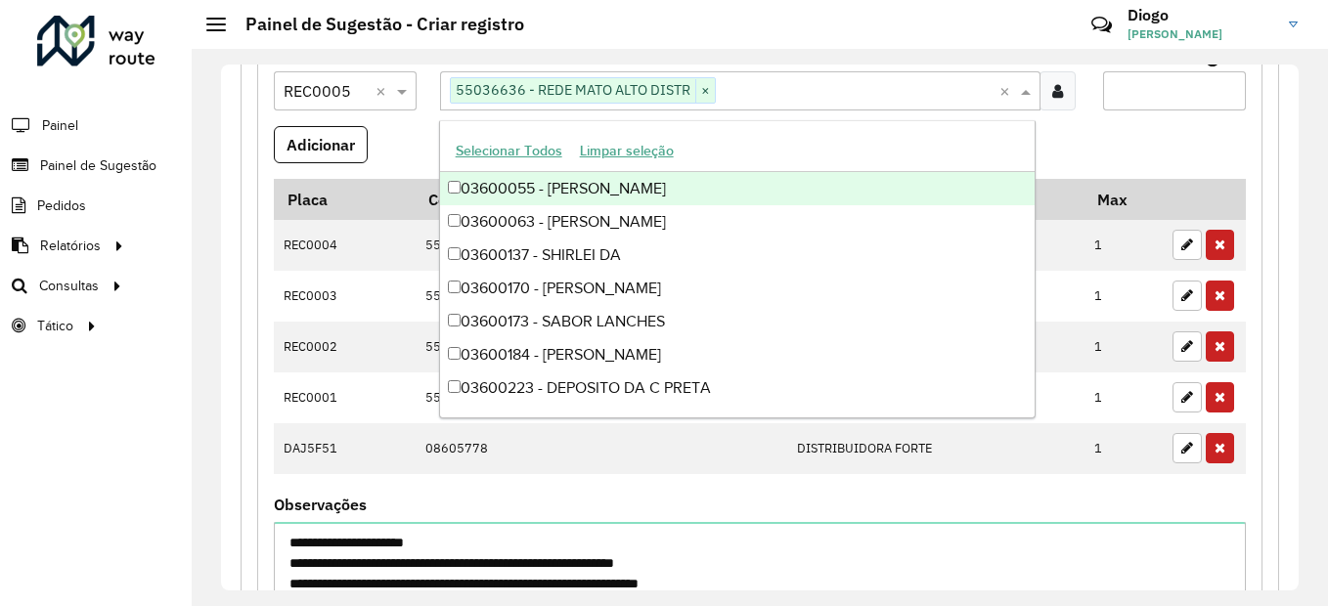
drag, startPoint x: 1165, startPoint y: 95, endPoint x: 1084, endPoint y: 135, distance: 89.7
click at [1164, 95] on input "Max entregas" at bounding box center [1174, 90] width 143 height 39
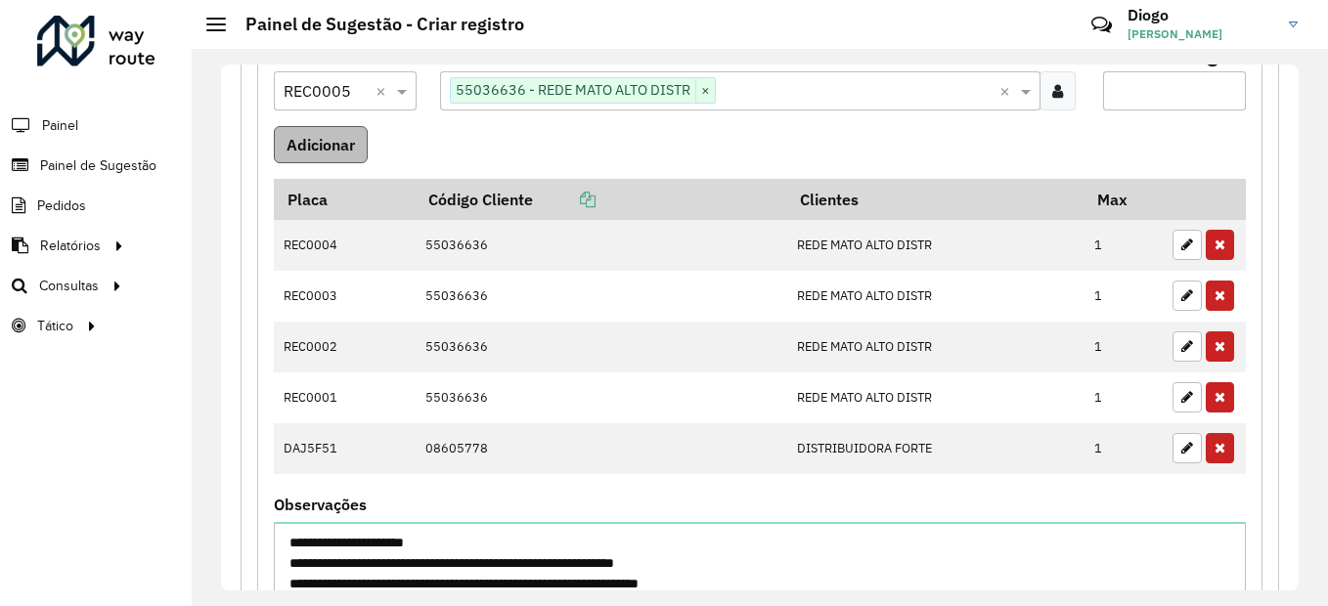
type input "*"
click at [332, 144] on button "Adicionar" at bounding box center [321, 144] width 94 height 37
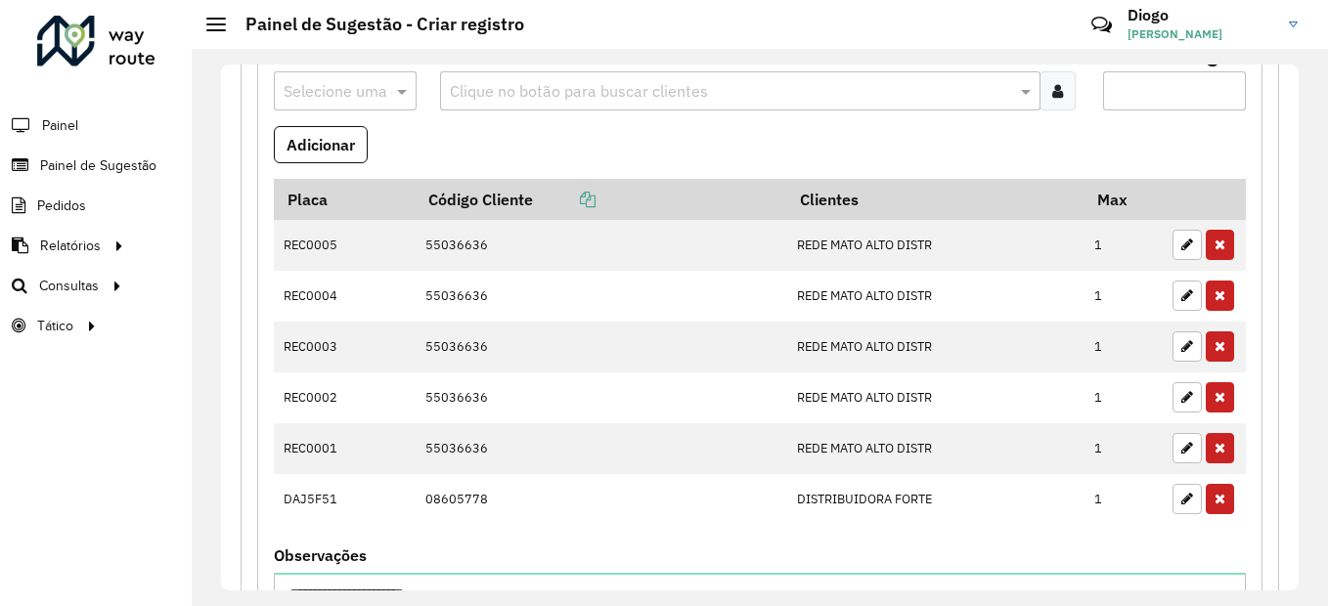
click at [342, 89] on input "text" at bounding box center [326, 91] width 84 height 23
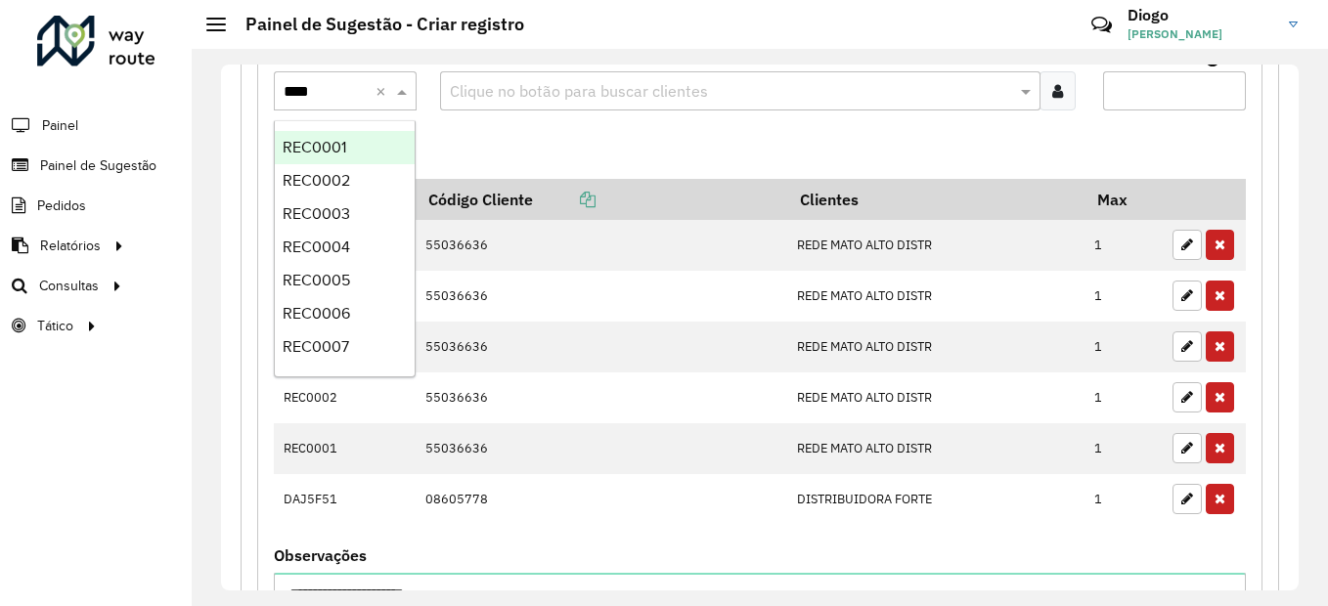
type input "*****"
click at [332, 319] on span "REC0006" at bounding box center [316, 313] width 67 height 17
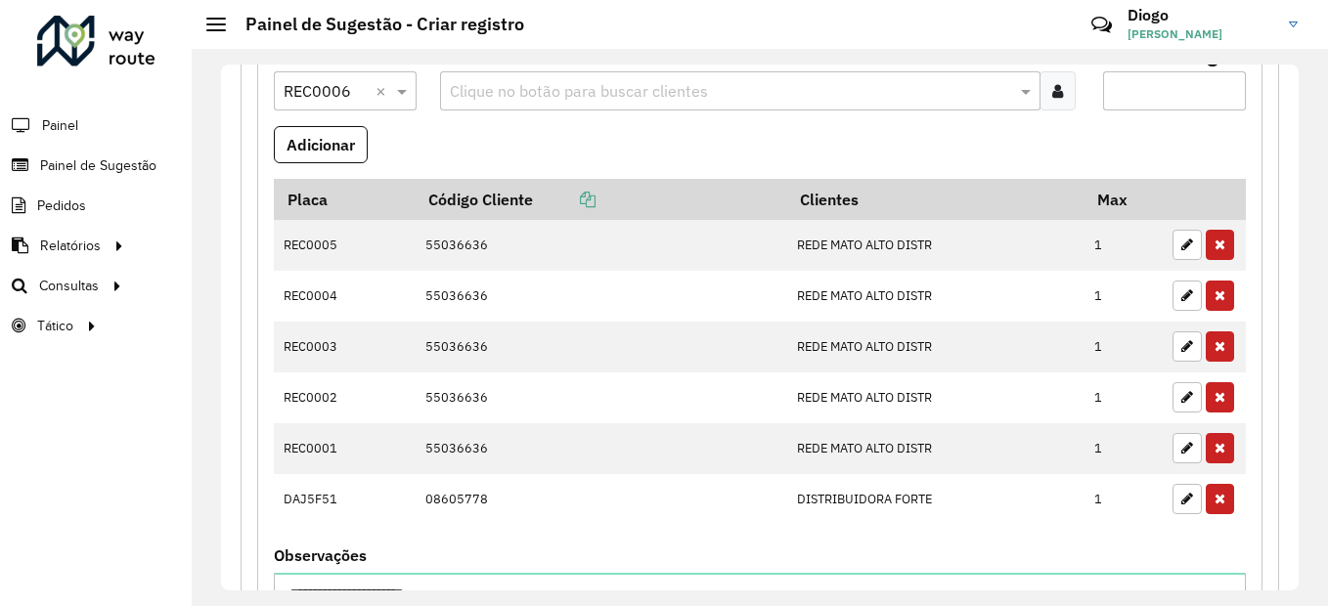
click at [607, 82] on input "text" at bounding box center [731, 91] width 572 height 23
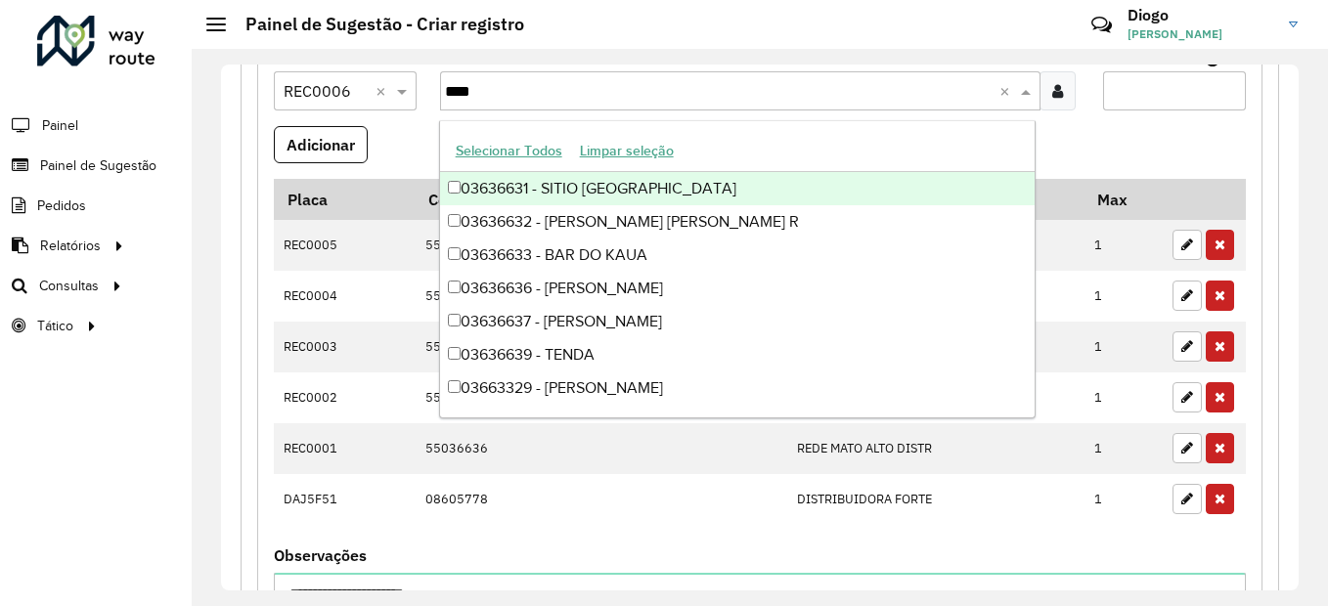
type input "*****"
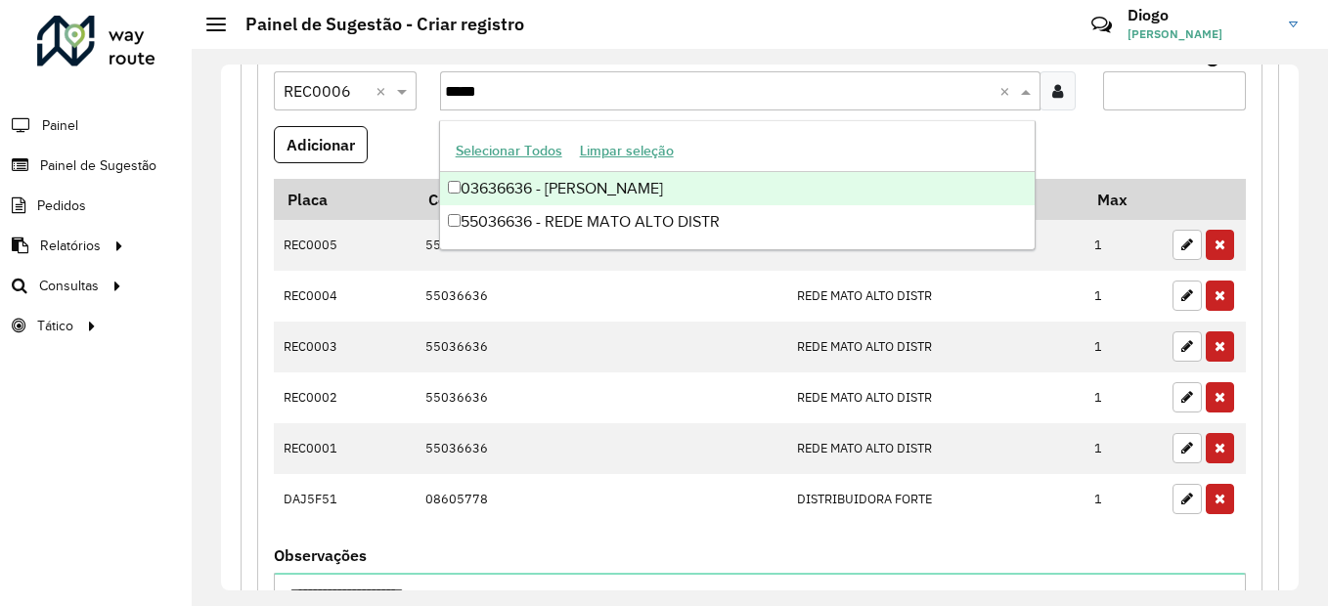
click at [526, 194] on div "03636636 - [PERSON_NAME]" at bounding box center [738, 188] width 596 height 33
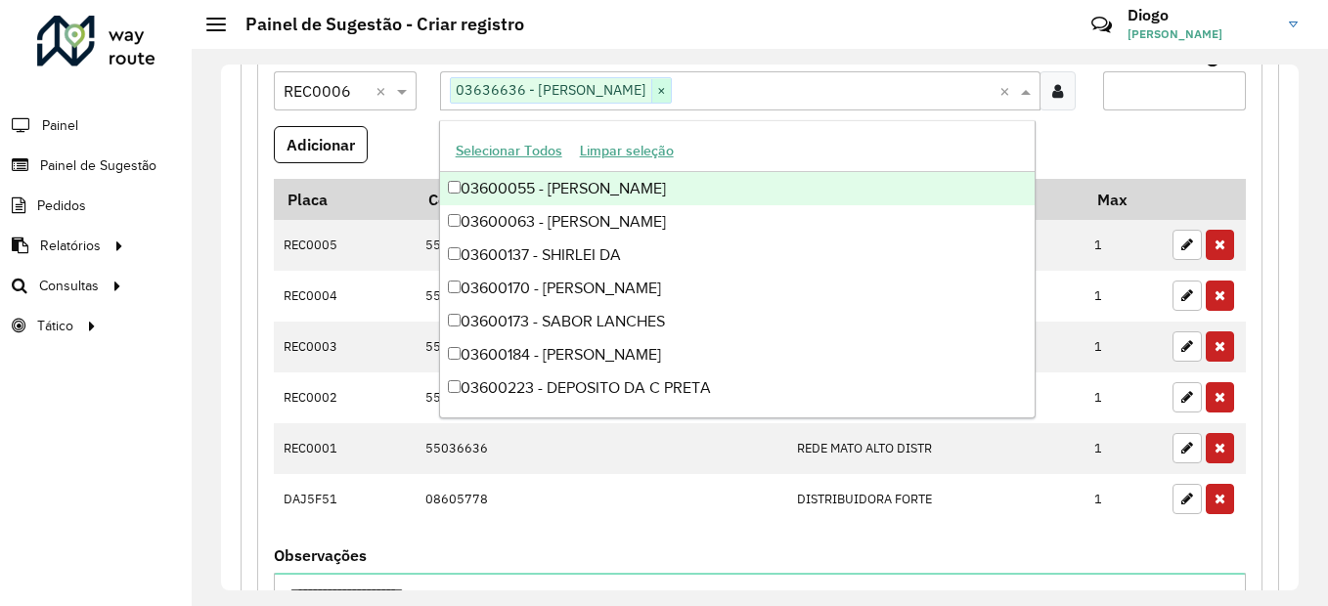
click at [671, 96] on span "×" at bounding box center [661, 90] width 20 height 23
click at [713, 92] on input "text" at bounding box center [731, 91] width 572 height 23
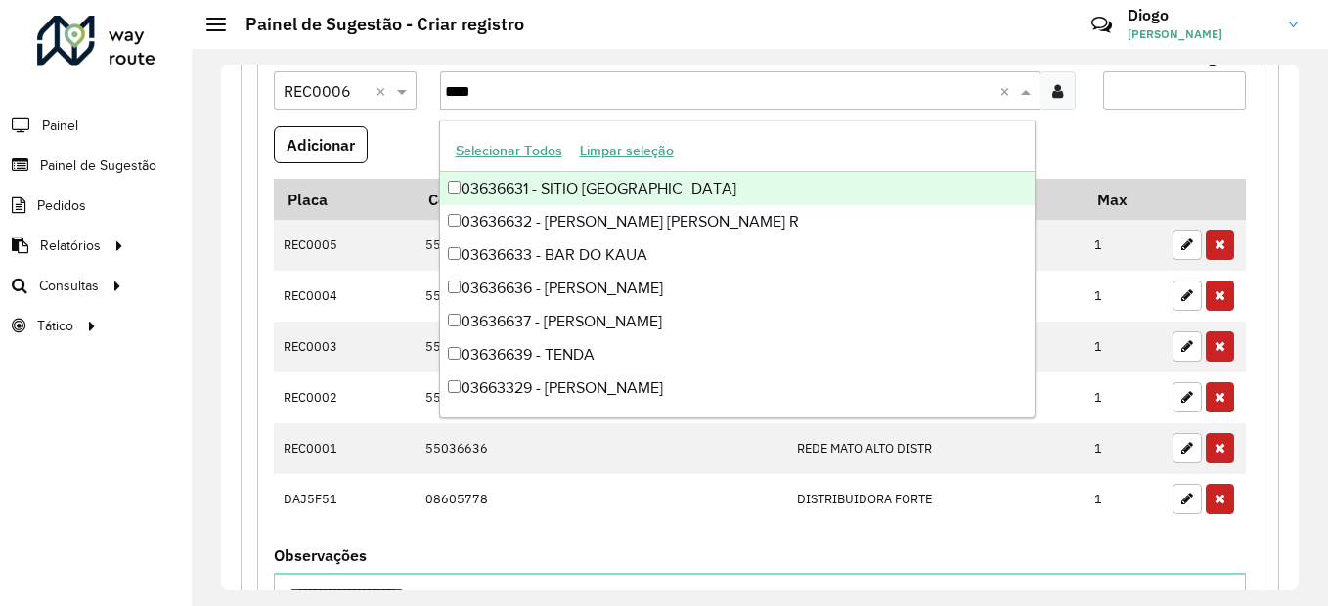
type input "*****"
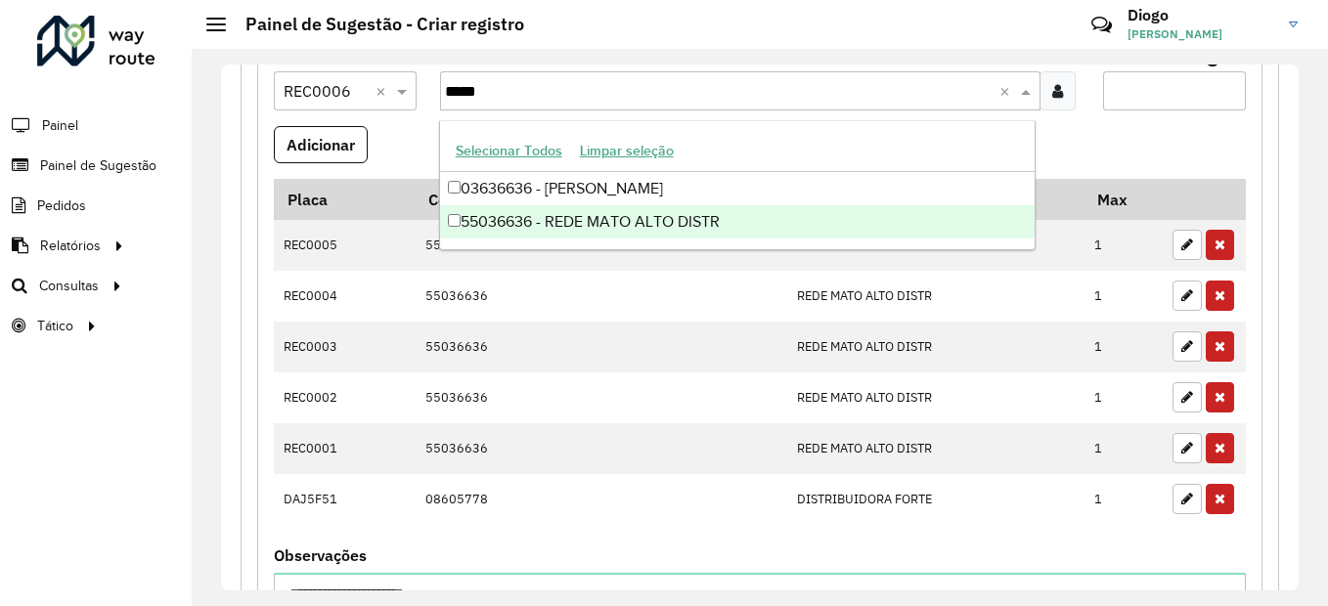
drag, startPoint x: 571, startPoint y: 211, endPoint x: 977, endPoint y: 125, distance: 414.9
click at [575, 211] on div "55036636 - REDE MATO ALTO DISTR" at bounding box center [738, 221] width 596 height 33
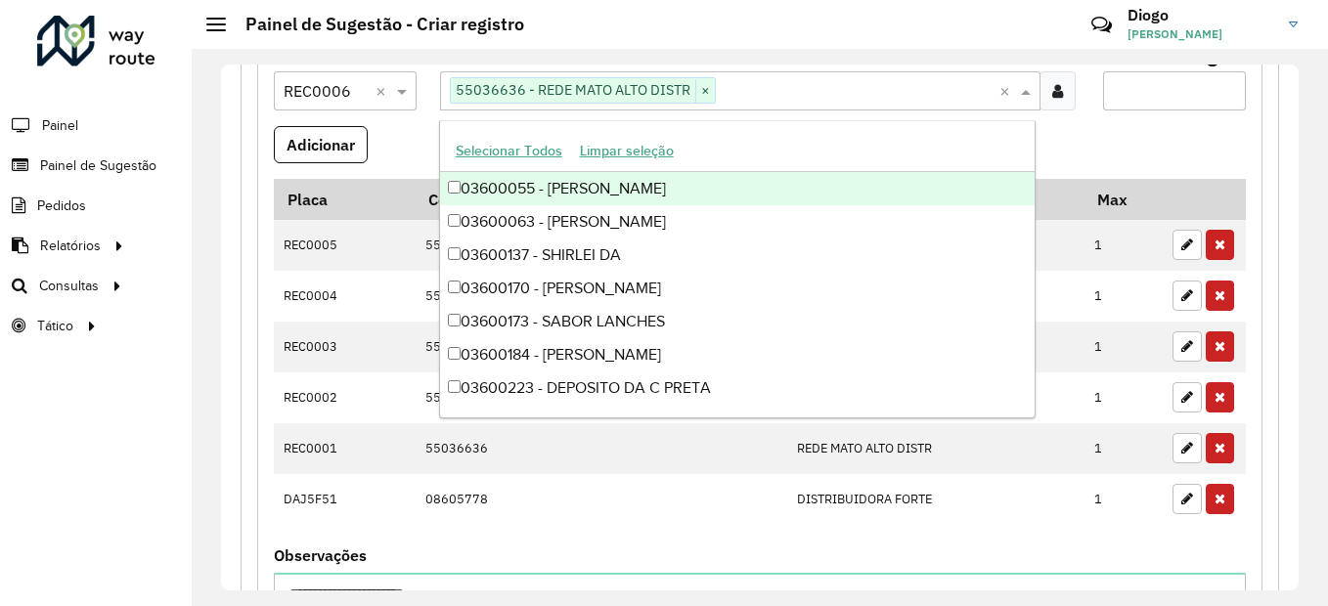
click at [1144, 83] on input "Max entregas" at bounding box center [1174, 90] width 143 height 39
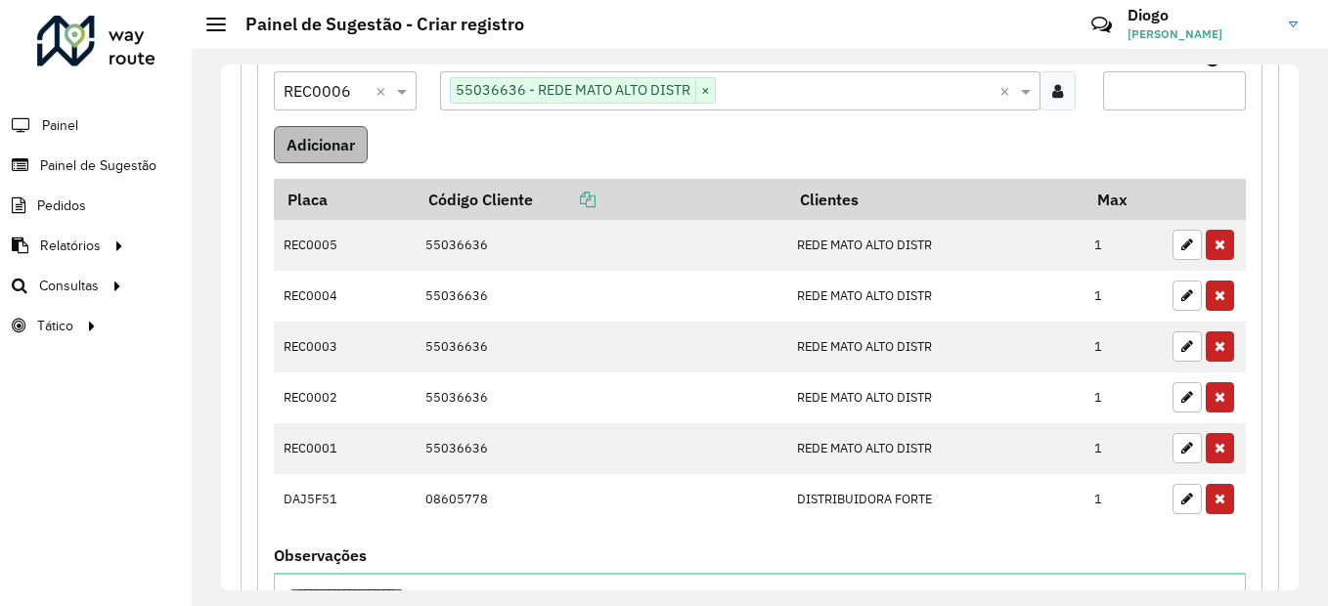
type input "*"
click at [339, 153] on button "Adicionar" at bounding box center [321, 144] width 94 height 37
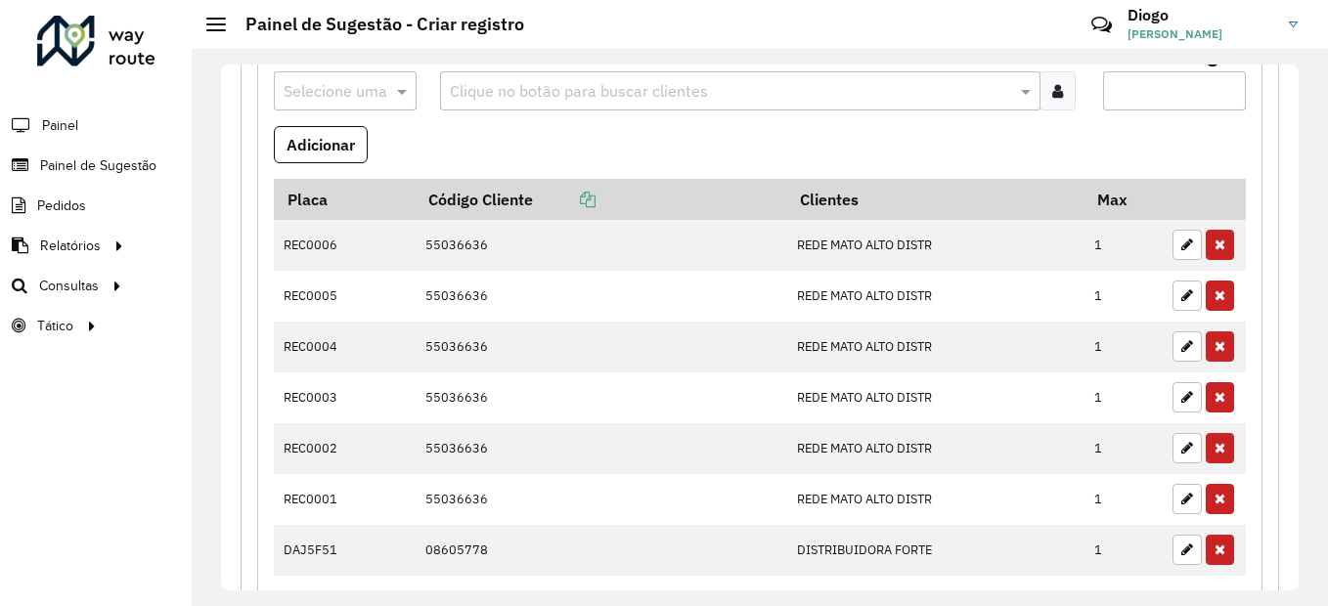
click at [343, 81] on input "text" at bounding box center [326, 91] width 84 height 23
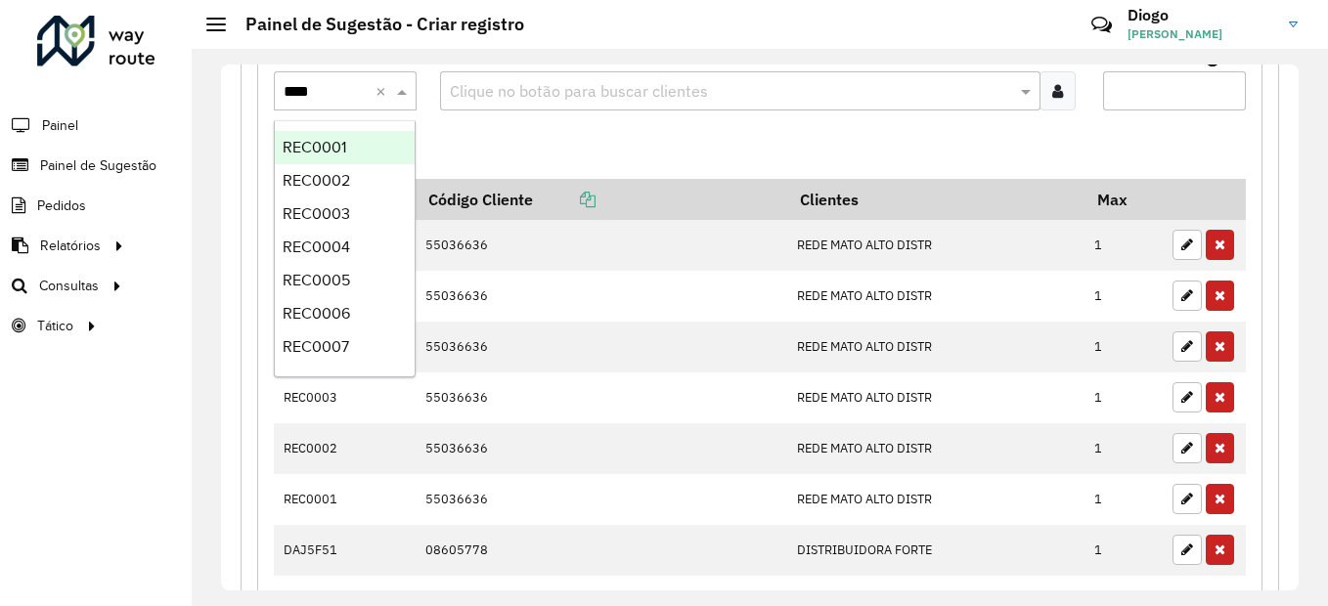
type input "*****"
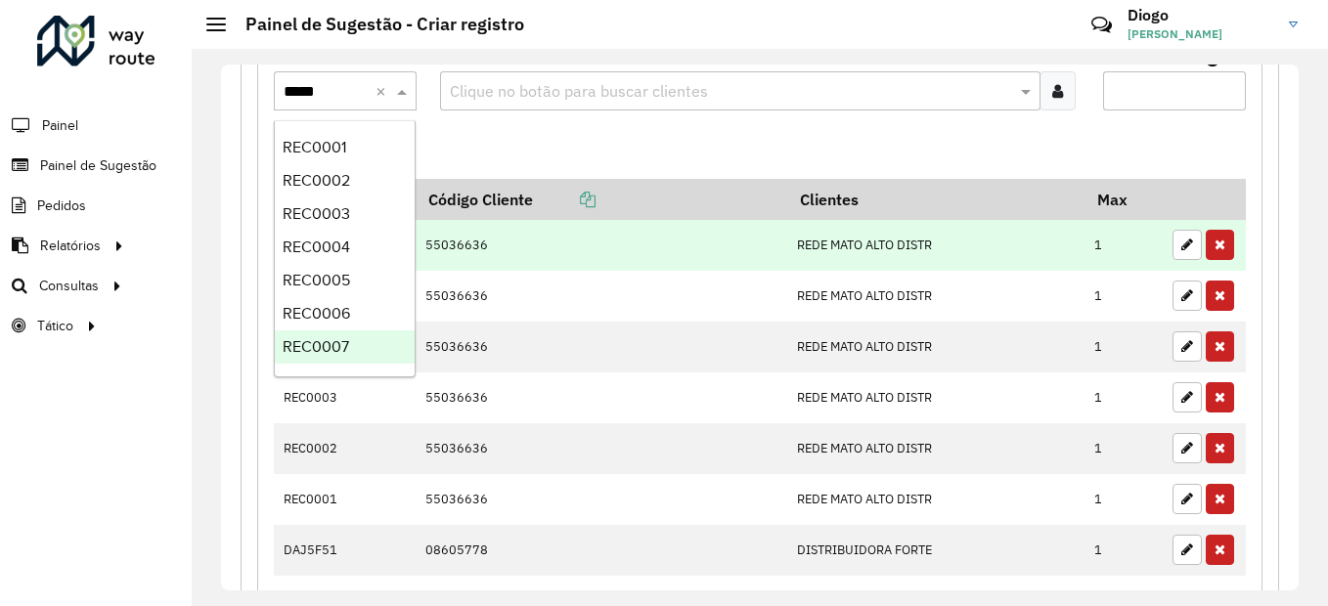
drag, startPoint x: 376, startPoint y: 353, endPoint x: 443, endPoint y: 253, distance: 119.9
click at [376, 353] on div "REC0007" at bounding box center [345, 347] width 140 height 33
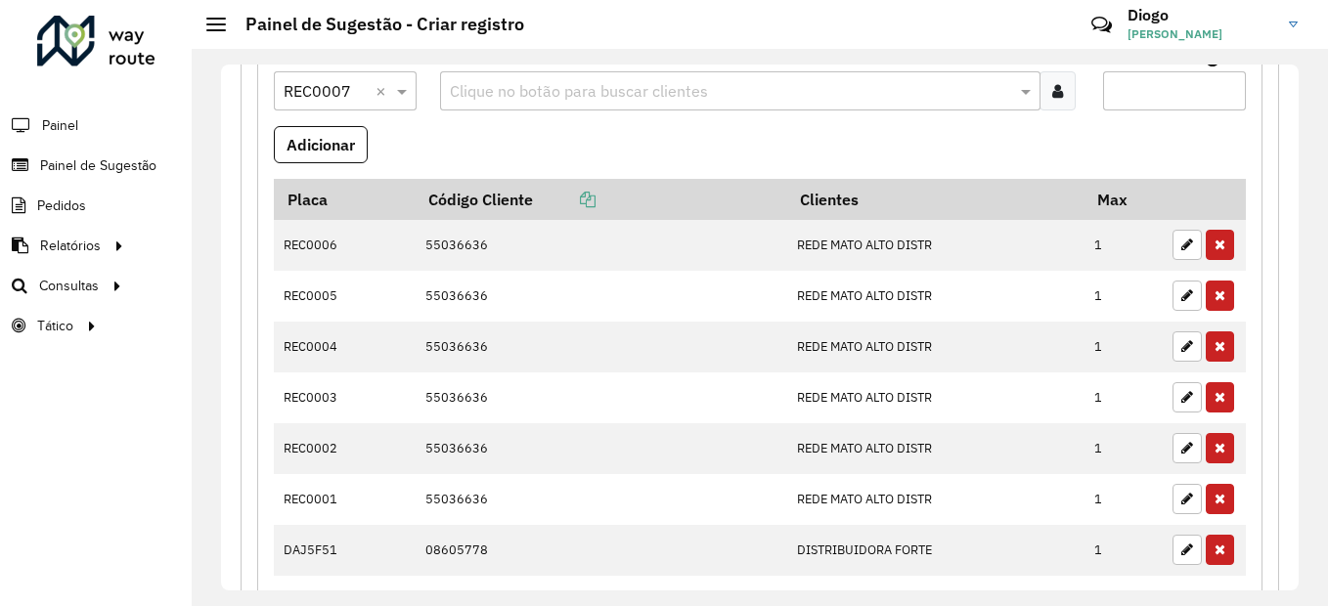
click at [582, 72] on div "Clique no botão para buscar clientes" at bounding box center [740, 90] width 601 height 39
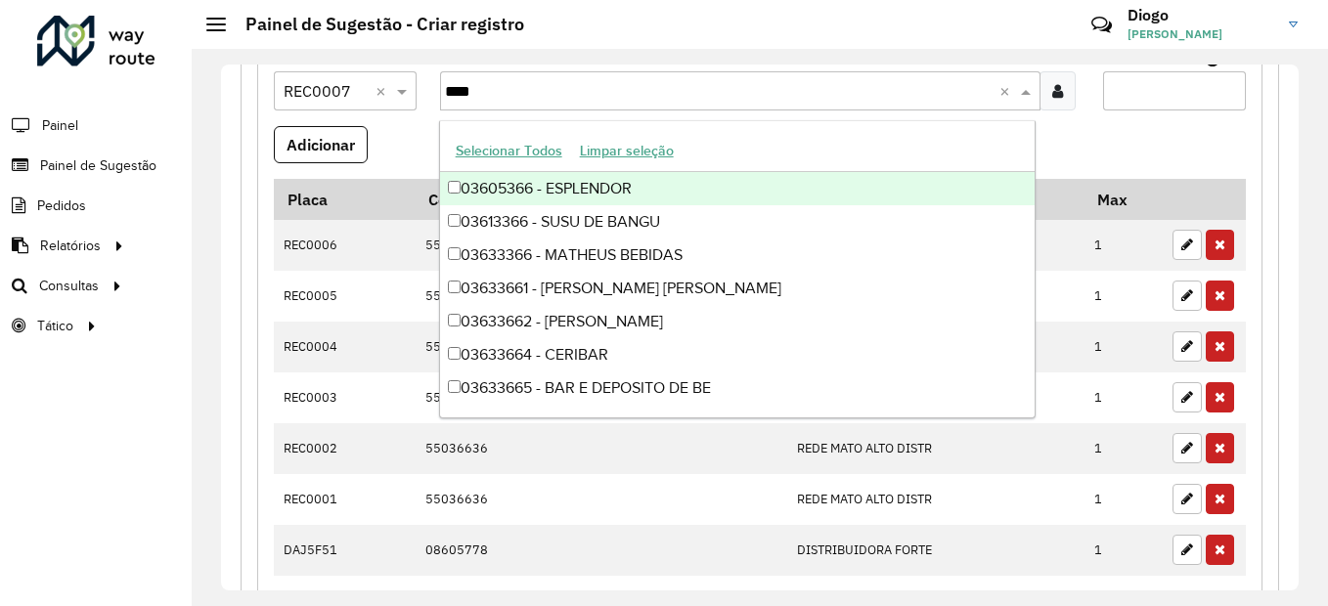
type input "*****"
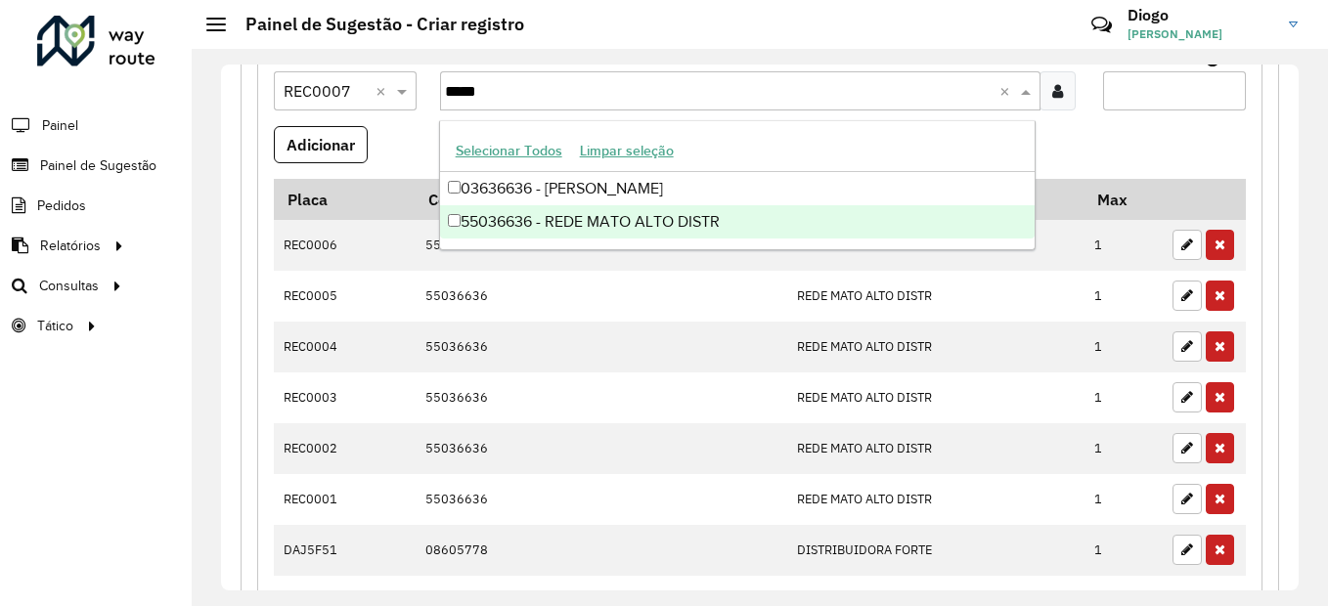
click at [607, 214] on div "55036636 - REDE MATO ALTO DISTR" at bounding box center [738, 221] width 596 height 33
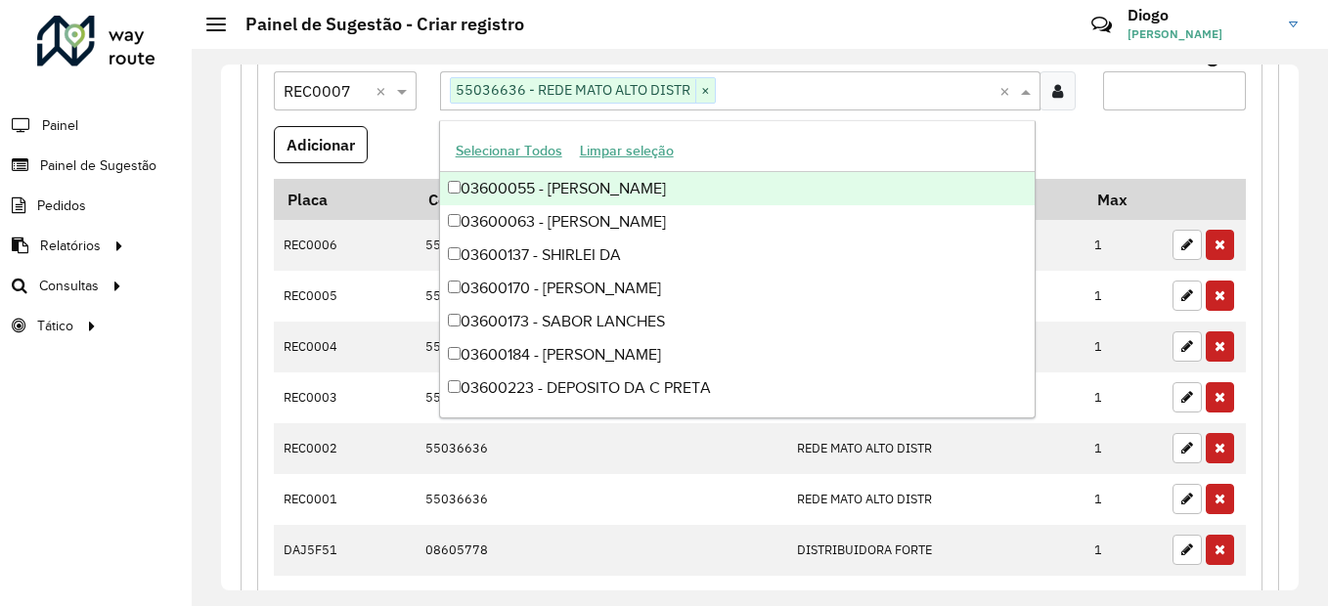
click at [1133, 85] on input "Max entregas" at bounding box center [1174, 90] width 143 height 39
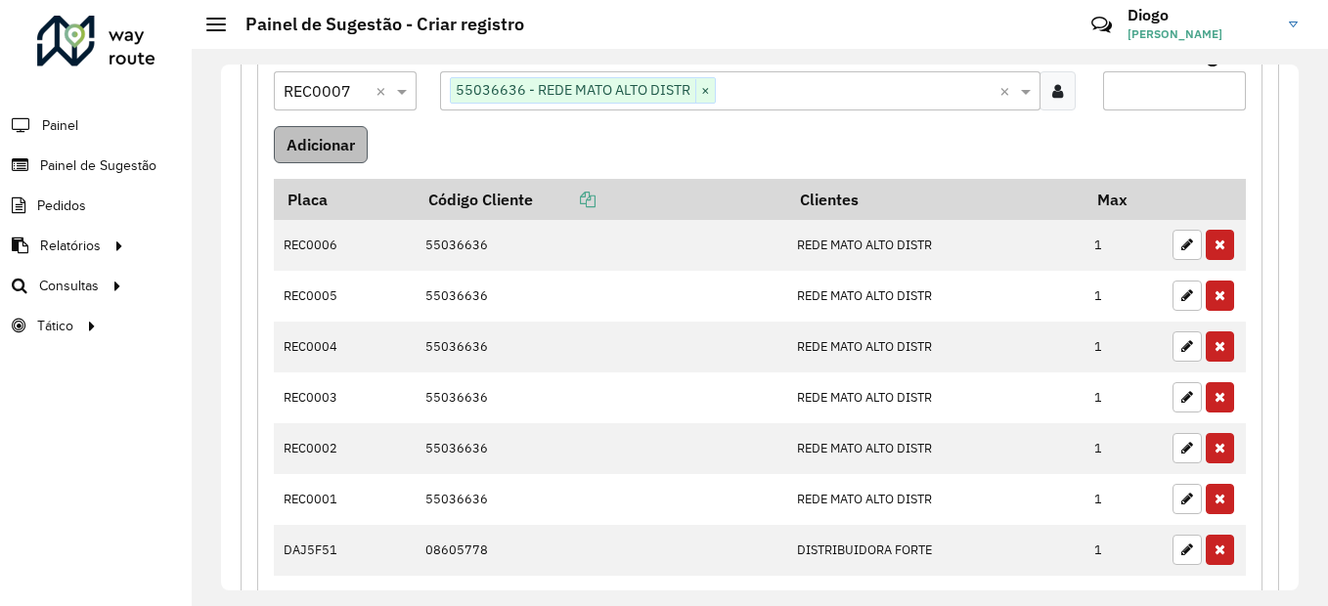
type input "*"
click at [324, 130] on button "Adicionar" at bounding box center [321, 144] width 94 height 37
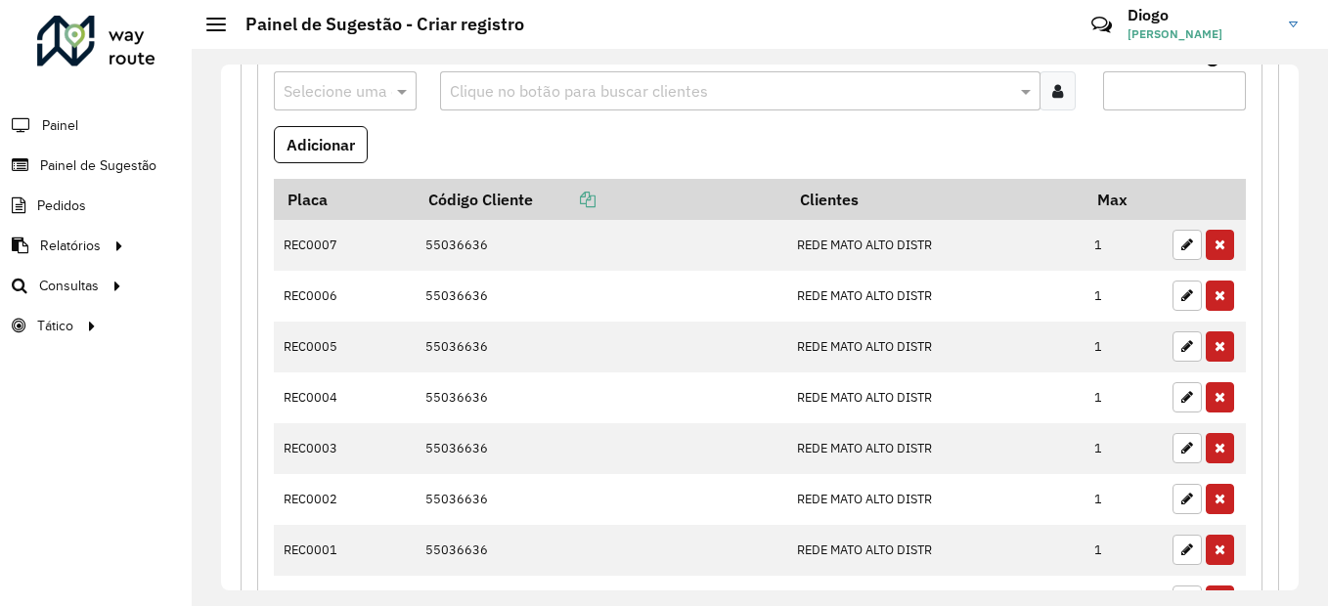
click at [348, 86] on input "text" at bounding box center [326, 91] width 84 height 23
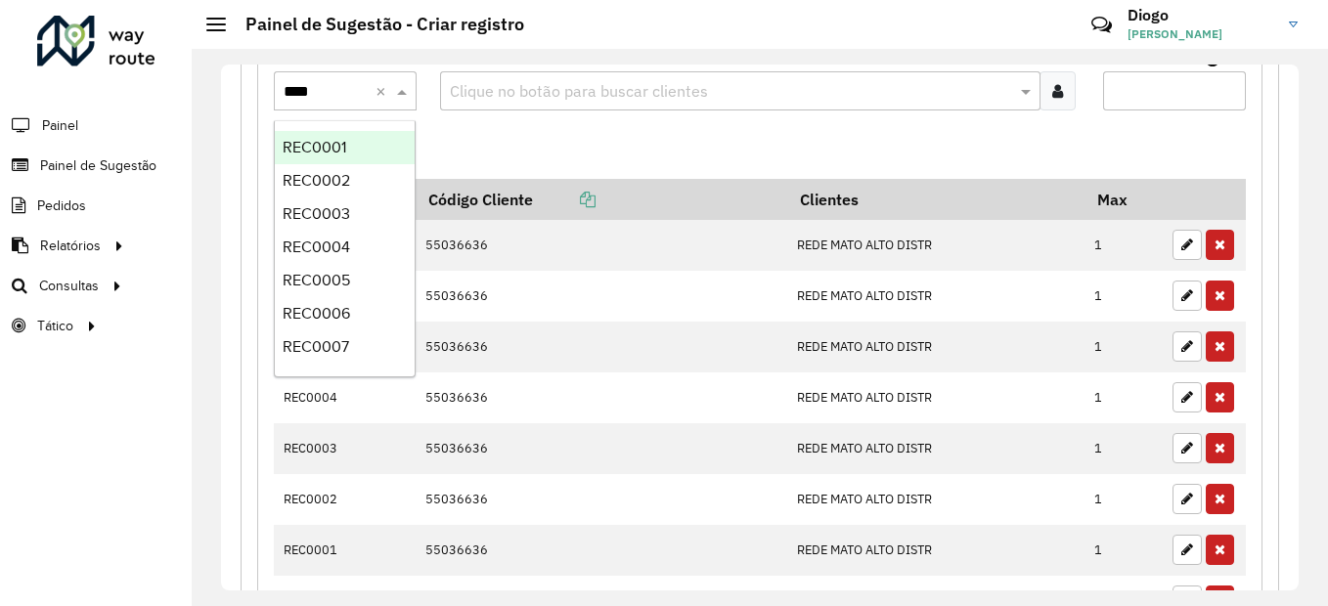
type input "*****"
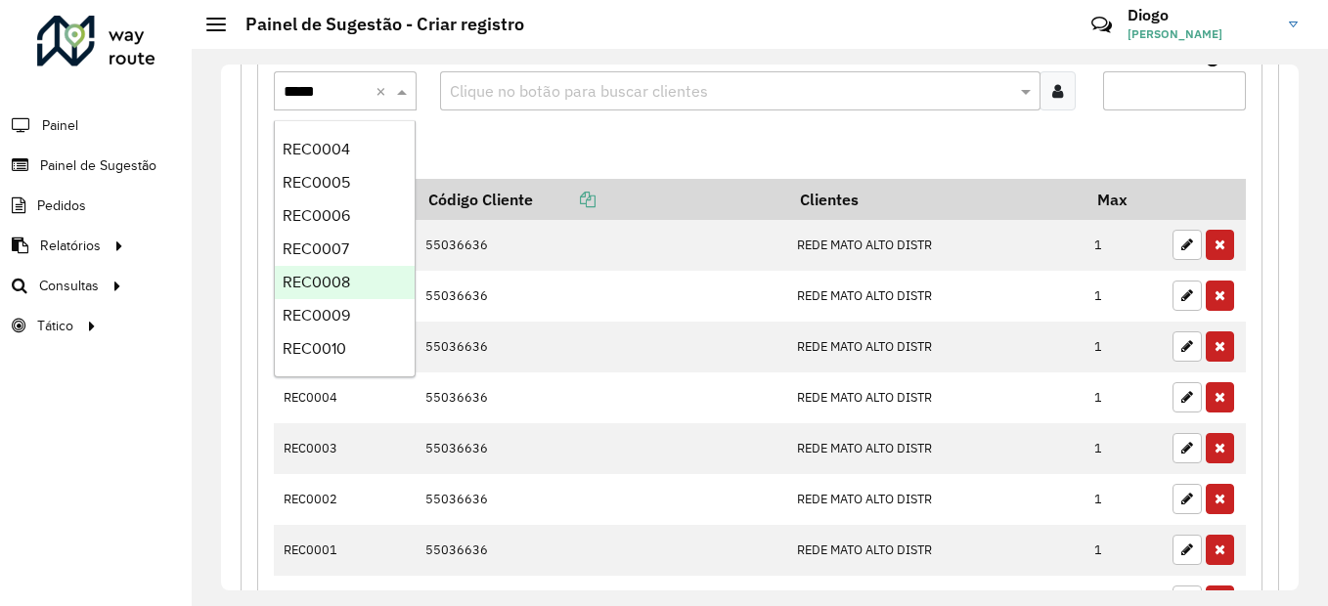
click at [362, 281] on div "REC0008" at bounding box center [345, 282] width 140 height 33
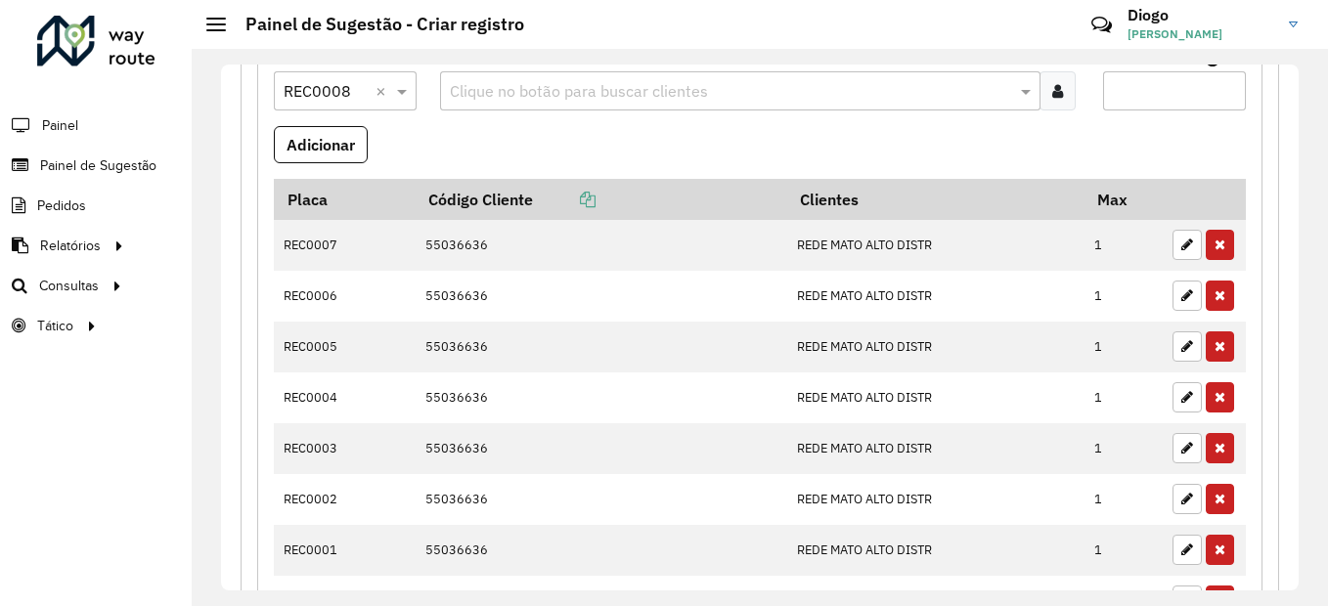
click at [746, 96] on input "text" at bounding box center [731, 91] width 572 height 23
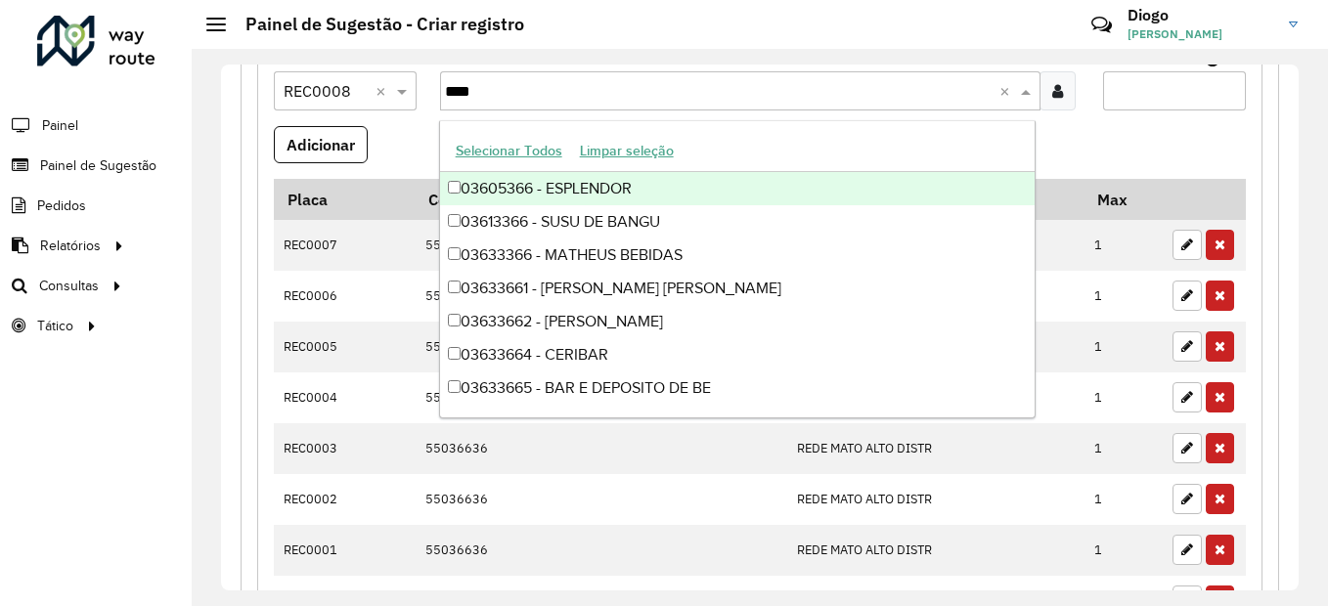
type input "*****"
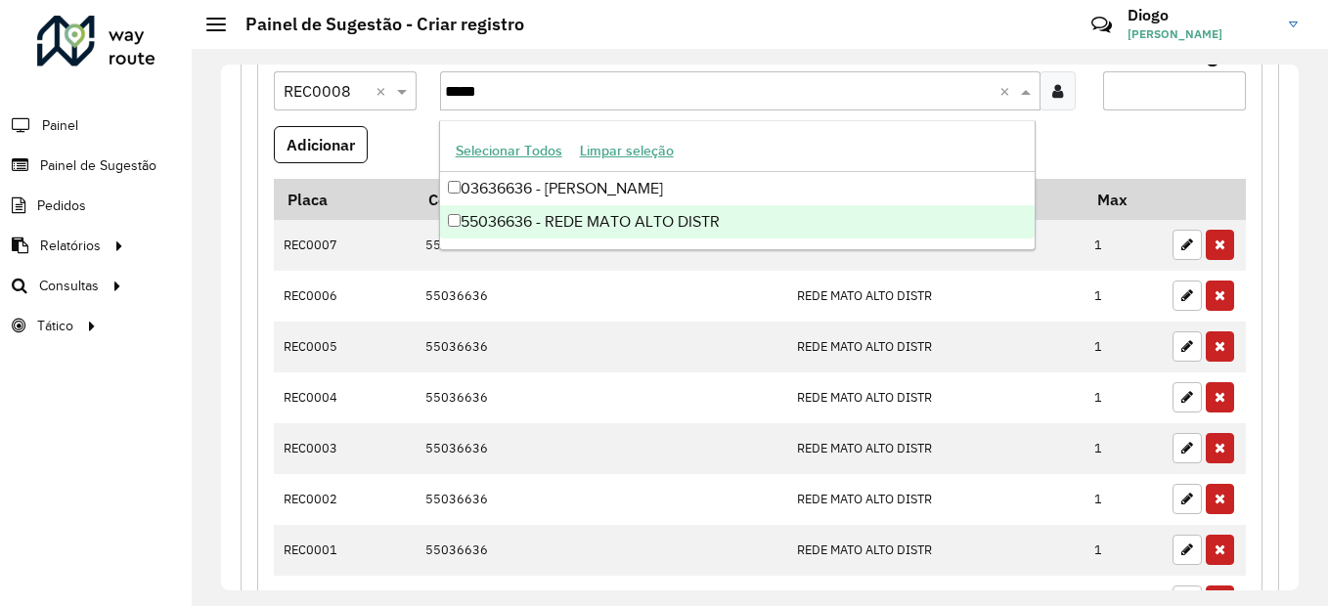
click at [735, 221] on div "55036636 - REDE MATO ALTO DISTR" at bounding box center [738, 221] width 596 height 33
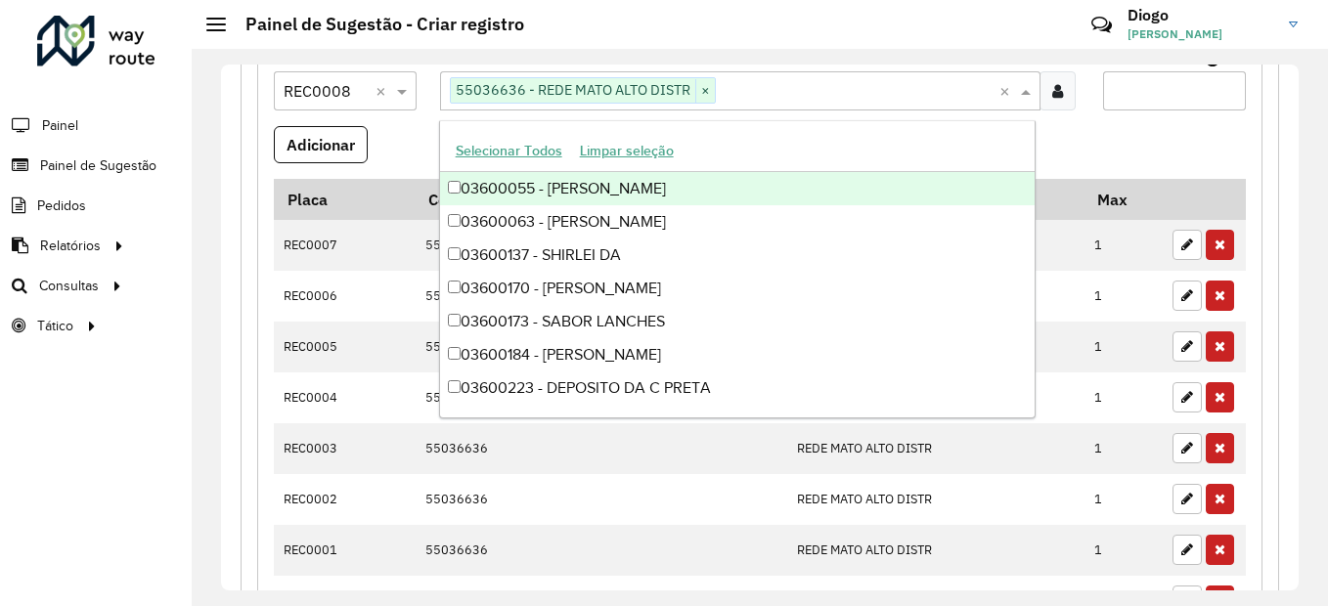
click at [1145, 104] on input "Max entregas" at bounding box center [1174, 90] width 143 height 39
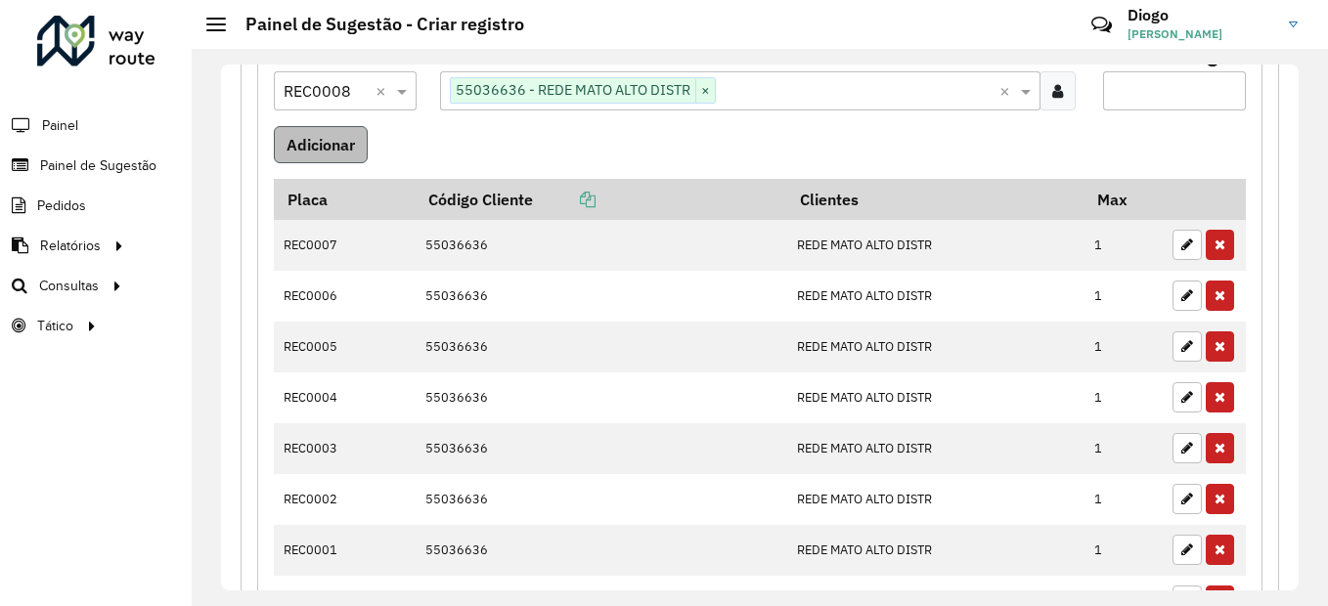
type input "*"
click at [295, 132] on button "Adicionar" at bounding box center [321, 144] width 94 height 37
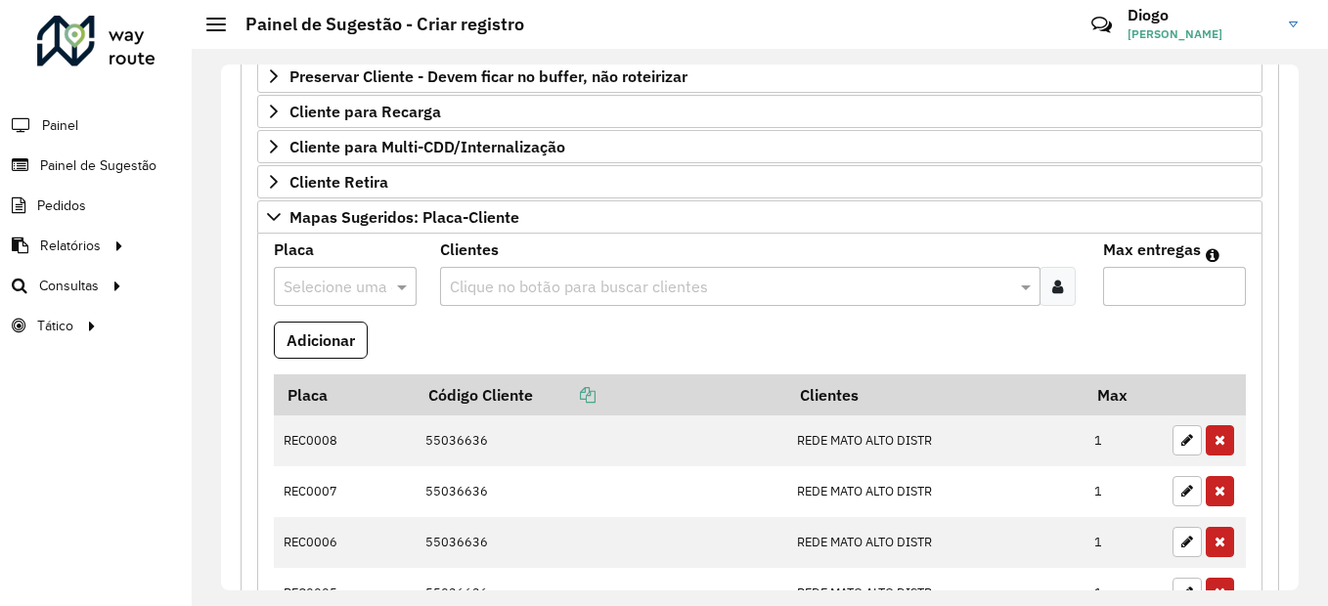
scroll to position [818, 0]
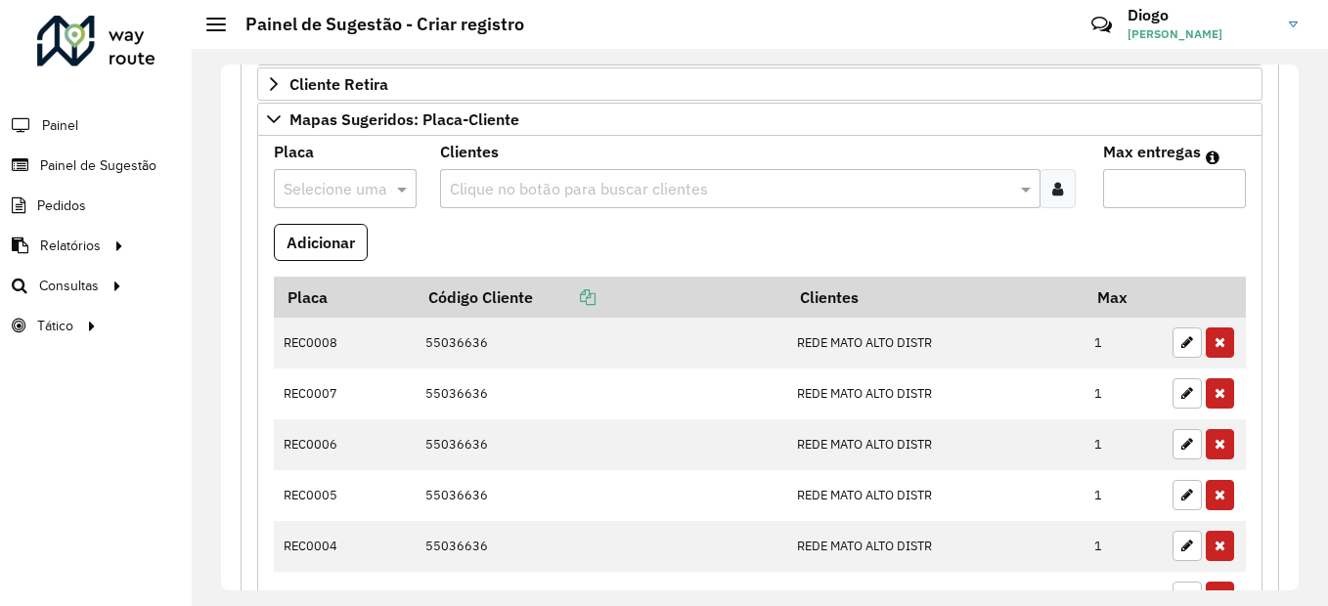
click at [368, 177] on div at bounding box center [345, 188] width 143 height 25
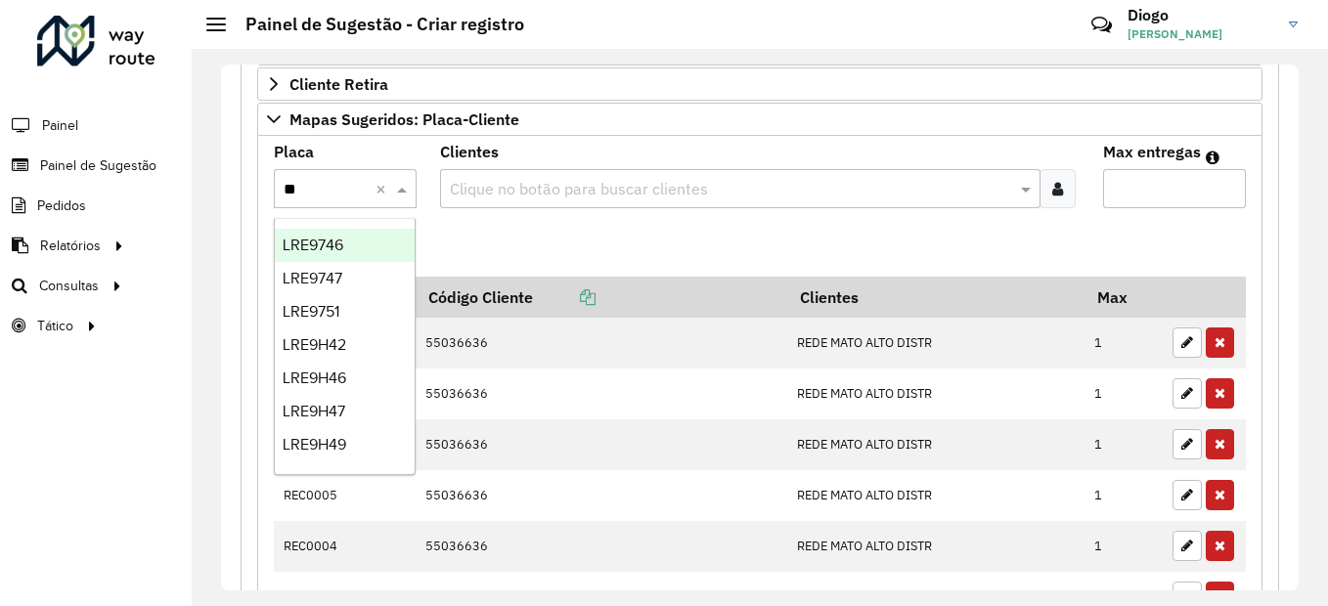
type input "***"
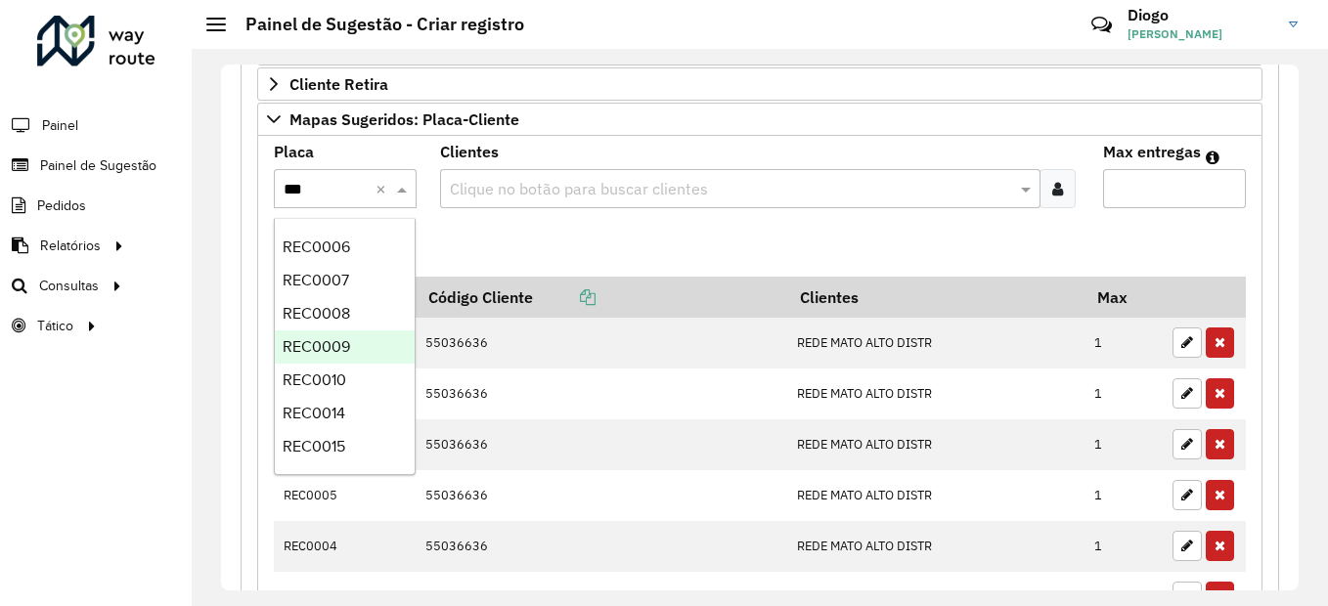
click at [371, 349] on div "REC0009" at bounding box center [345, 347] width 140 height 33
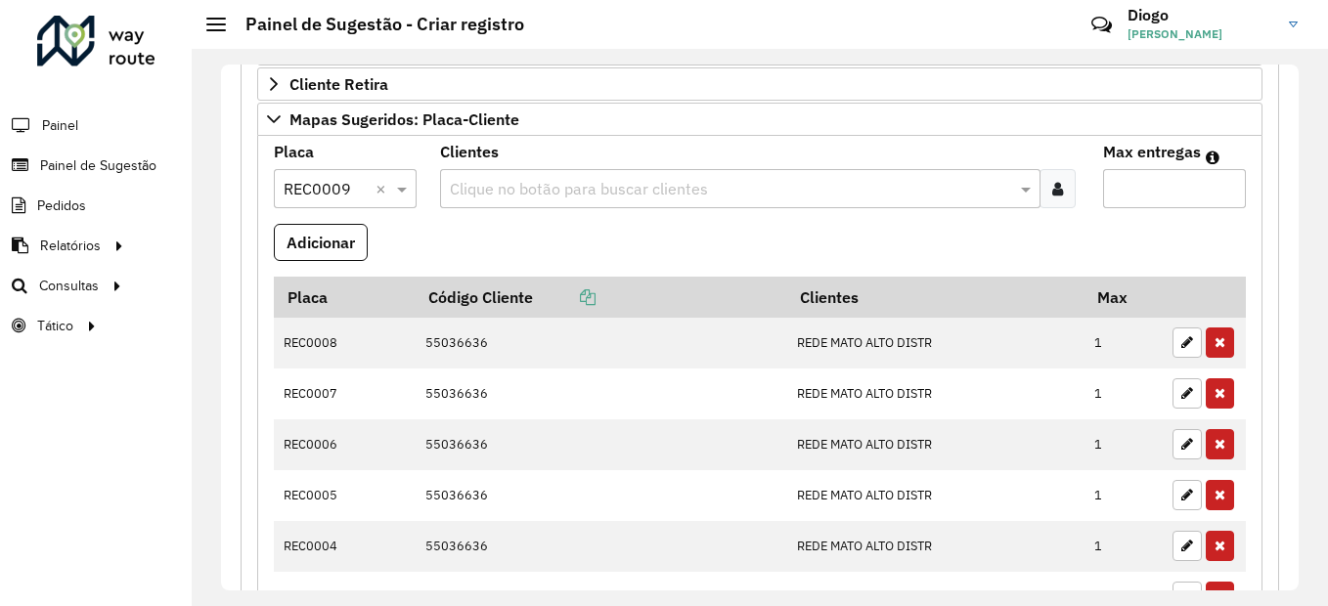
click at [569, 188] on input "text" at bounding box center [731, 189] width 572 height 23
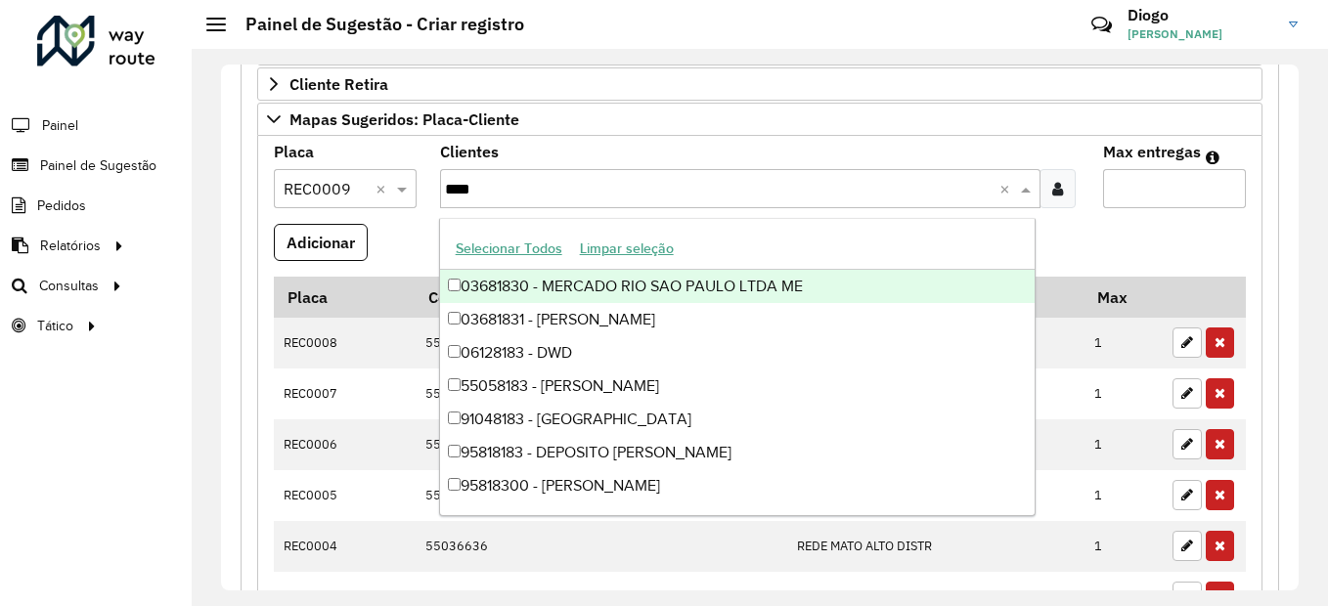
type input "*****"
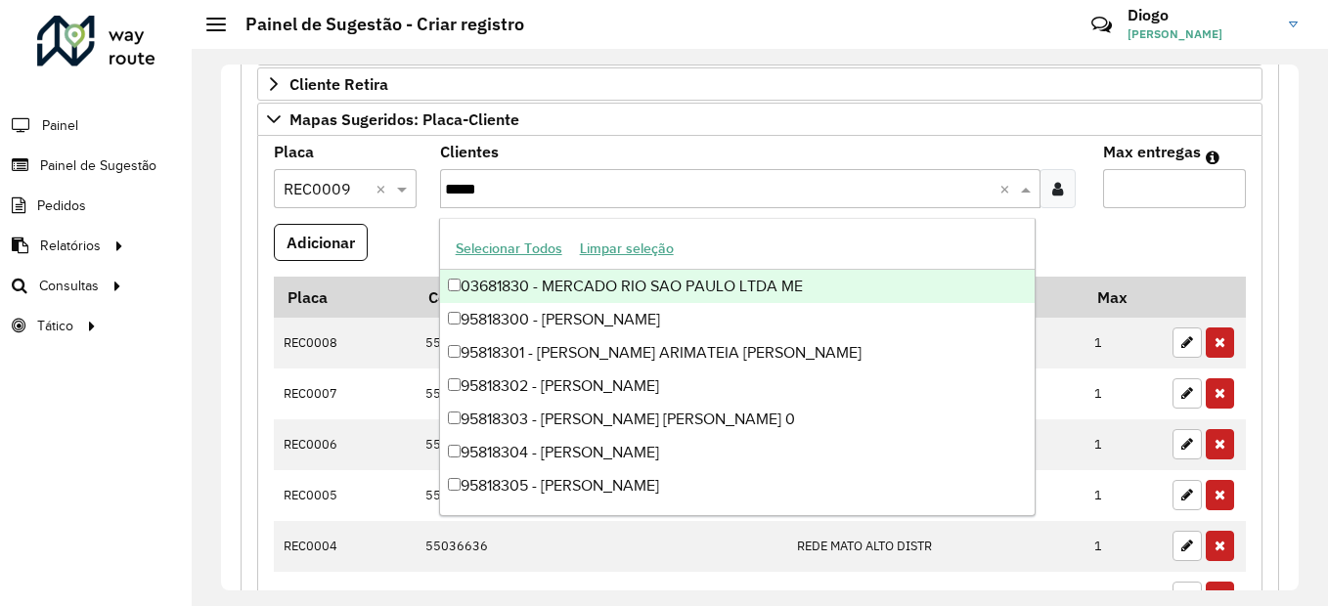
click at [575, 293] on div "03681830 - MERCADO RIO SAO PAULO LTDA ME" at bounding box center [738, 286] width 596 height 33
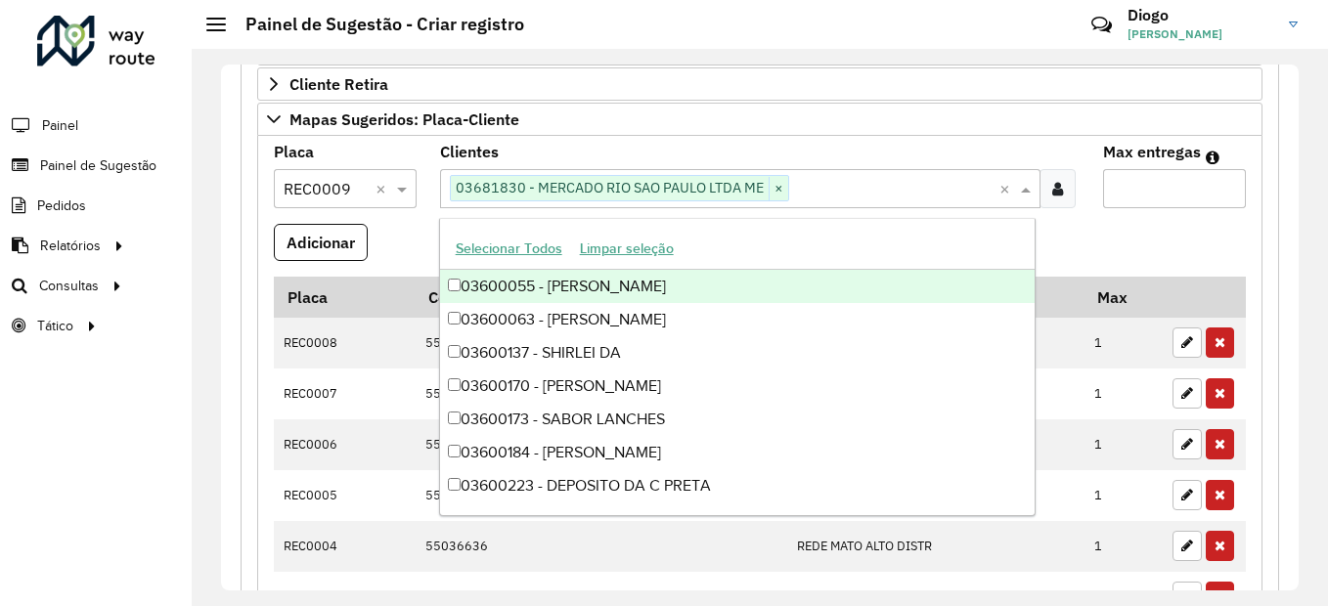
click at [1172, 196] on input "Max entregas" at bounding box center [1174, 188] width 143 height 39
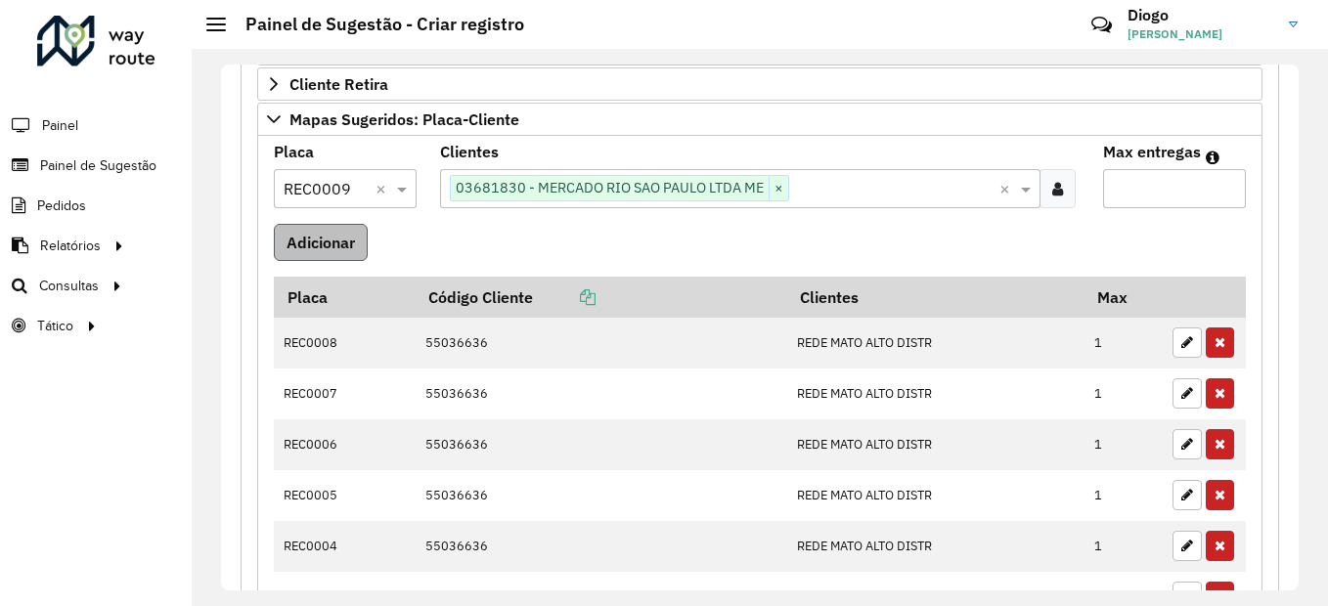
type input "*"
click at [316, 243] on button "Adicionar" at bounding box center [321, 242] width 94 height 37
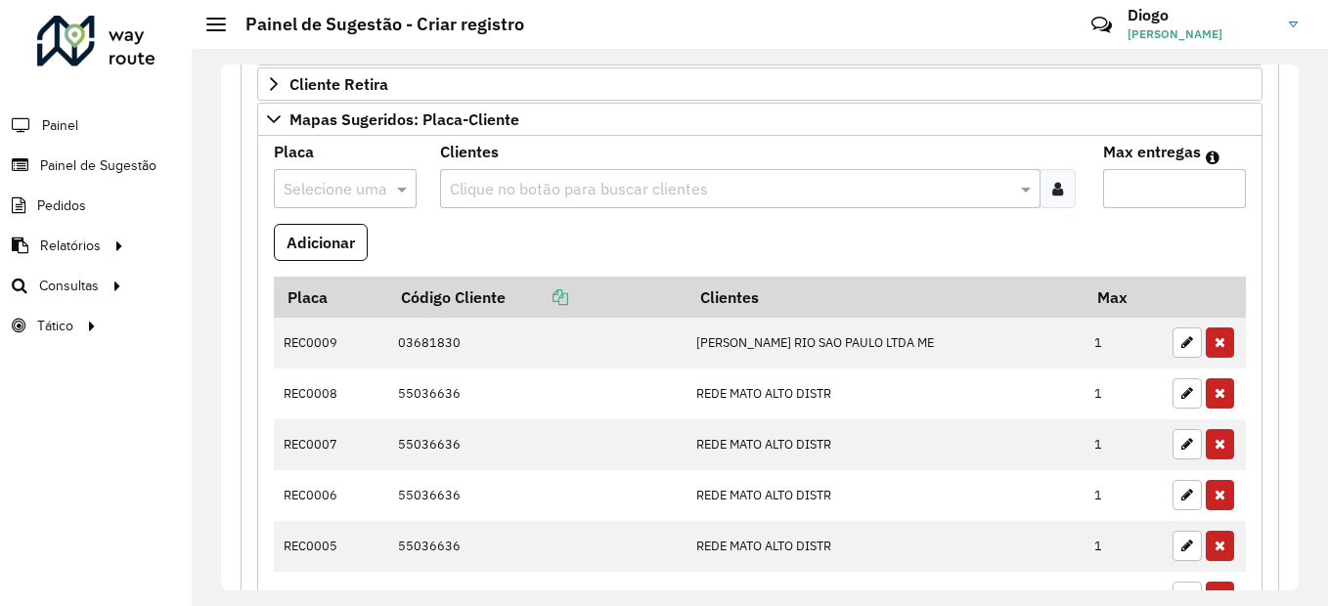
click at [355, 184] on input "text" at bounding box center [326, 189] width 84 height 23
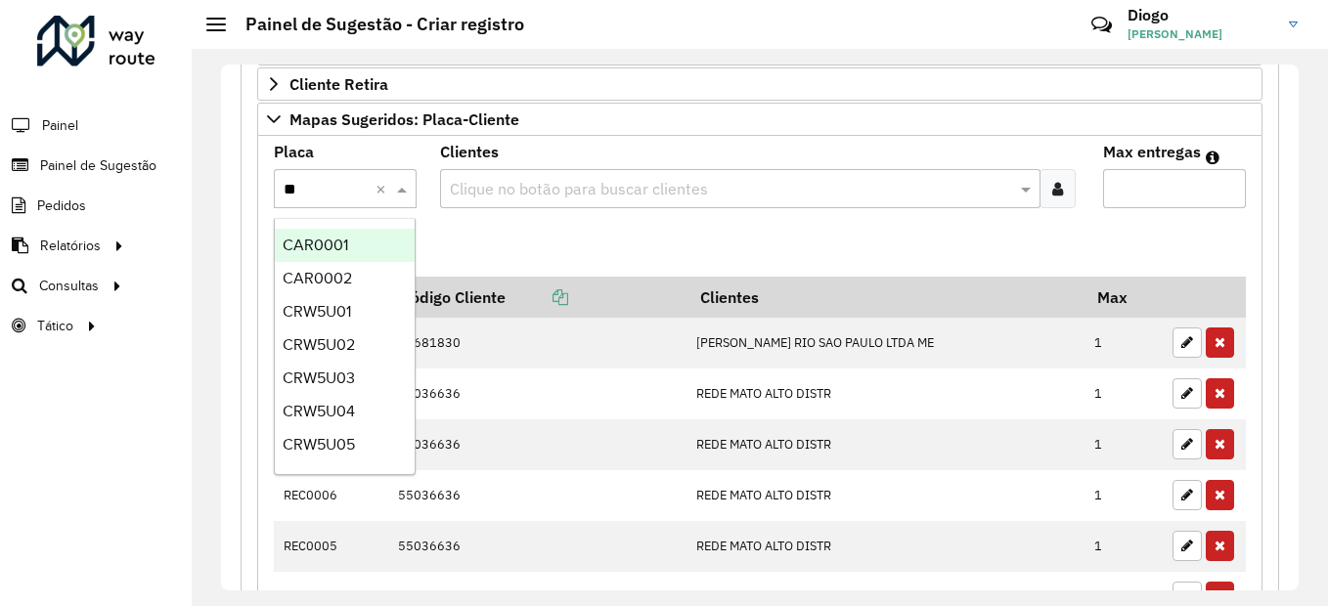
type input "***"
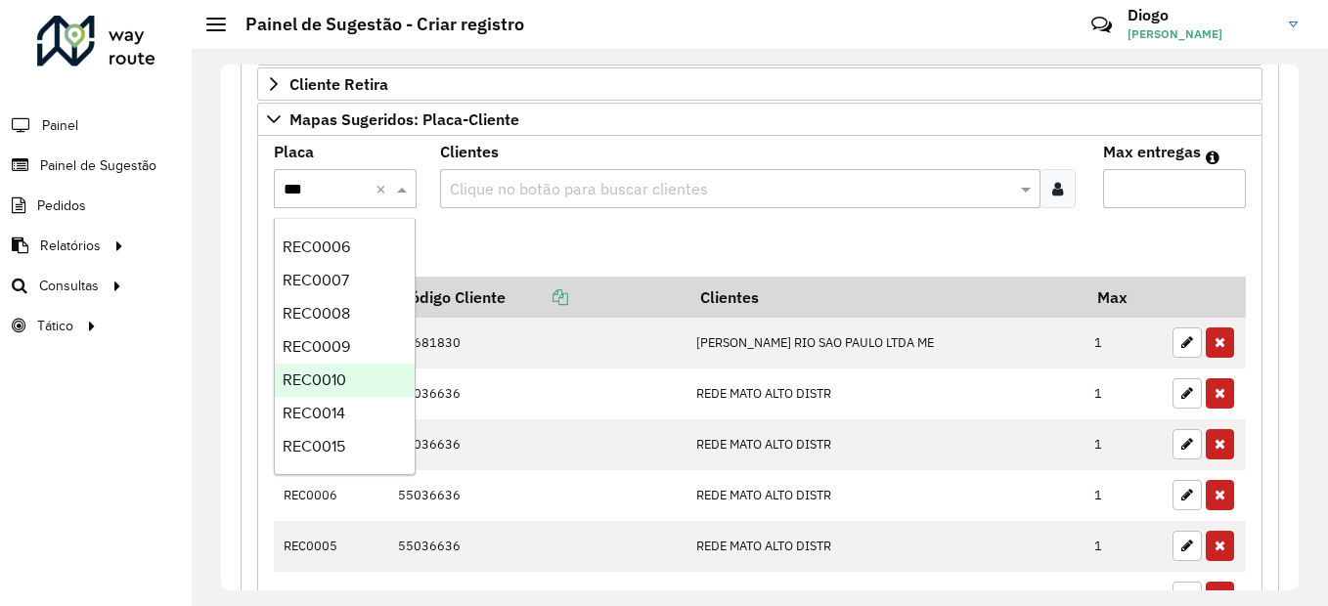
click at [362, 376] on div "REC0010" at bounding box center [345, 380] width 140 height 33
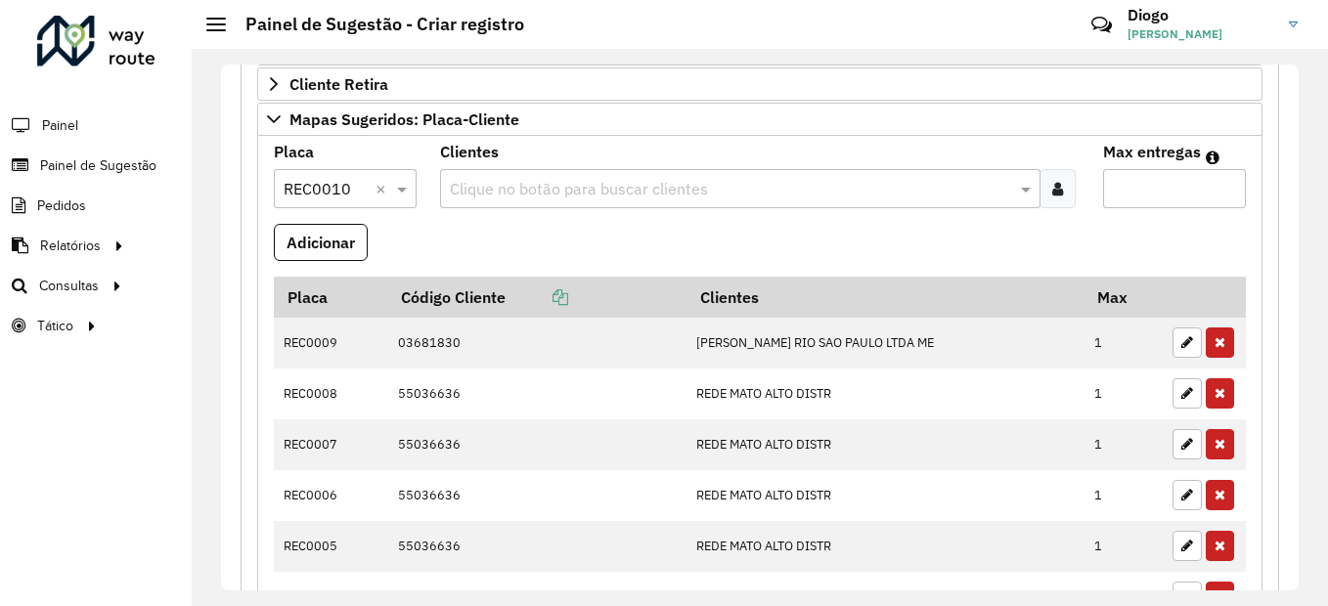
click at [543, 190] on input "text" at bounding box center [731, 189] width 572 height 23
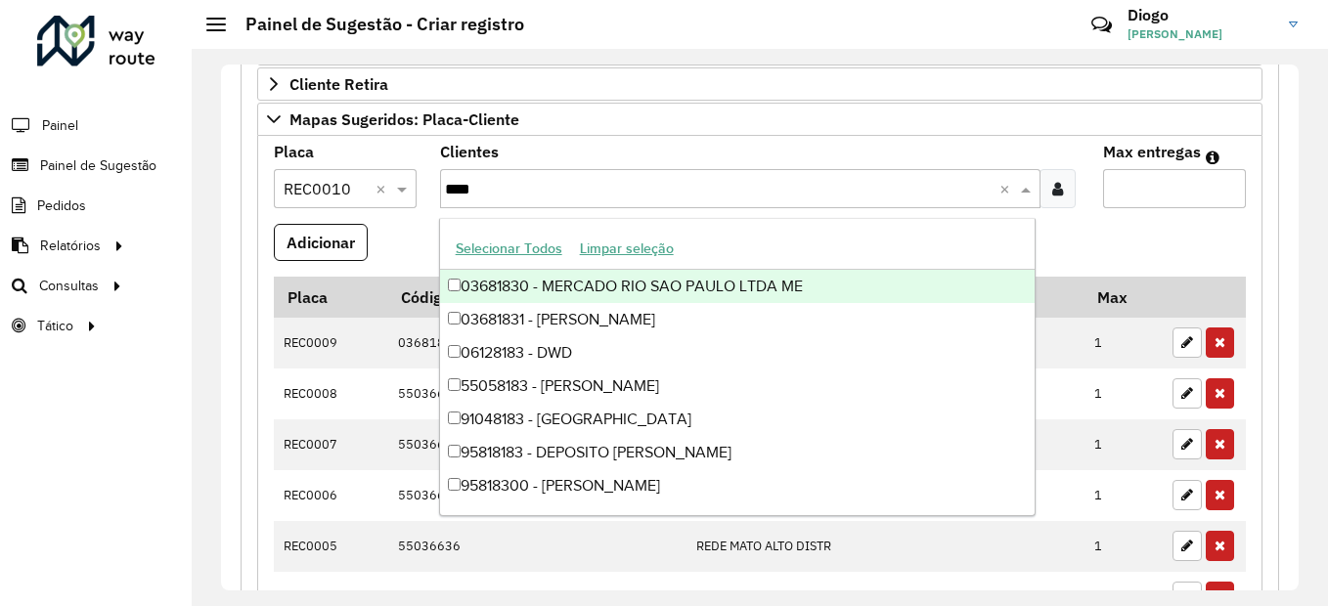
type input "*****"
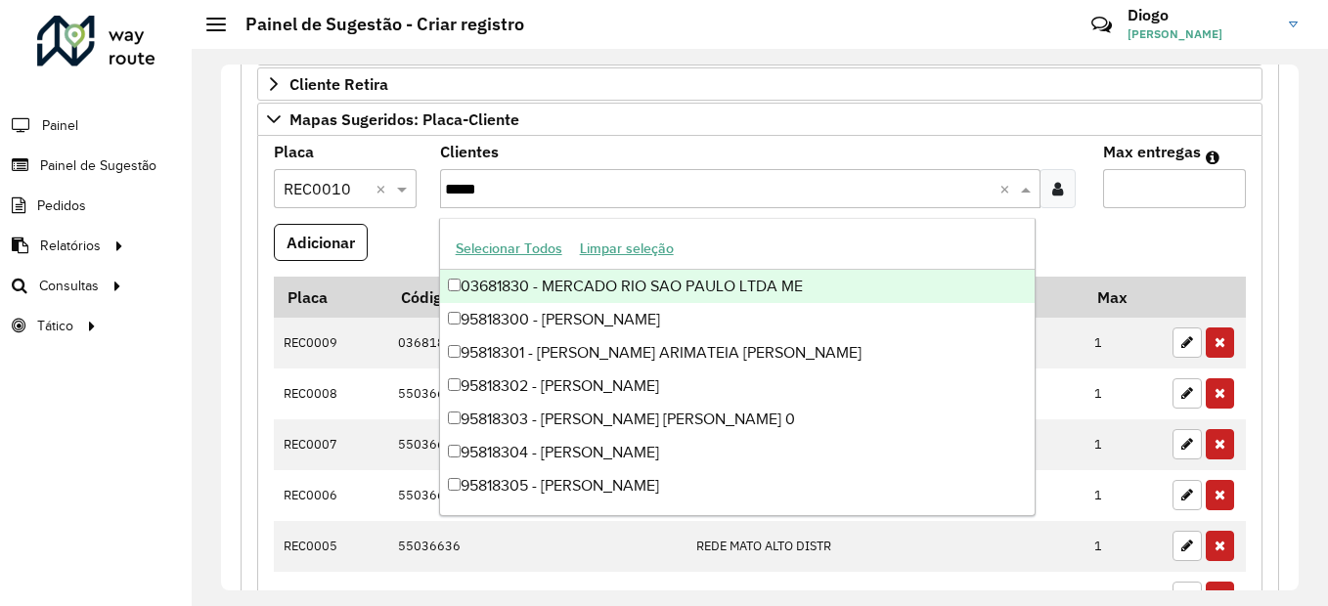
click at [704, 293] on div "03681830 - MERCADO RIO SAO PAULO LTDA ME" at bounding box center [738, 286] width 596 height 33
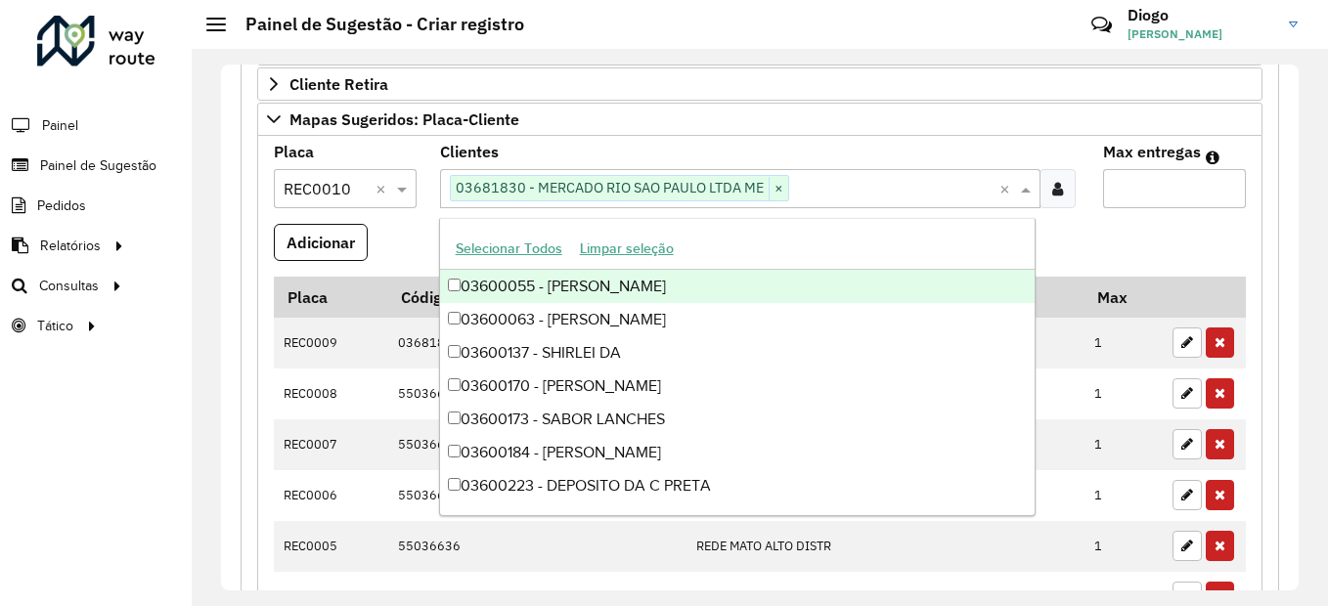
click at [1120, 184] on input "Max entregas" at bounding box center [1174, 188] width 143 height 39
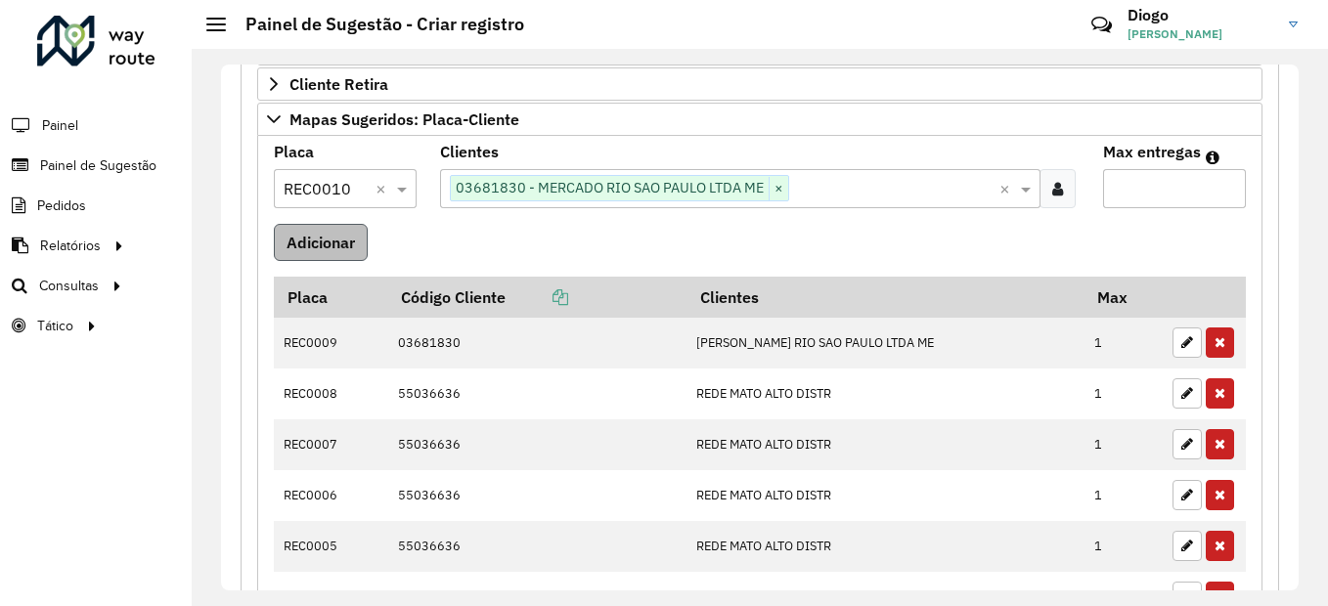
type input "*"
click at [332, 243] on button "Adicionar" at bounding box center [321, 242] width 94 height 37
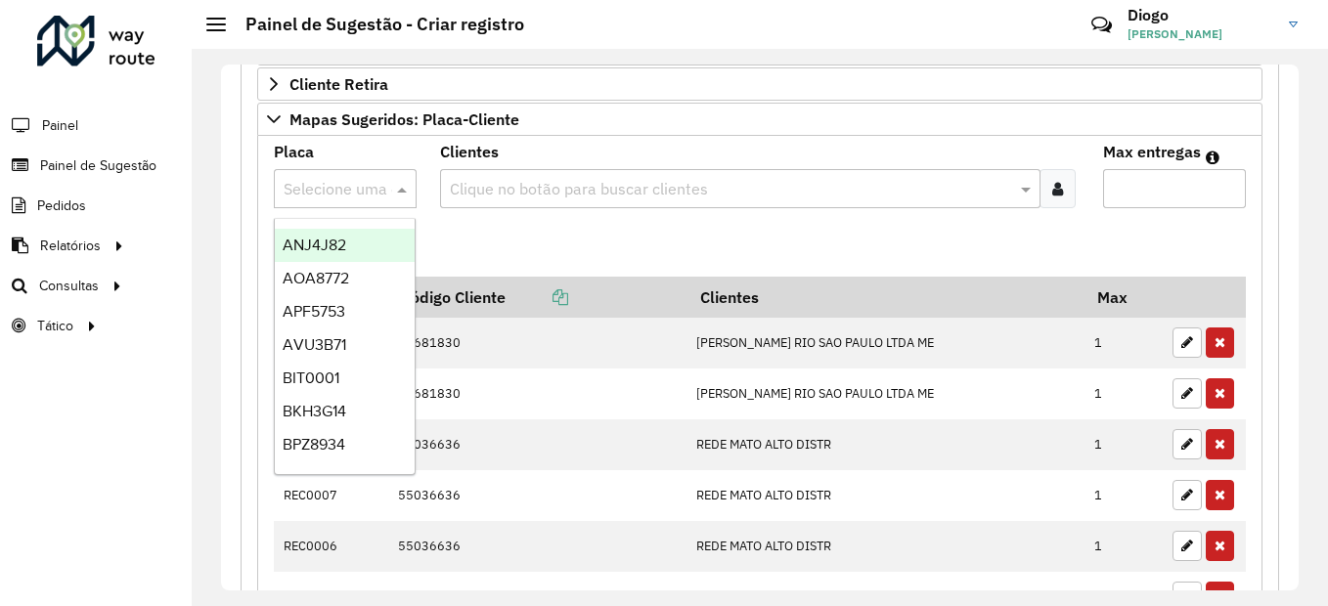
click at [369, 185] on div at bounding box center [345, 188] width 143 height 25
type input "***"
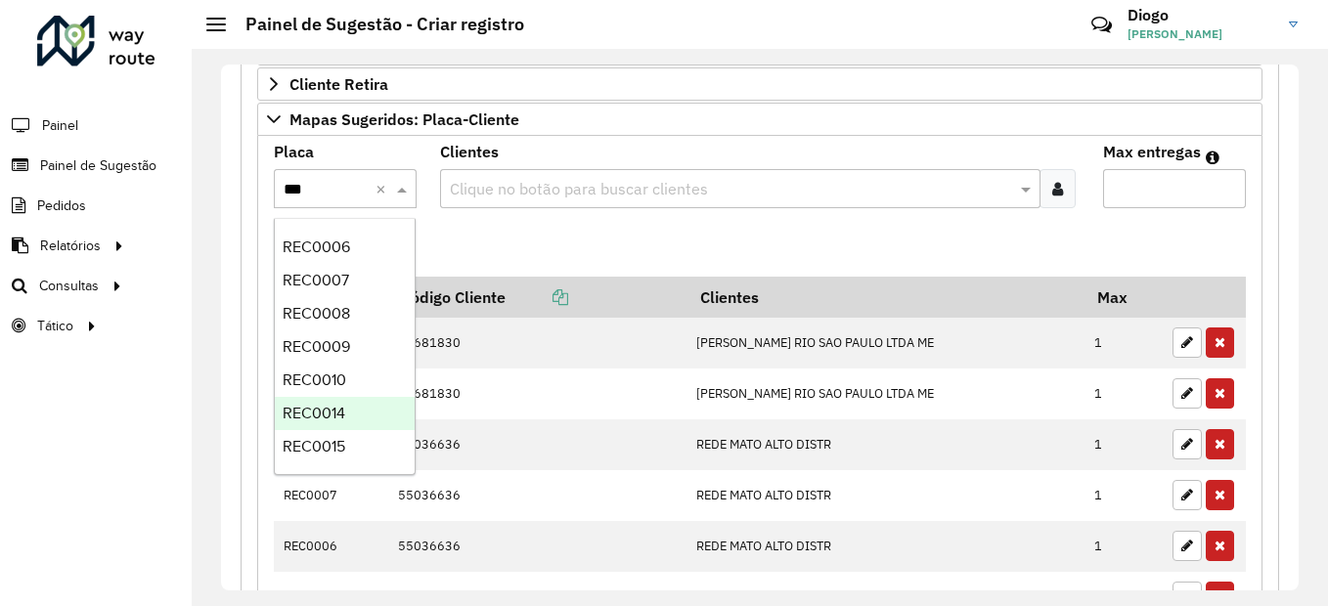
click at [355, 407] on div "REC0014" at bounding box center [345, 413] width 140 height 33
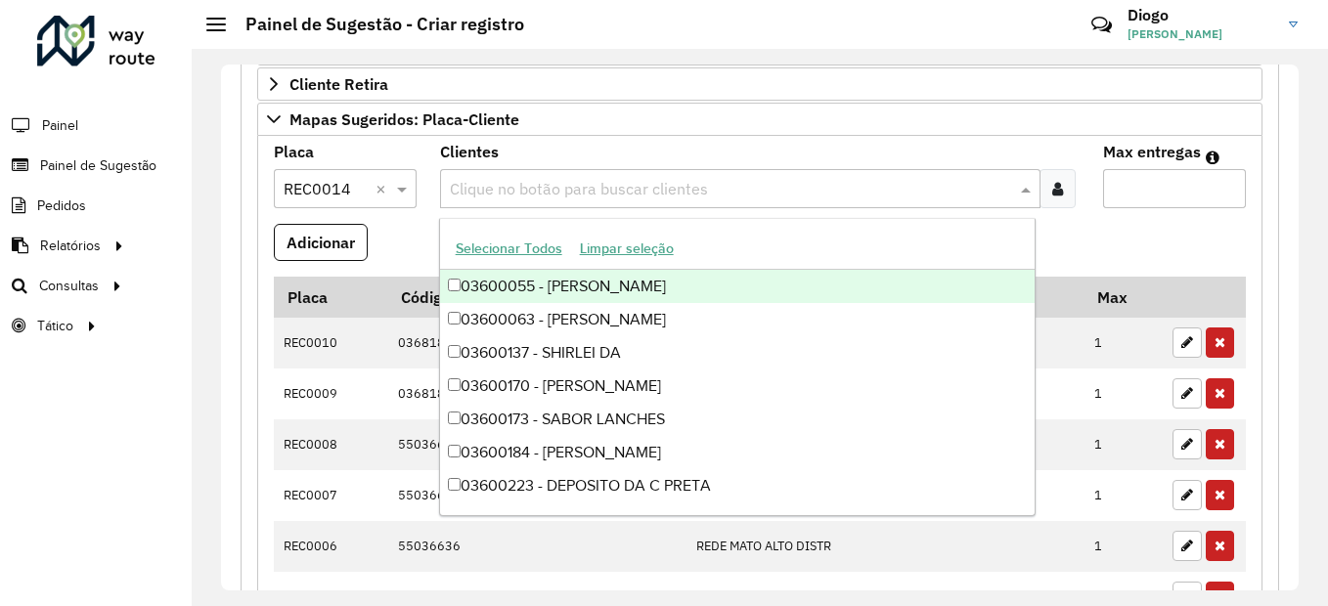
click at [541, 189] on input "text" at bounding box center [731, 189] width 572 height 23
type input "*"
click at [1125, 242] on formly-field "Adicionar" at bounding box center [760, 250] width 996 height 53
click at [600, 187] on input "text" at bounding box center [731, 189] width 572 height 23
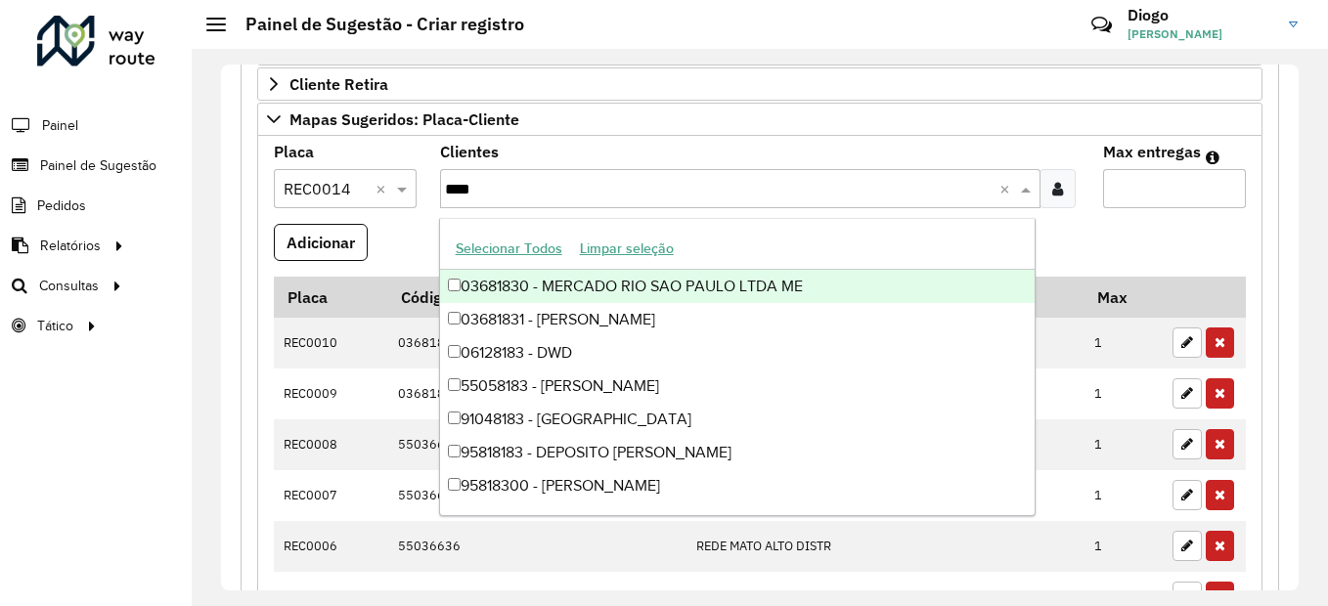
type input "*****"
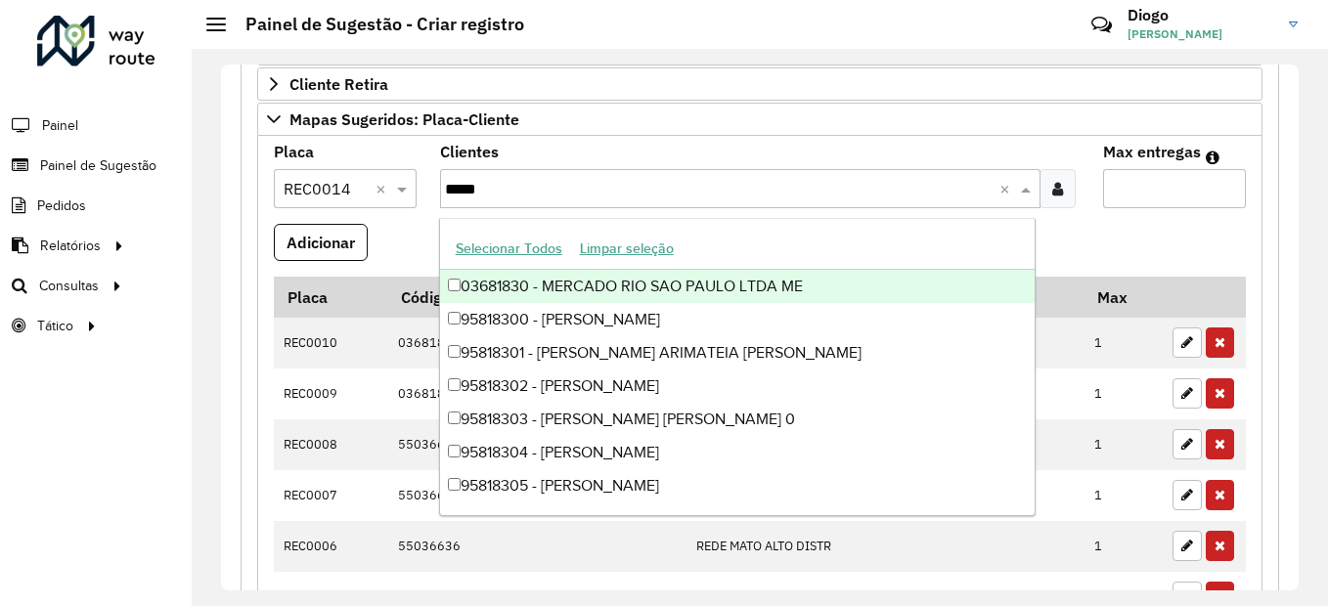
click at [705, 282] on div "03681830 - MERCADO RIO SAO PAULO LTDA ME" at bounding box center [738, 286] width 596 height 33
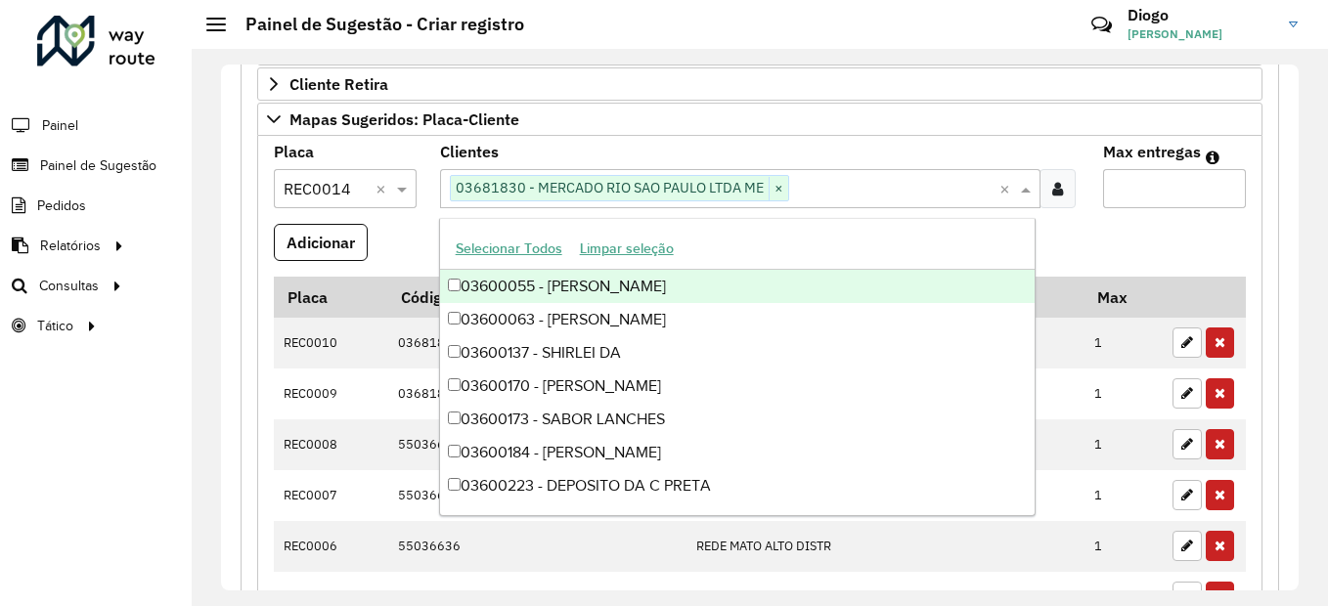
click at [1165, 194] on input "Max entregas" at bounding box center [1174, 188] width 143 height 39
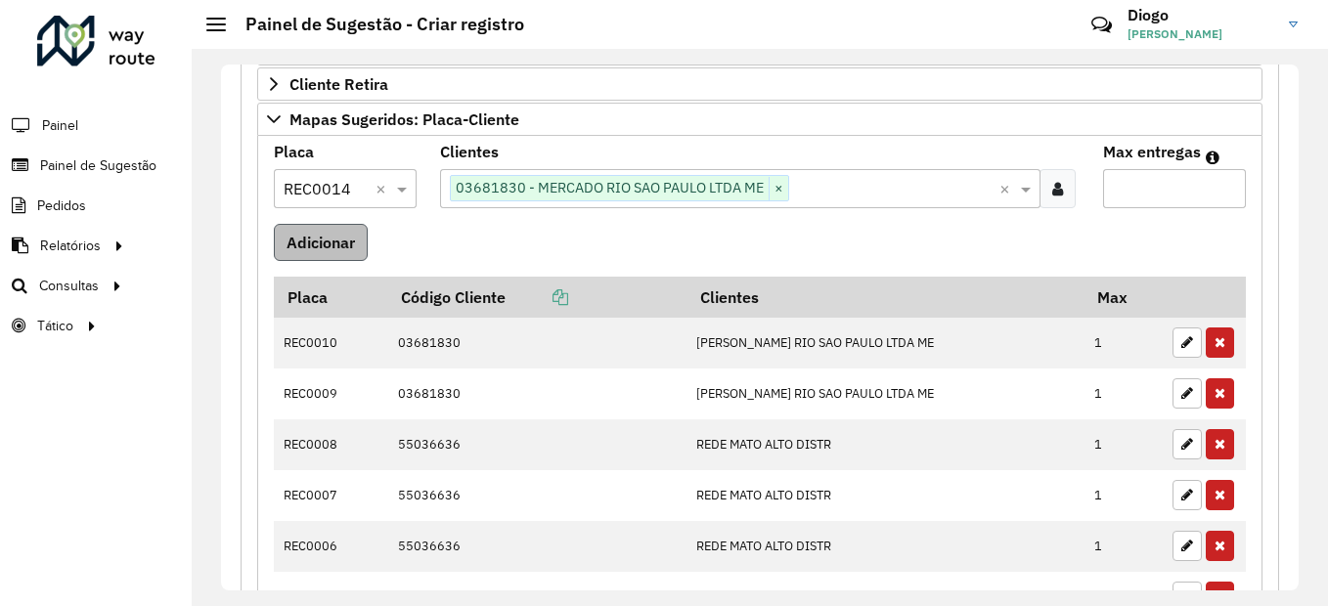
type input "*"
click at [329, 237] on button "Adicionar" at bounding box center [321, 242] width 94 height 37
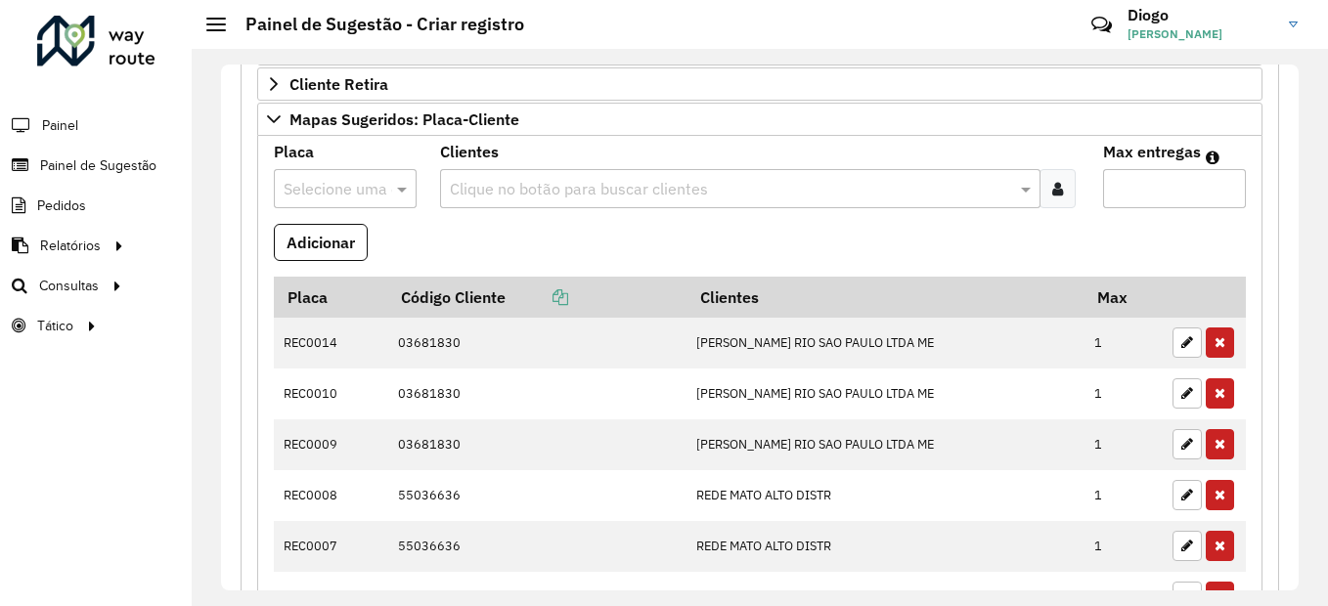
click at [358, 194] on input "text" at bounding box center [326, 189] width 84 height 23
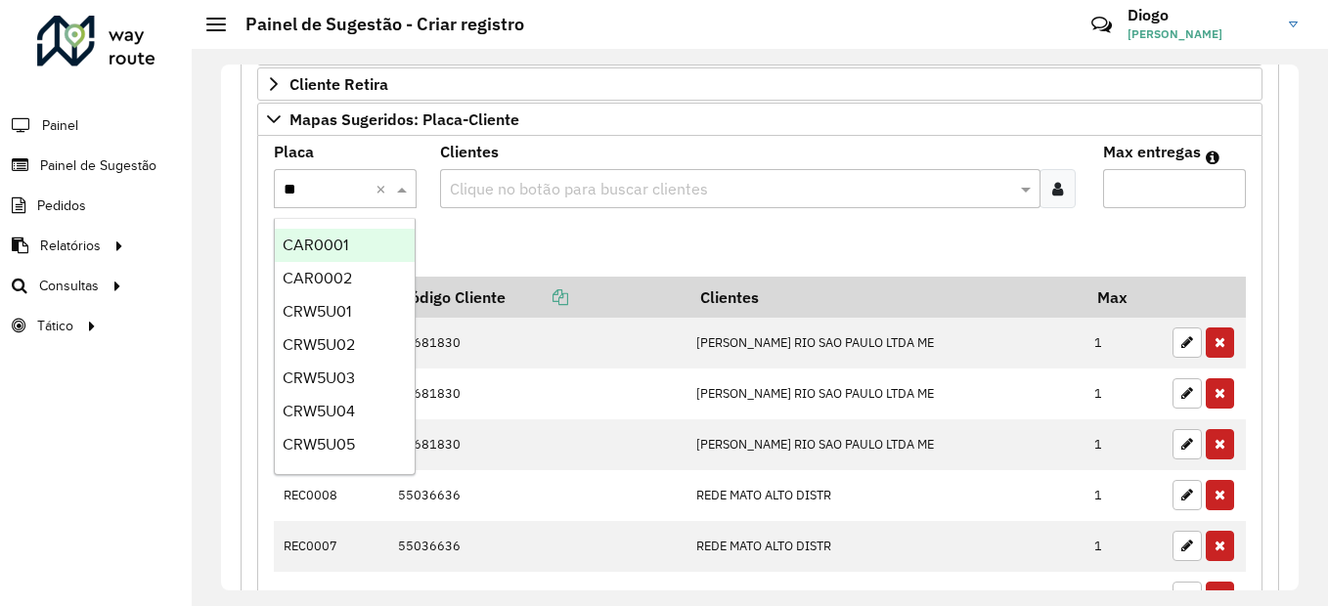
type input "***"
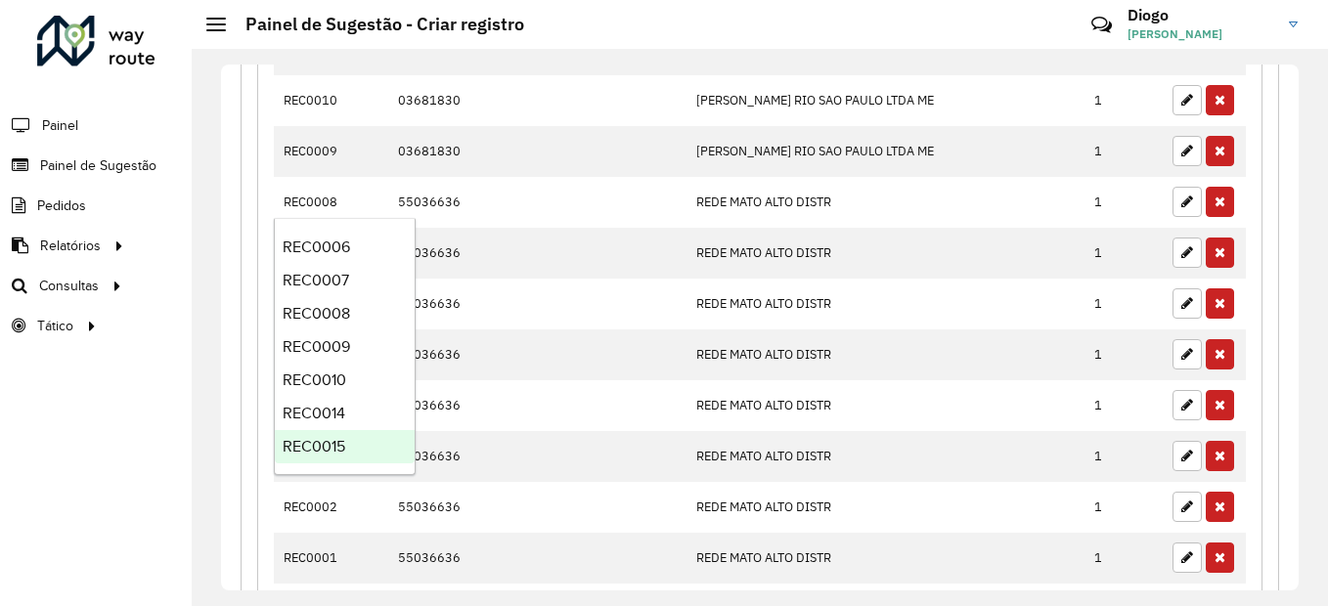
click at [375, 441] on div "REC0015" at bounding box center [345, 446] width 140 height 33
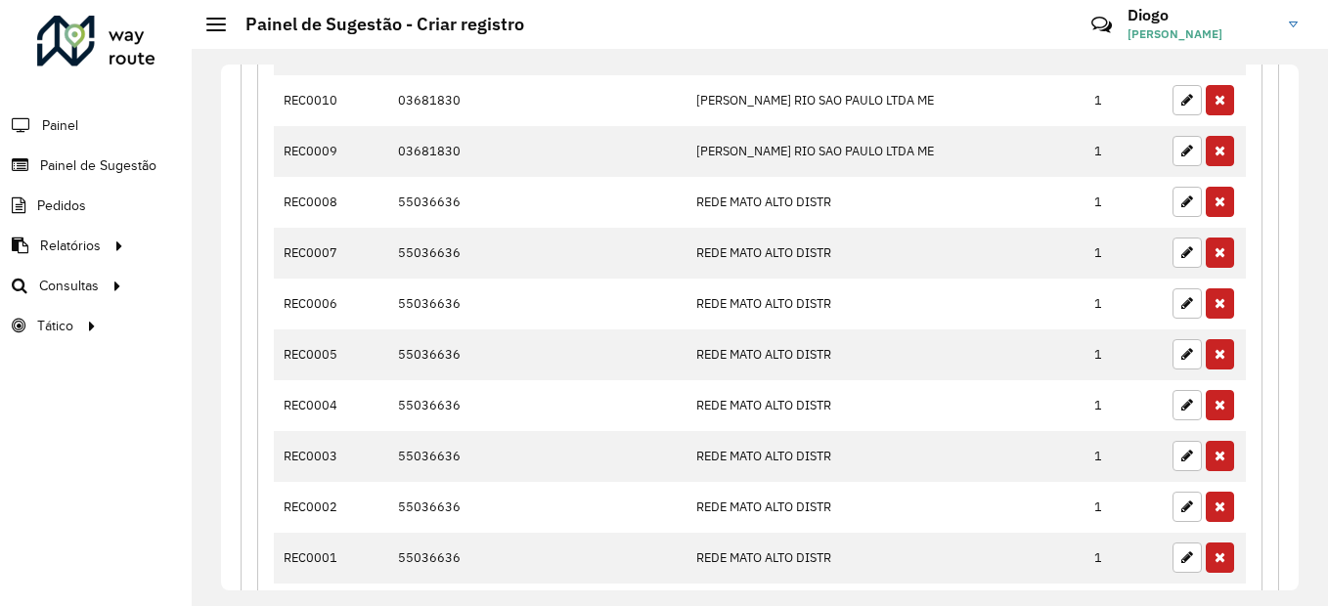
scroll to position [622, 0]
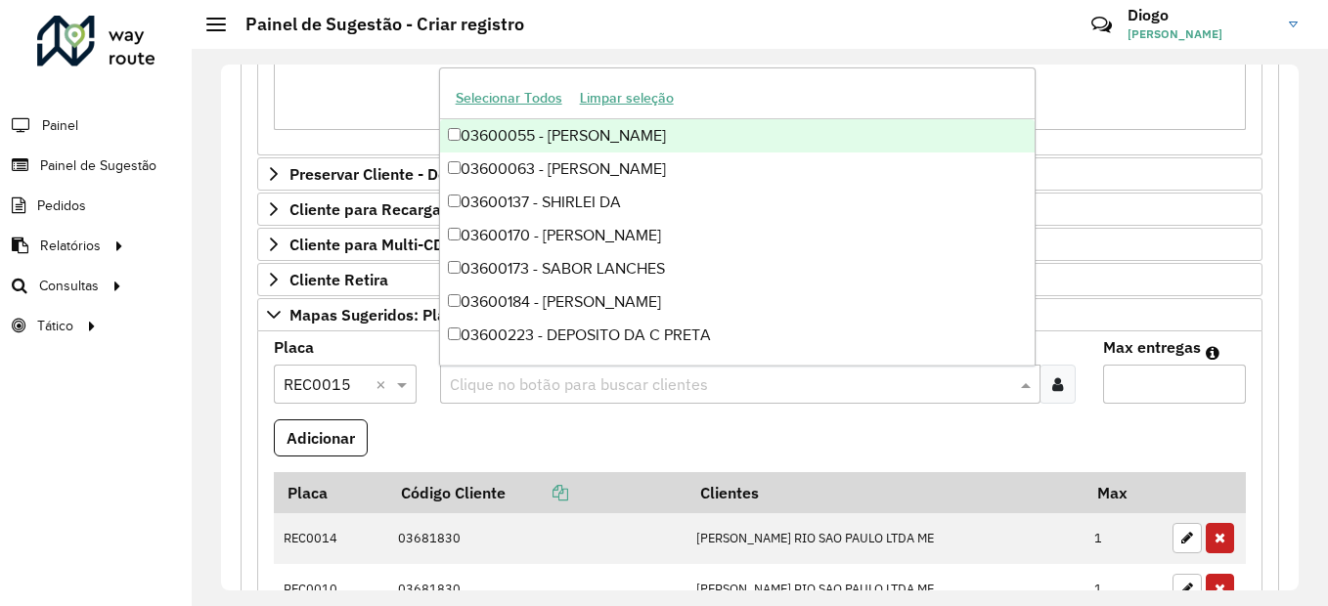
click at [574, 385] on input "text" at bounding box center [731, 385] width 572 height 23
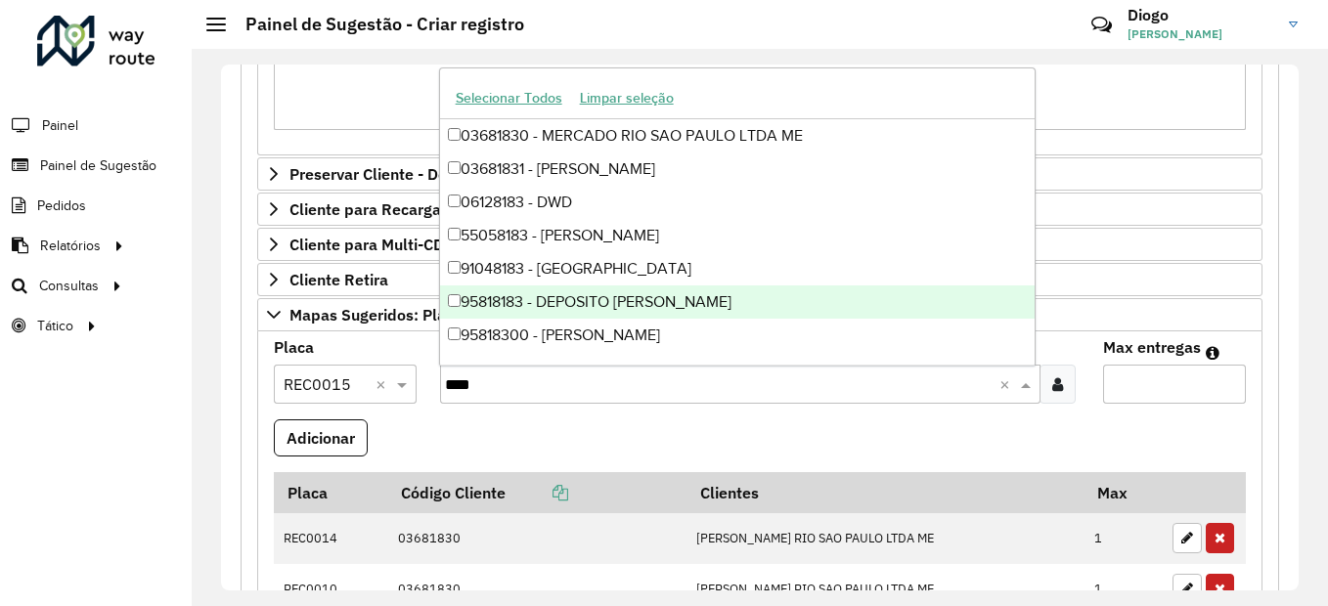
type input "*****"
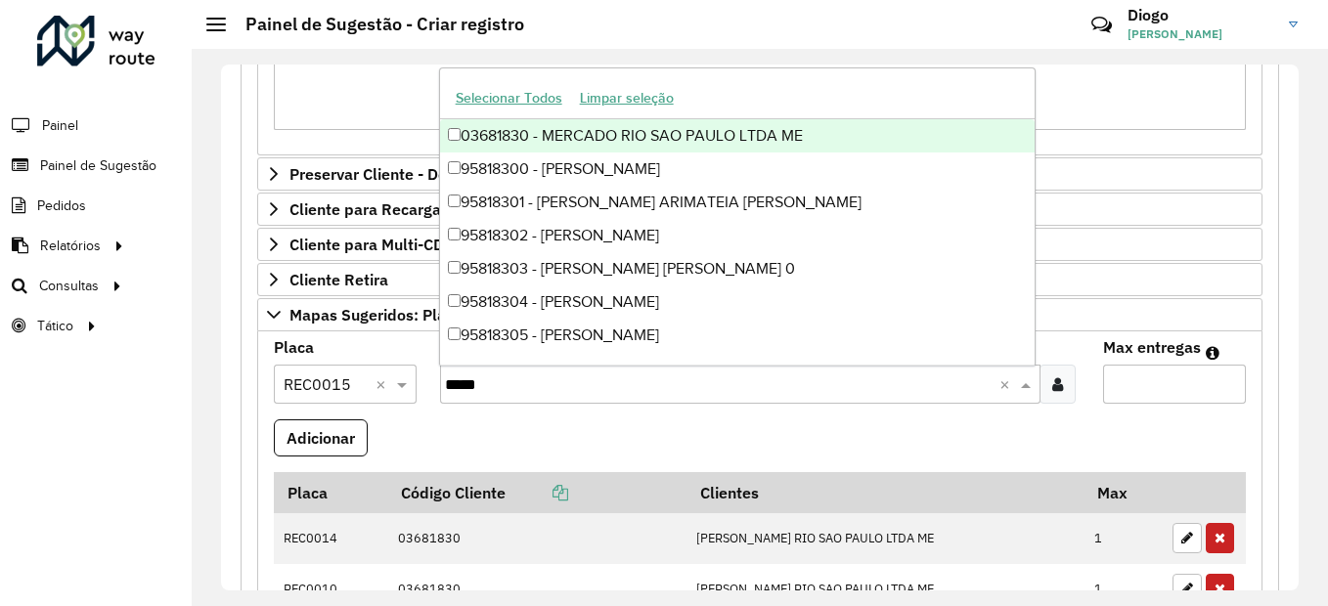
click at [771, 127] on div "03681830 - MERCADO RIO SAO PAULO LTDA ME" at bounding box center [738, 135] width 596 height 33
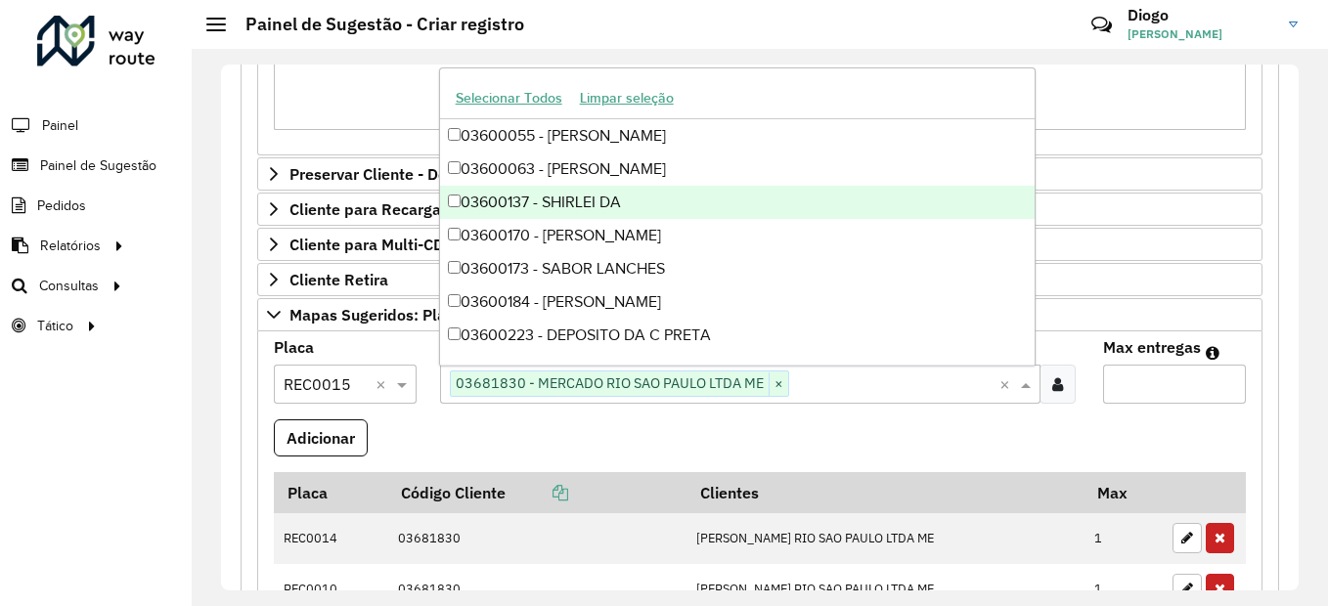
drag, startPoint x: 1179, startPoint y: 409, endPoint x: 1172, endPoint y: 389, distance: 21.1
click at [1171, 403] on formly-field "Max entregas" at bounding box center [1174, 379] width 166 height 79
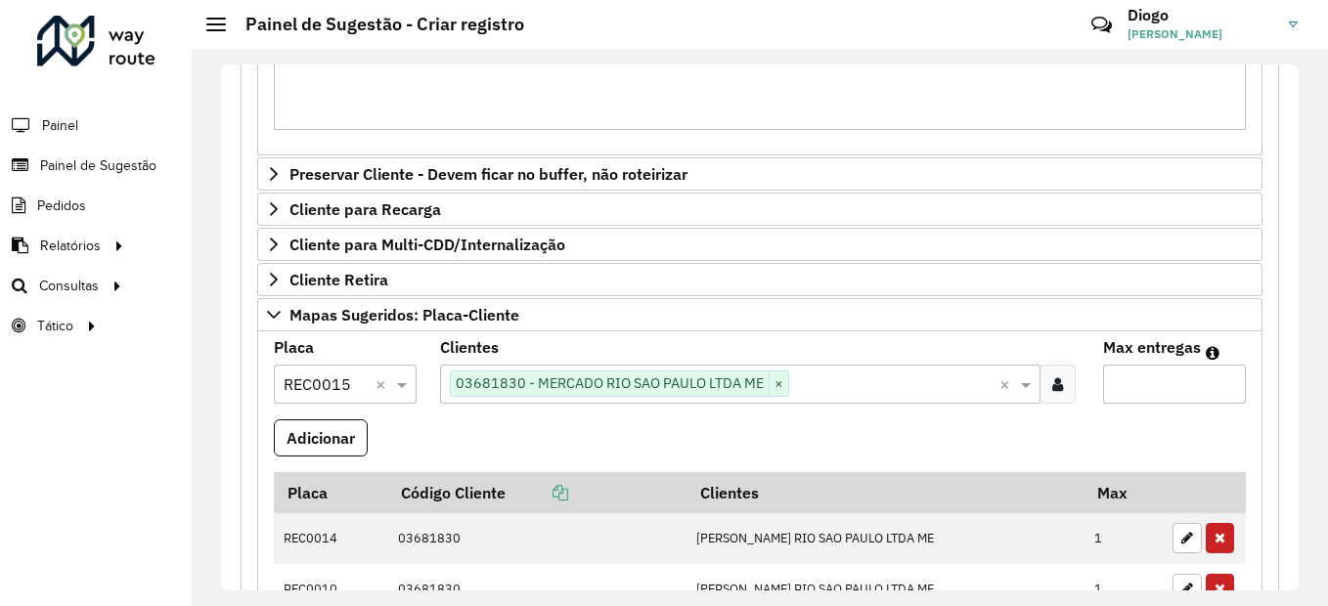
click at [1173, 387] on input "Max entregas" at bounding box center [1174, 384] width 143 height 39
type input "*"
click at [353, 440] on button "Adicionar" at bounding box center [321, 438] width 94 height 37
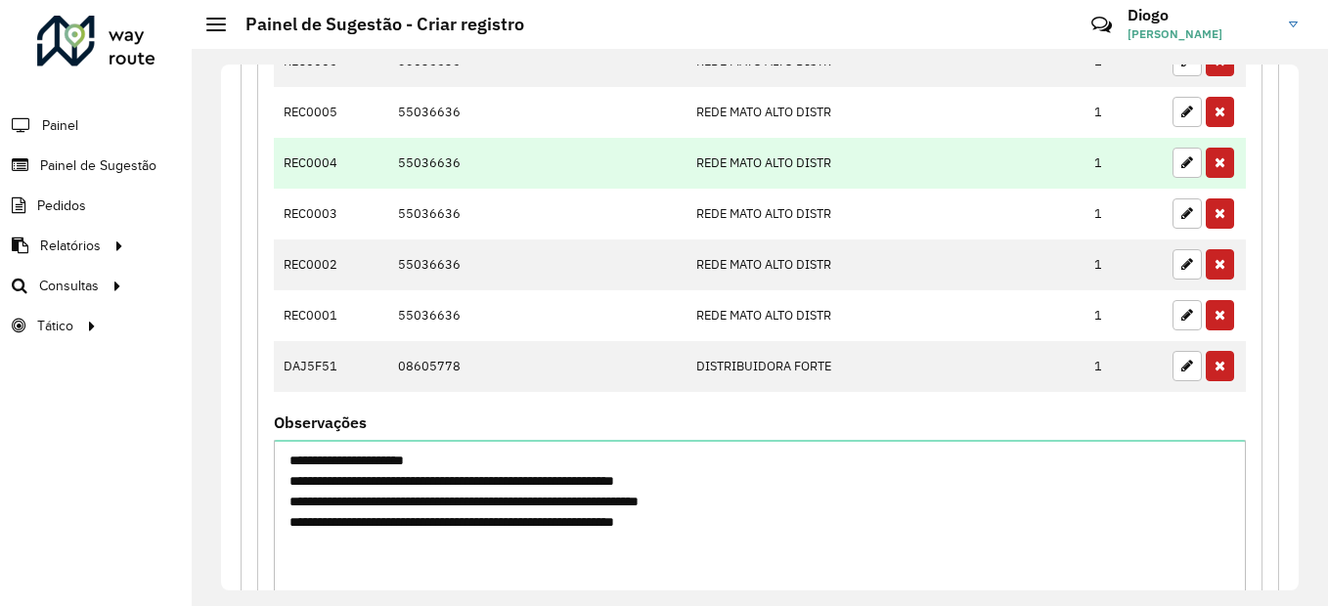
scroll to position [1209, 0]
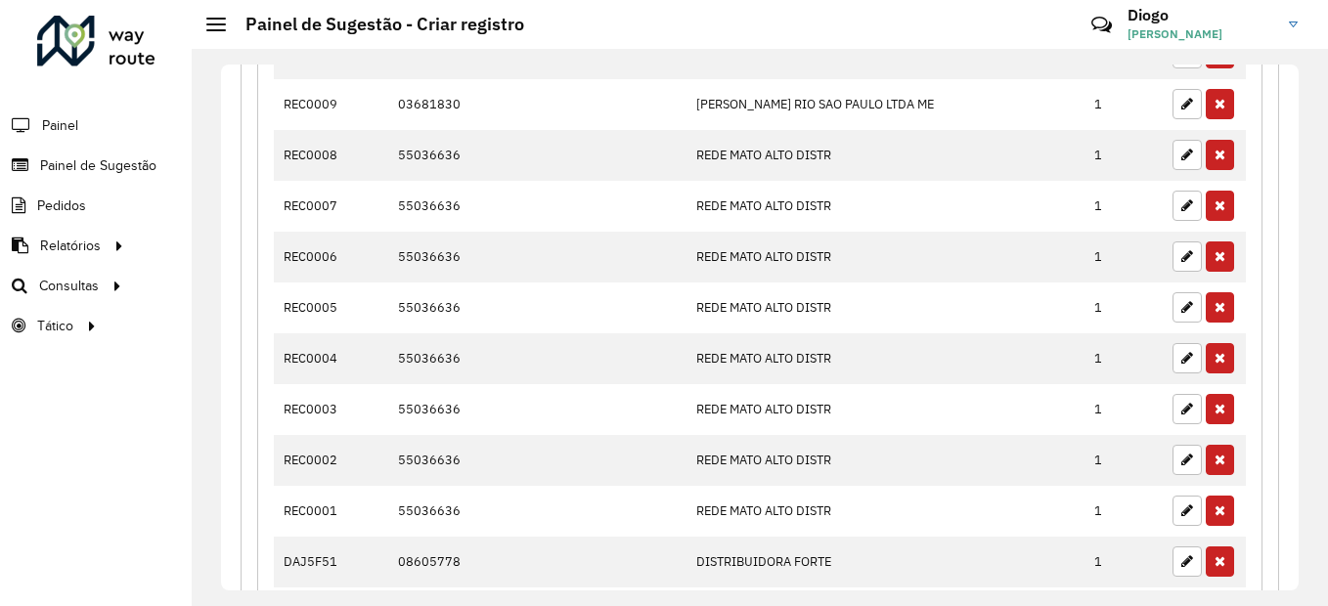
drag, startPoint x: 1292, startPoint y: 417, endPoint x: 1298, endPoint y: 399, distance: 18.6
click at [1298, 399] on div "**********" at bounding box center [760, 328] width 1078 height 526
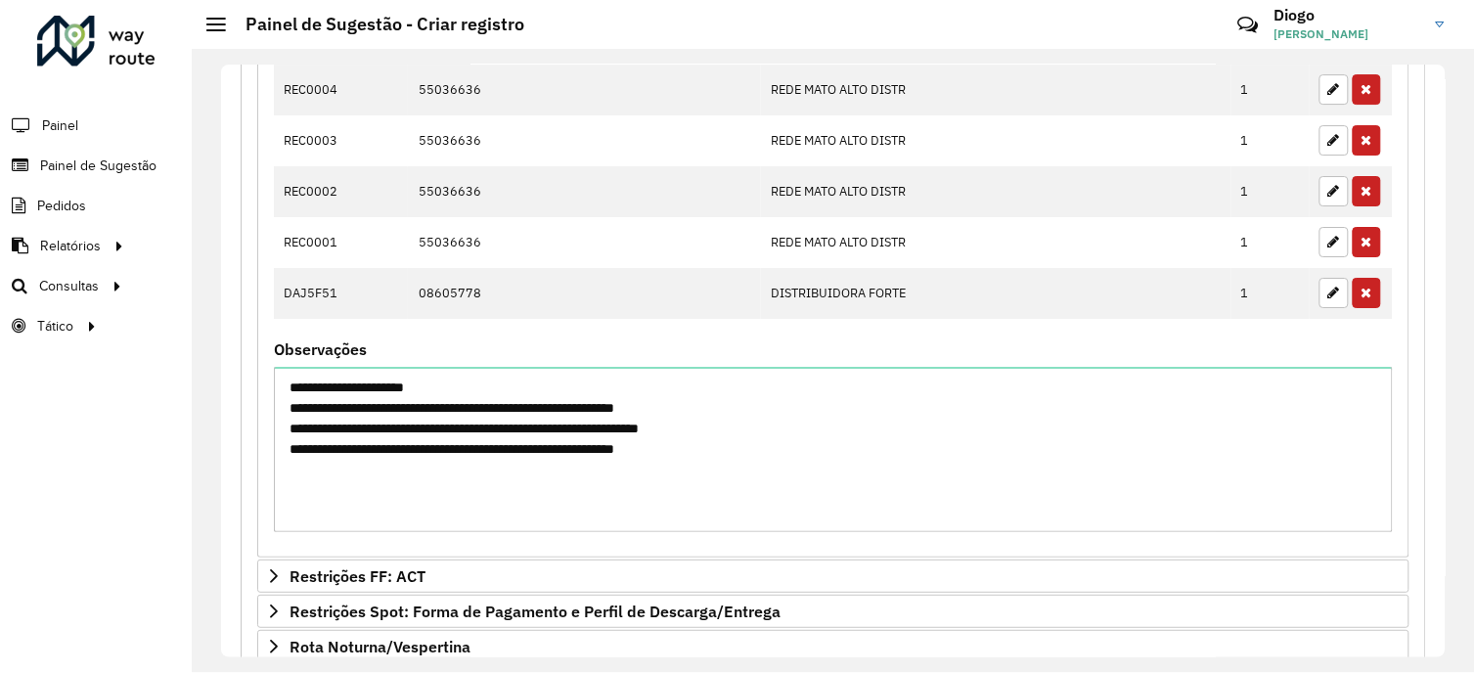
scroll to position [1717, 0]
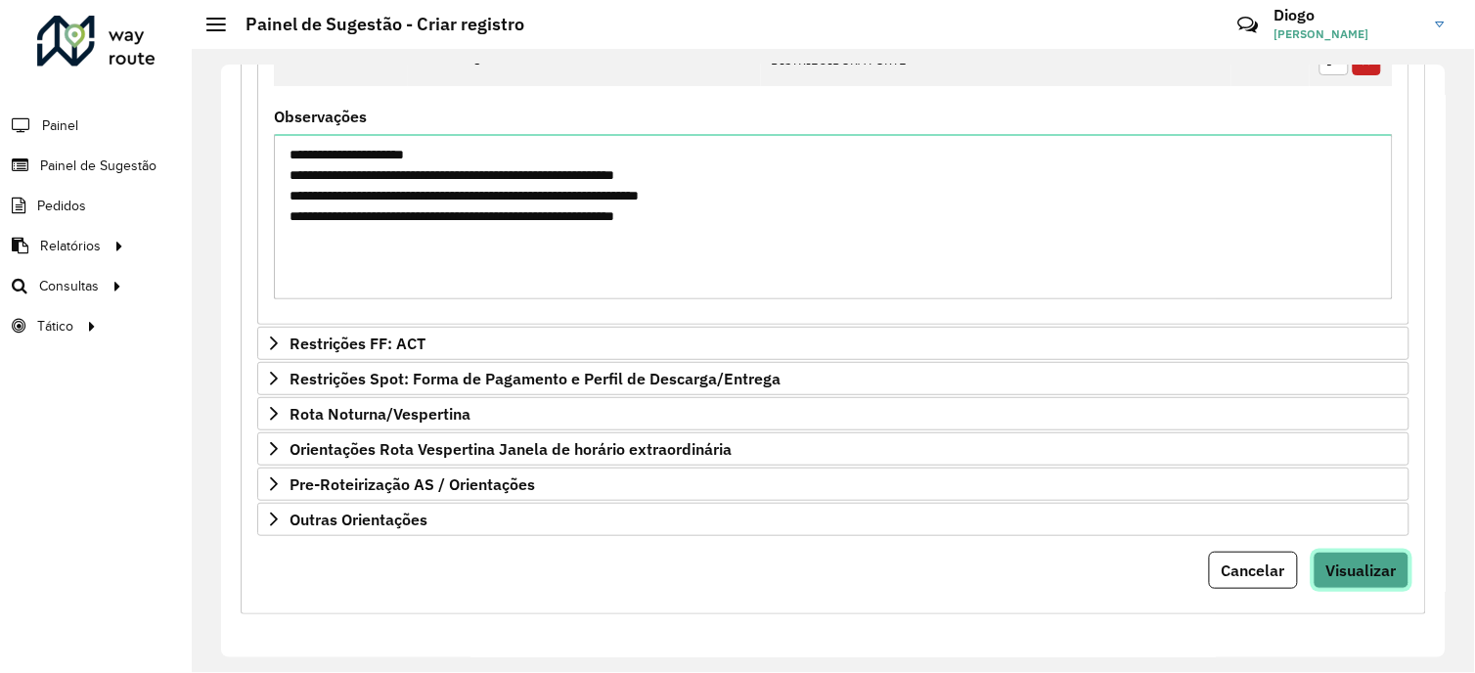
click at [1321, 578] on span "Visualizar" at bounding box center [1361, 570] width 70 height 20
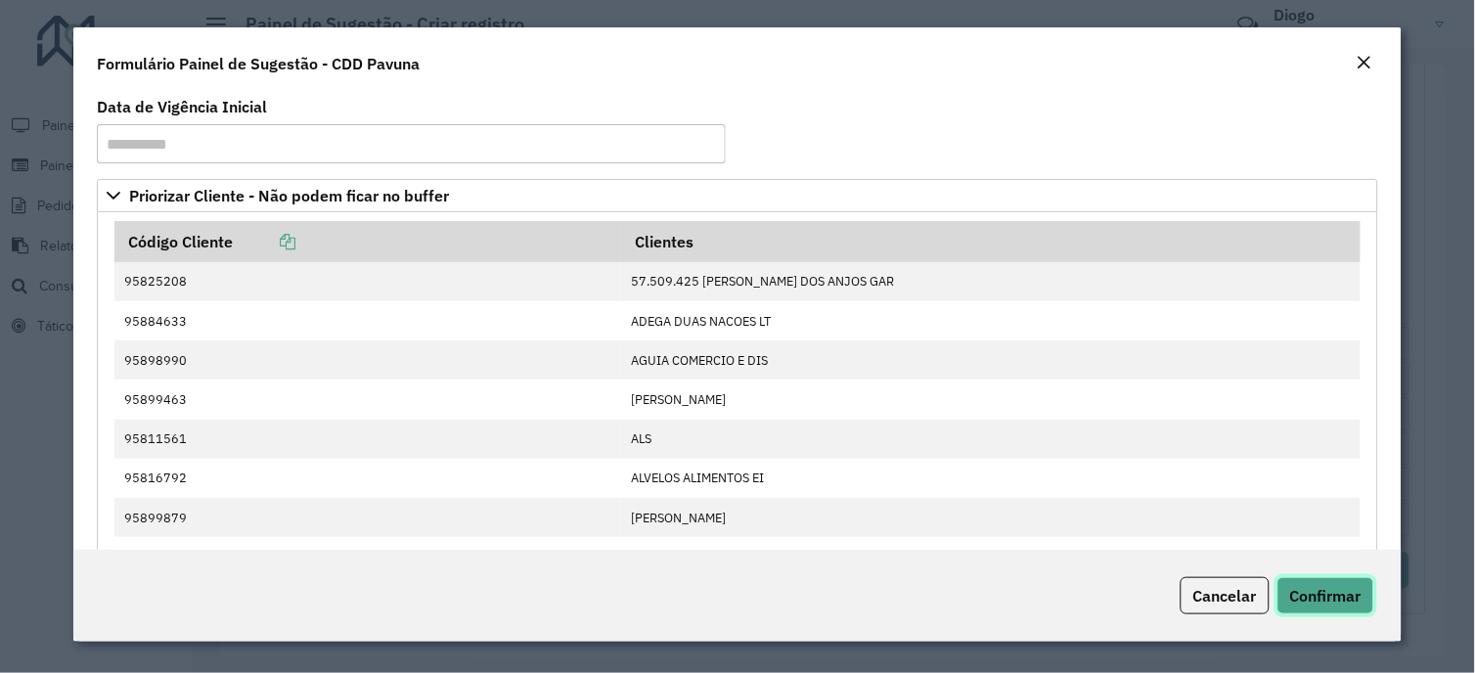
click at [1321, 597] on span "Confirmar" at bounding box center [1325, 596] width 71 height 20
